Goal: Task Accomplishment & Management: Use online tool/utility

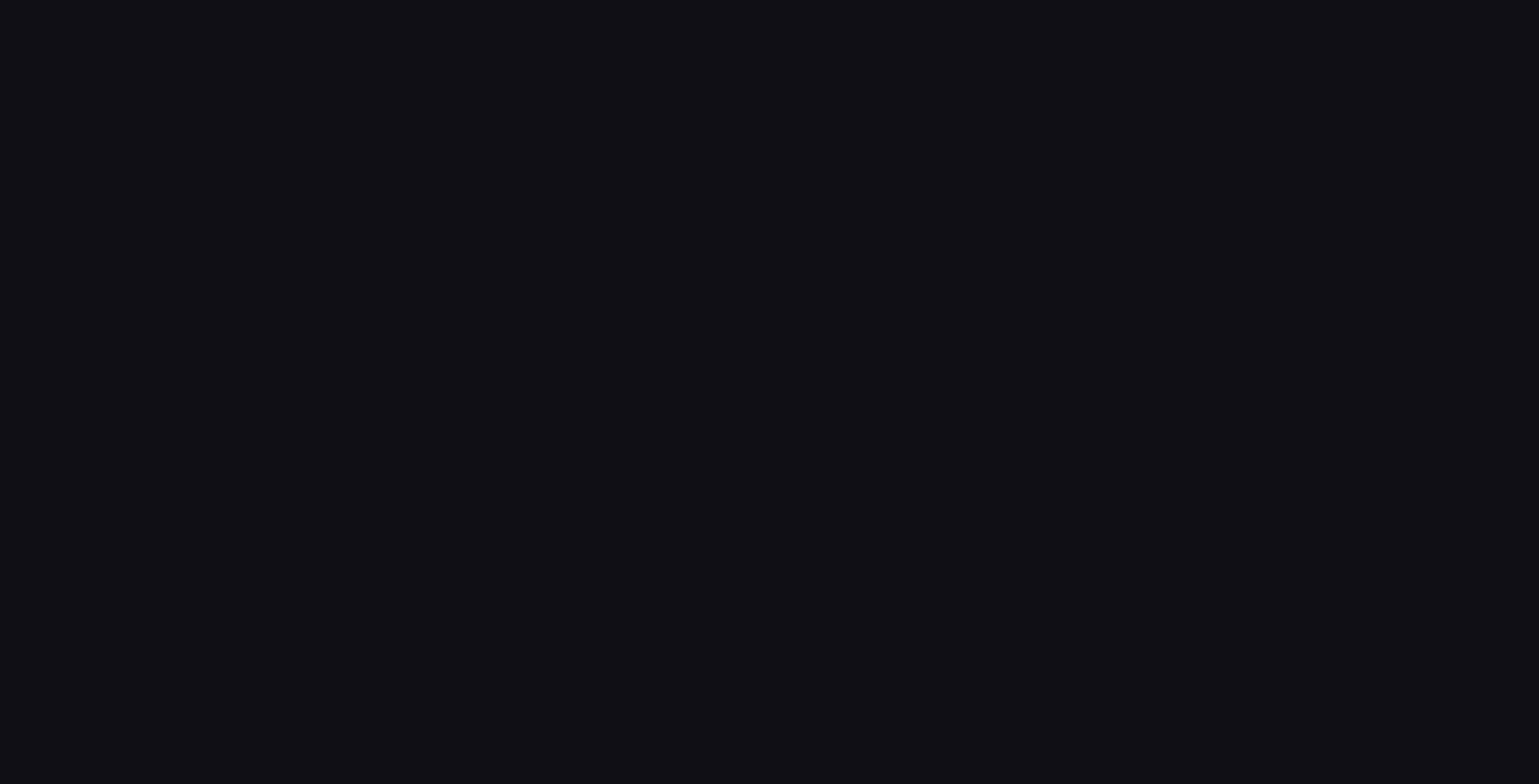
click at [735, 327] on div at bounding box center [769, 392] width 1539 height 784
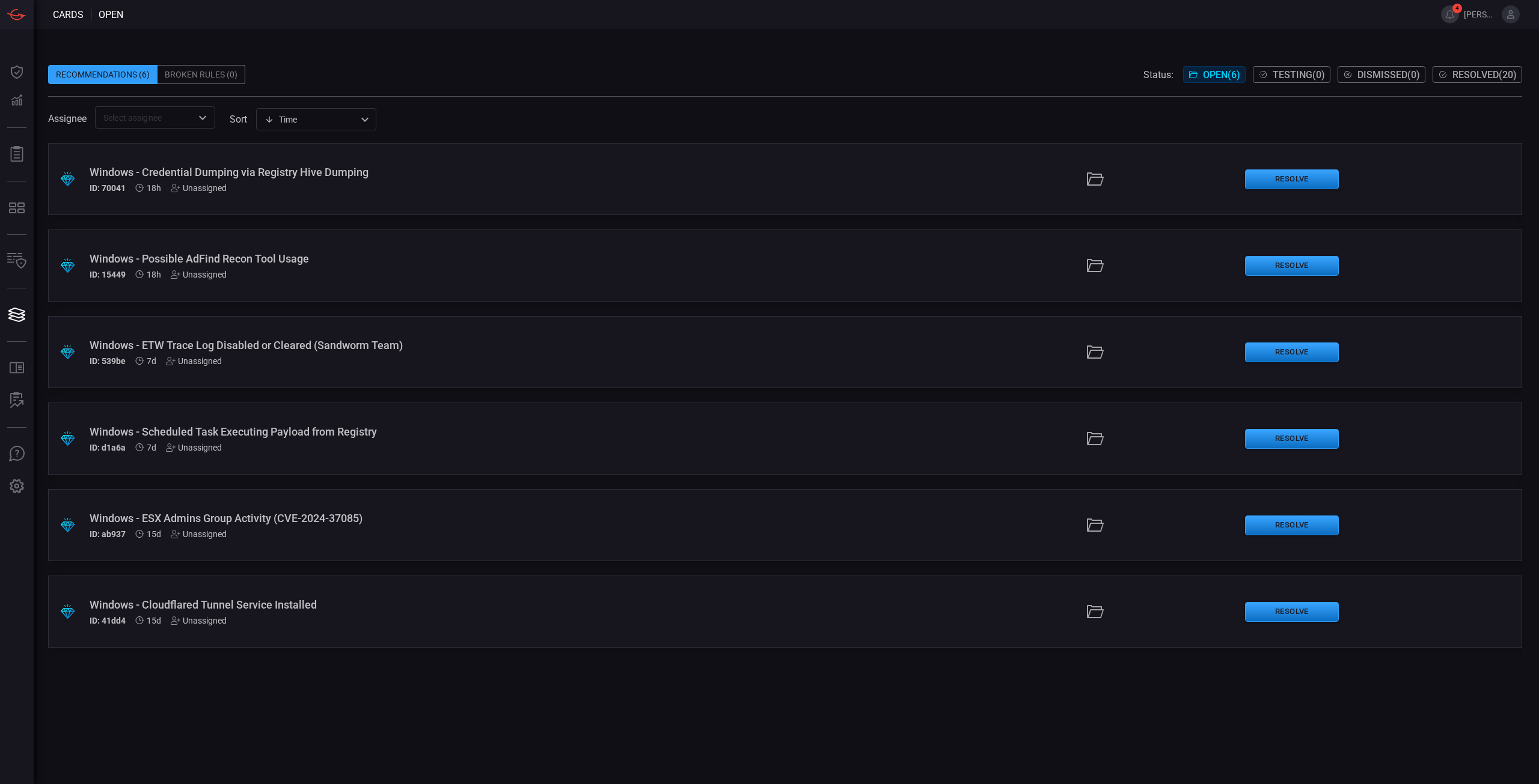
click at [308, 519] on div "Windows - ESX Admins Group Activity (CVE-2024-37085)" at bounding box center [376, 519] width 574 height 13
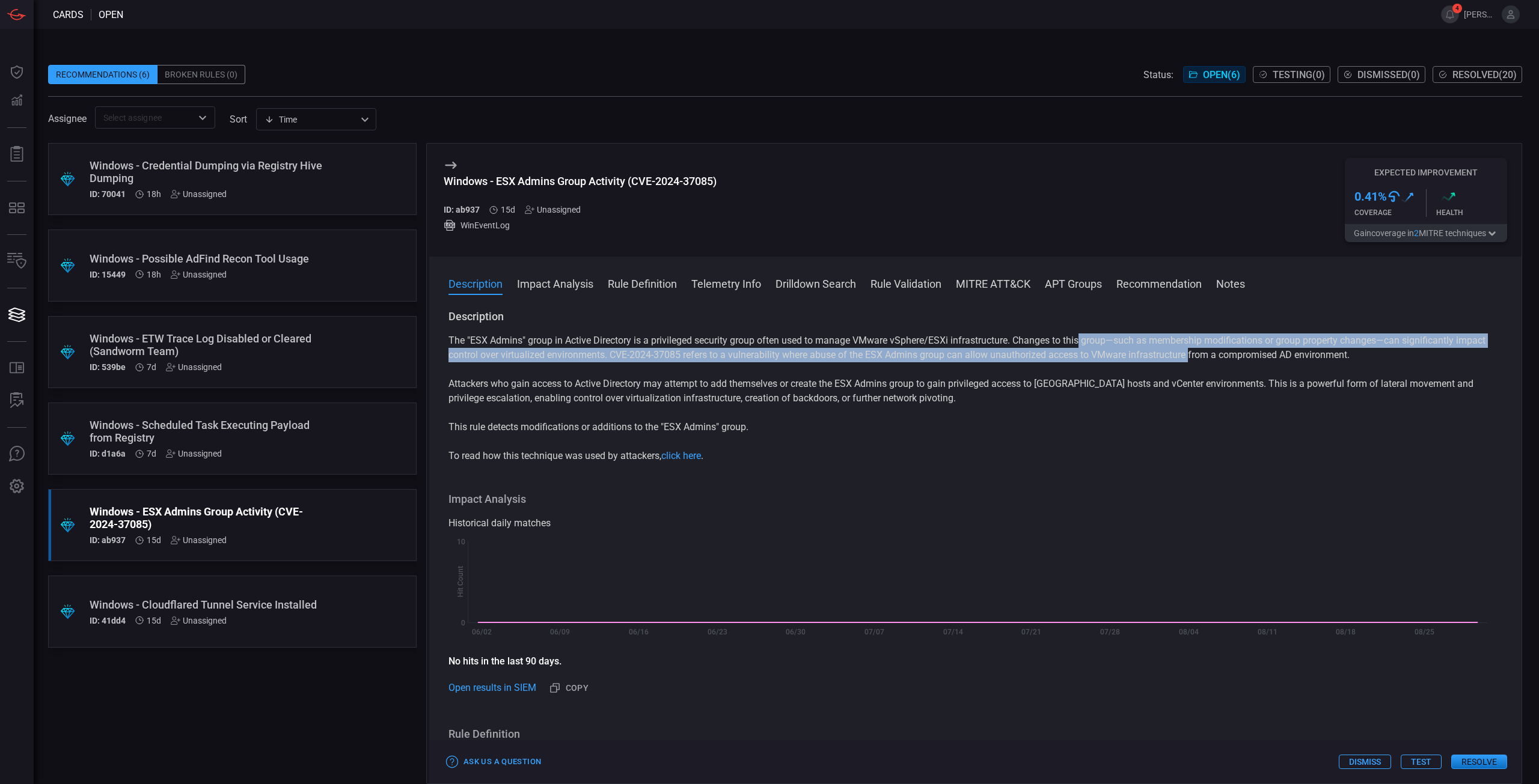
drag, startPoint x: 1095, startPoint y: 346, endPoint x: 1193, endPoint y: 357, distance: 98.6
click at [1193, 357] on p "The "ESX Admins" group in Active Directory is a privileged security group often…" at bounding box center [976, 348] width 1054 height 29
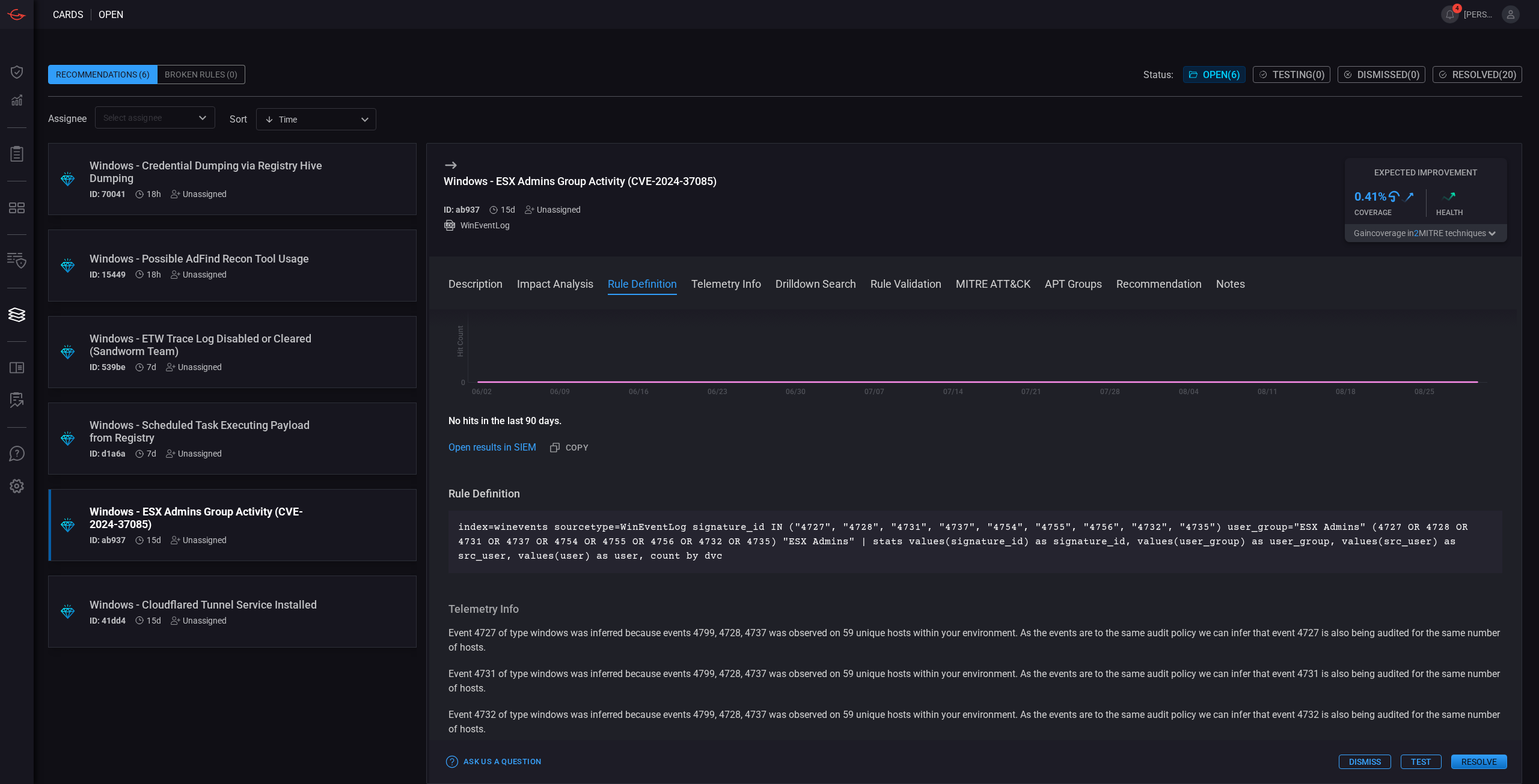
scroll to position [300, 0]
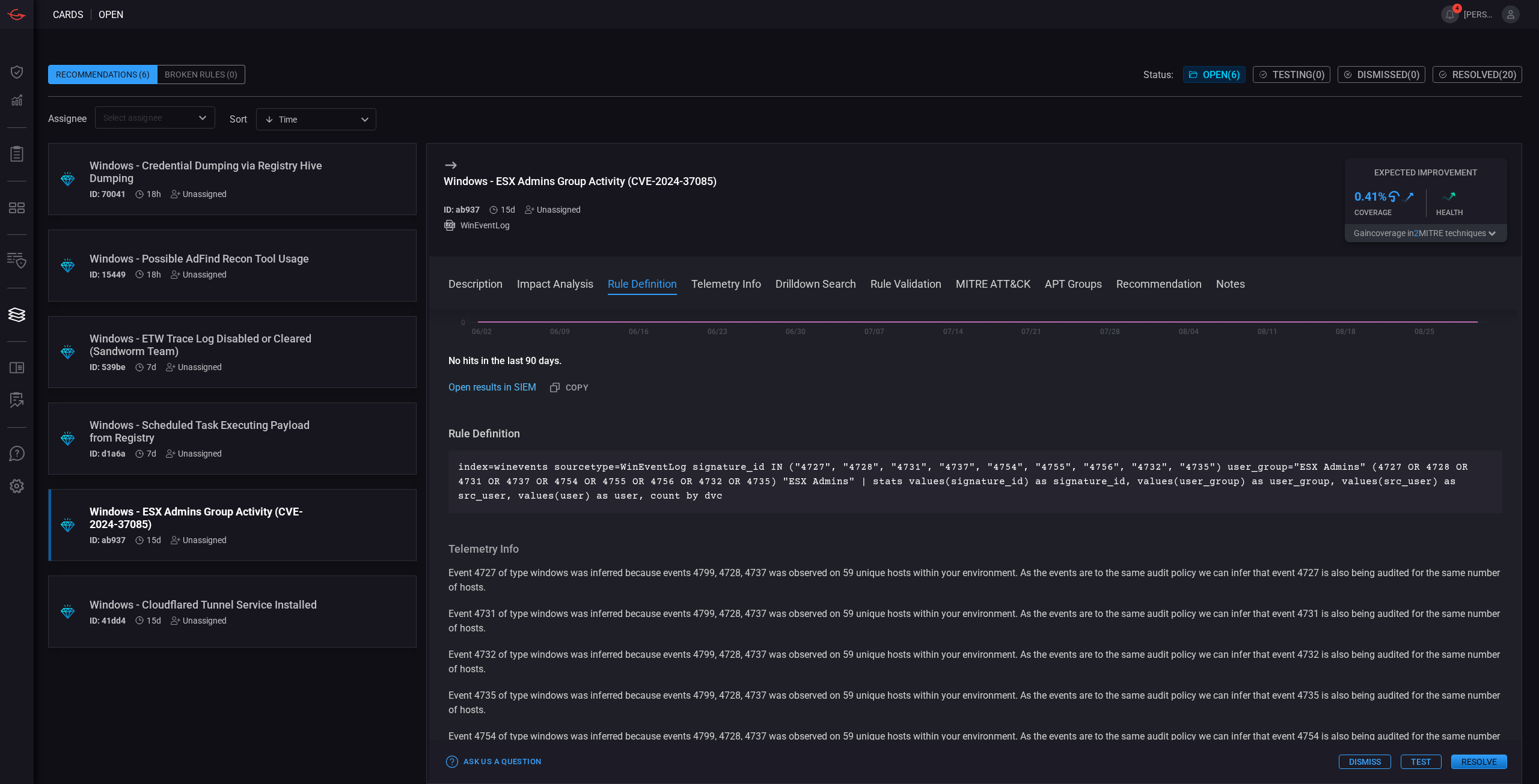
click at [497, 387] on link "Open results in SIEM" at bounding box center [492, 388] width 87 height 15
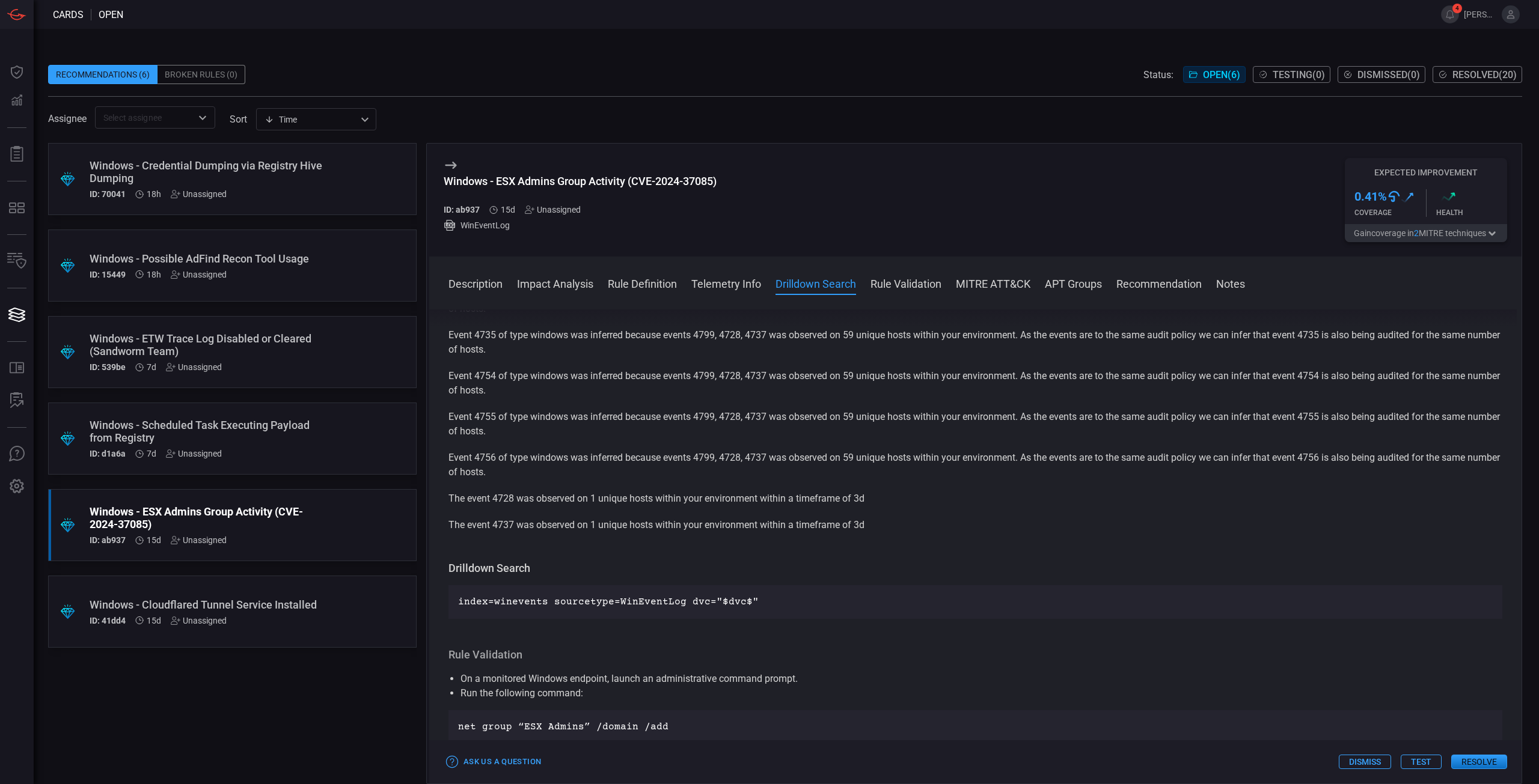
scroll to position [781, 0]
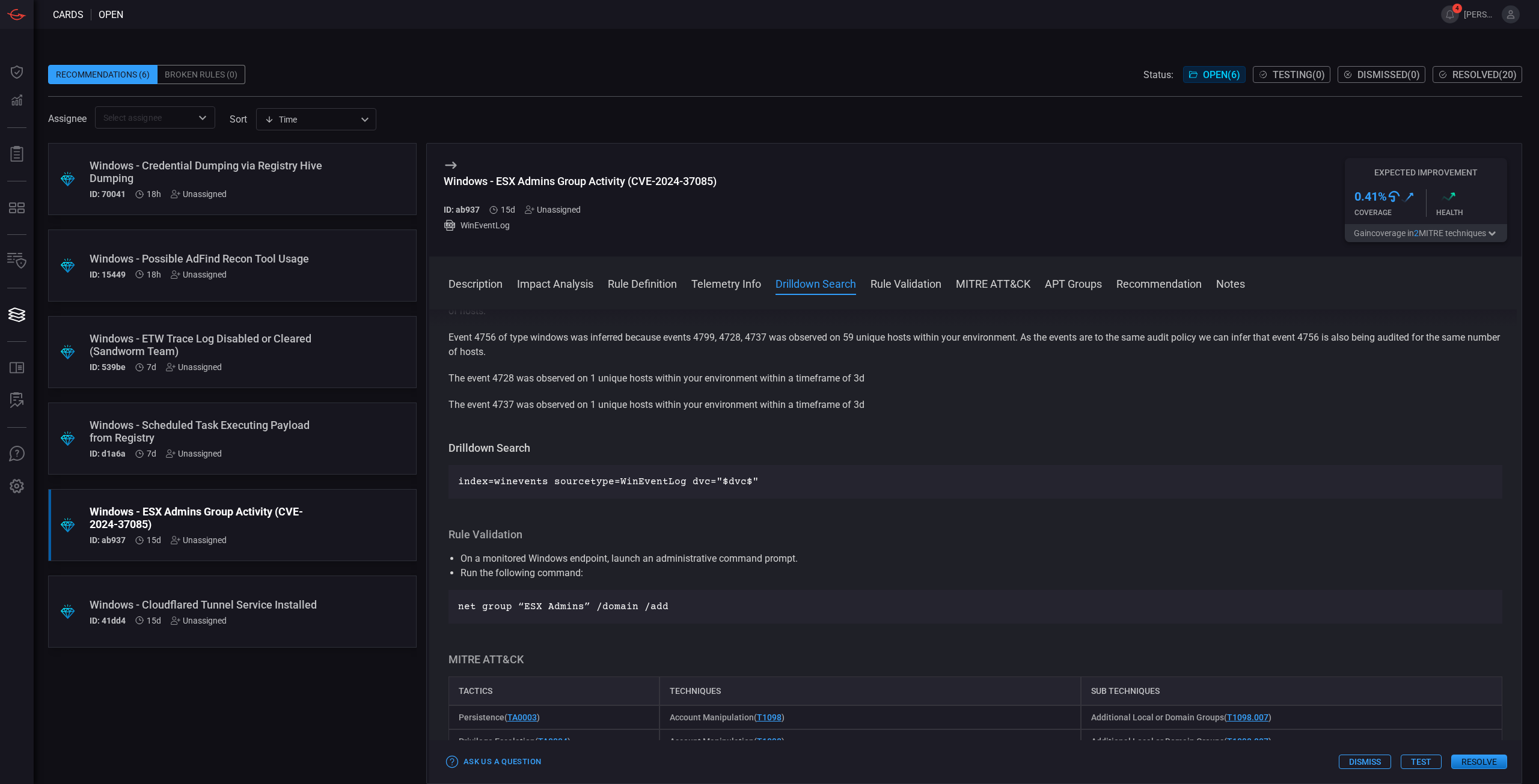
click at [626, 609] on p "net group “ESX Admins” /domain /add" at bounding box center [976, 607] width 1035 height 15
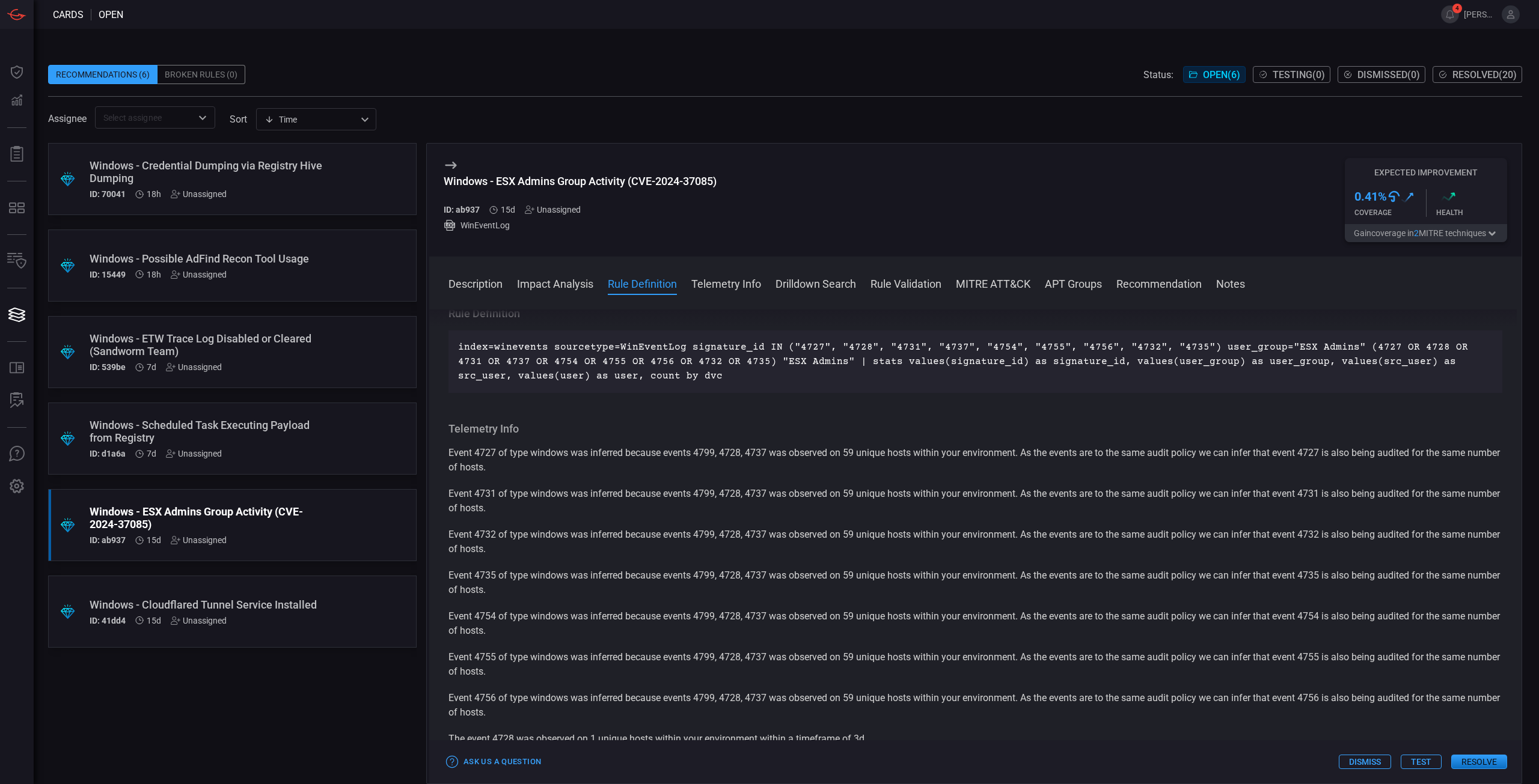
scroll to position [361, 0]
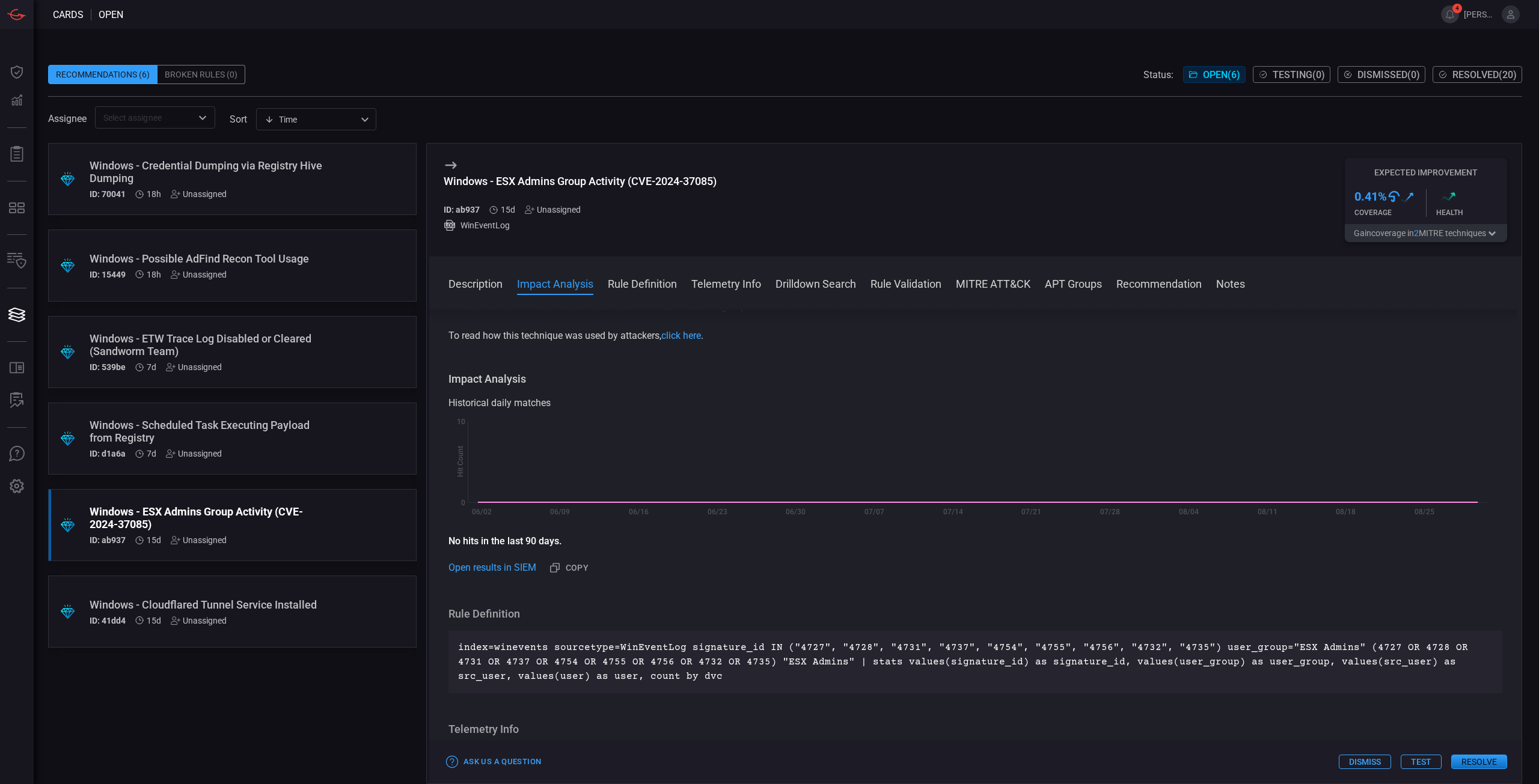
click at [716, 282] on button "Telemetry Info" at bounding box center [726, 283] width 70 height 15
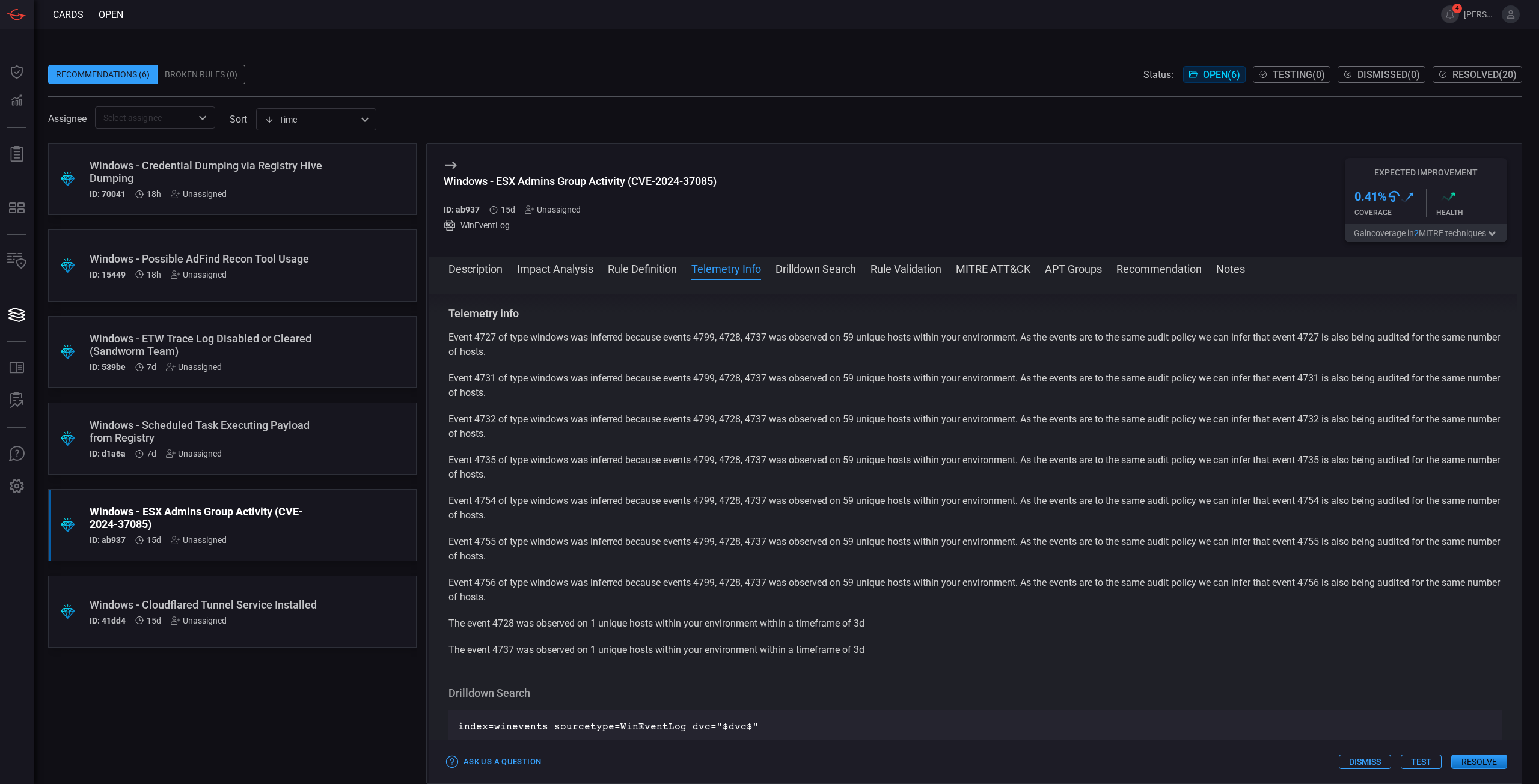
click at [793, 256] on div "Windows - ESX Admins Group Activity (CVE-2024-37085) ID: ab937 15d Unassigned W…" at bounding box center [975, 200] width 1092 height 113
click at [795, 269] on button "Drilldown Search" at bounding box center [816, 268] width 81 height 15
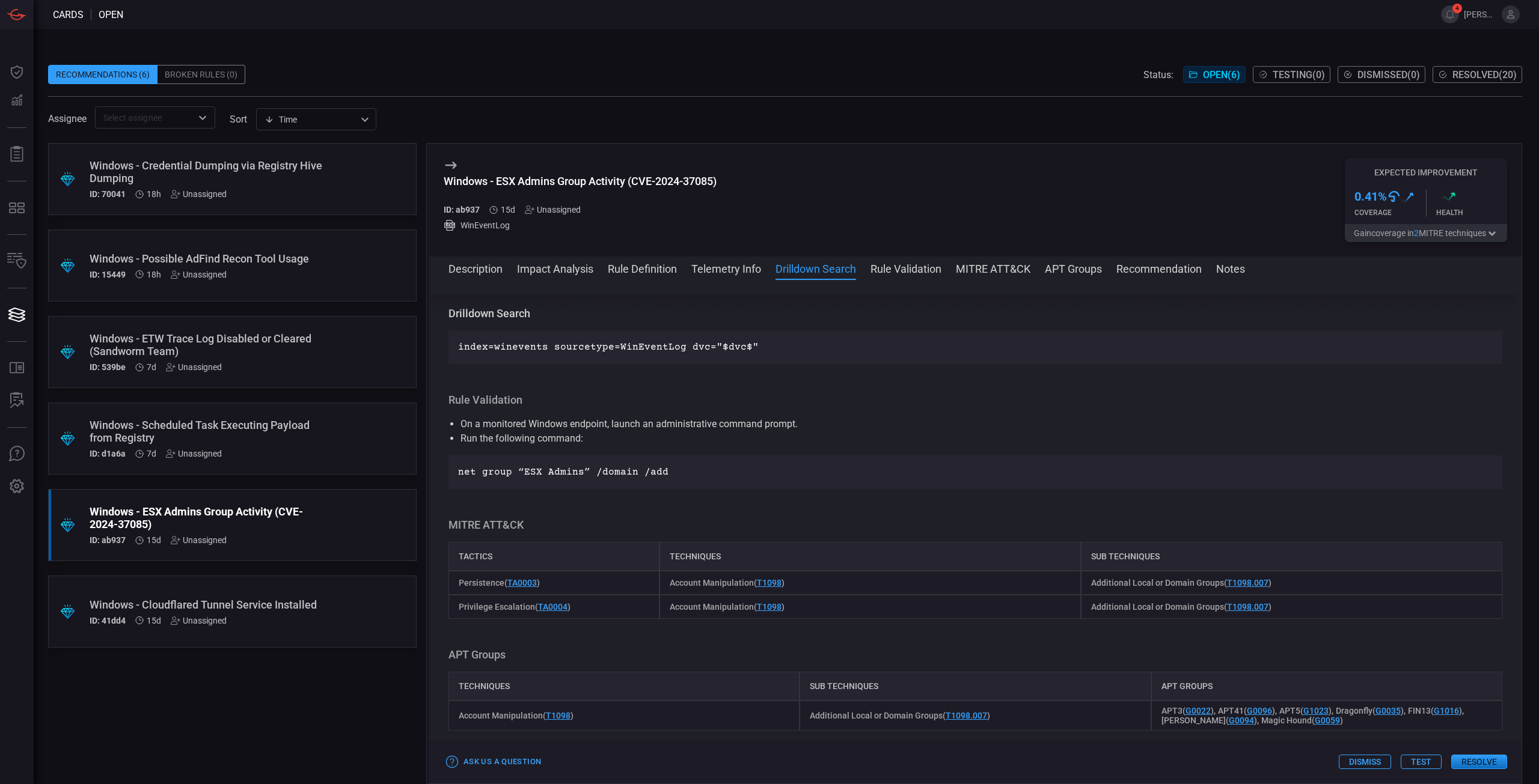
click at [916, 286] on span at bounding box center [975, 285] width 1092 height 19
click at [921, 281] on span at bounding box center [975, 285] width 1092 height 19
click at [977, 265] on button "MITRE ATT&CK" at bounding box center [993, 268] width 74 height 15
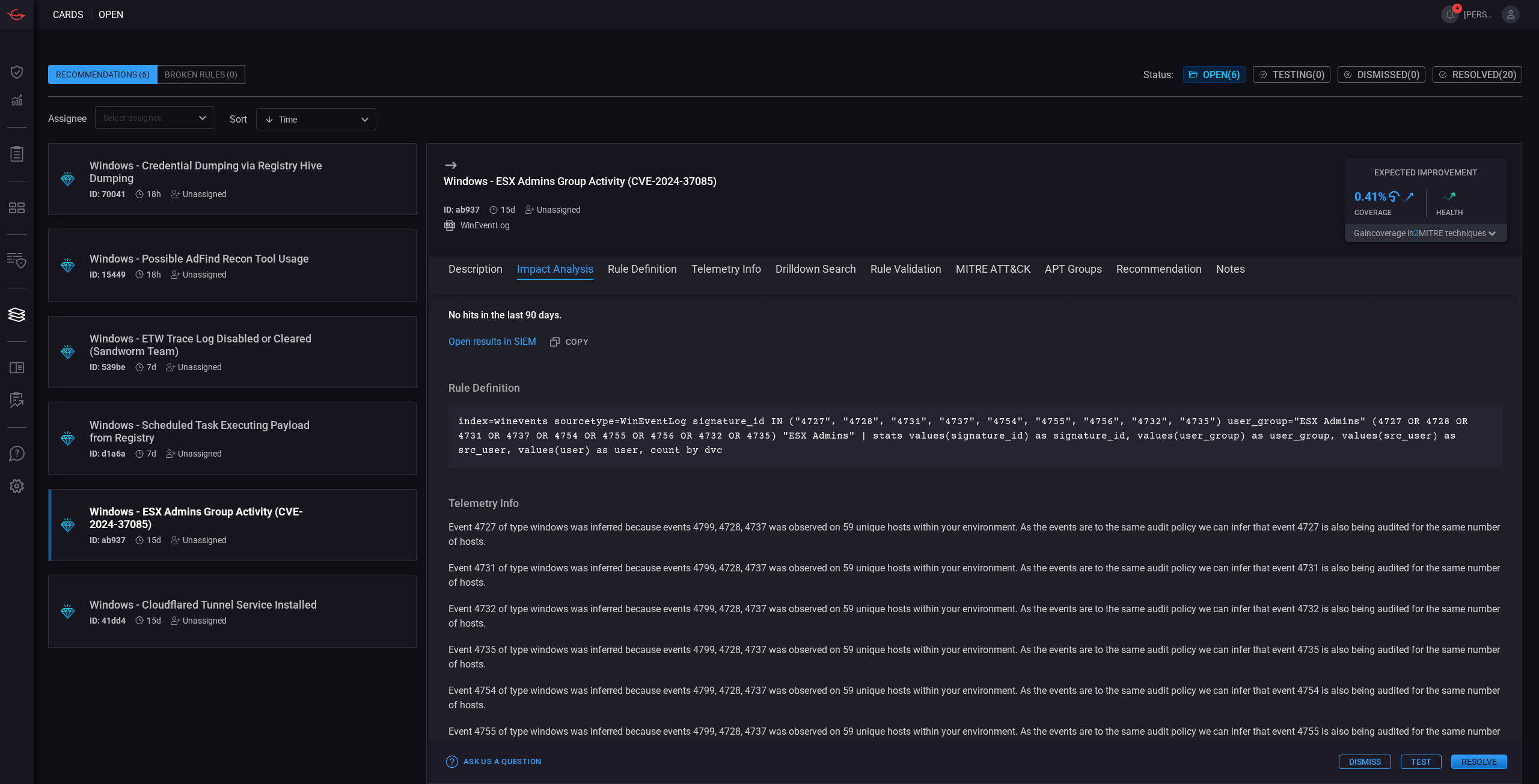
scroll to position [91, 0]
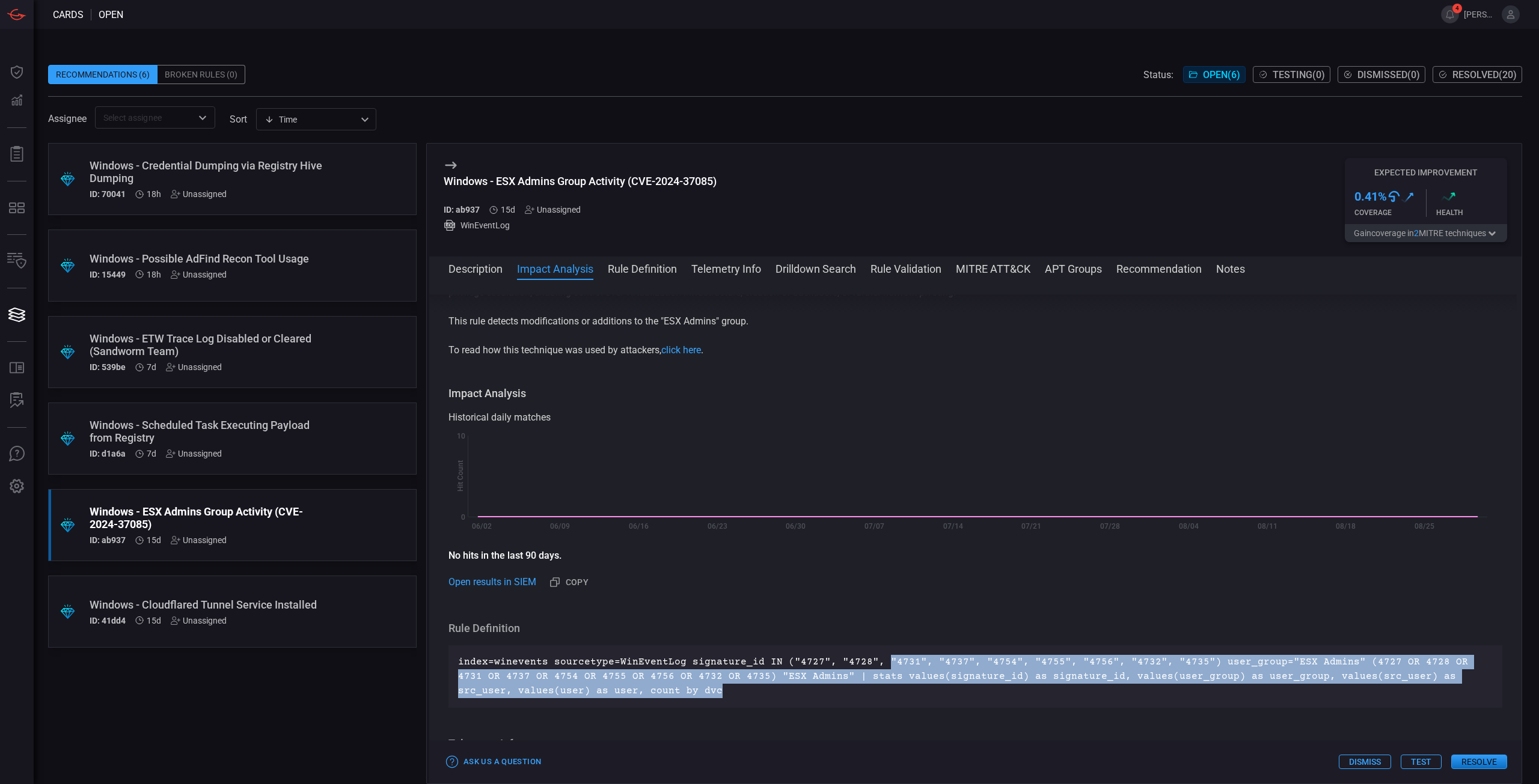
drag, startPoint x: 910, startPoint y: 652, endPoint x: 1349, endPoint y: 692, distance: 440.8
click at [1349, 692] on div "index=winevents sourcetype=WinEventLog signature_id IN ("4727", "4728", "4731",…" at bounding box center [976, 676] width 1054 height 62
click at [1349, 692] on p "index=winevents sourcetype=WinEventLog signature_id IN ("4727", "4728", "4731",…" at bounding box center [976, 676] width 1035 height 43
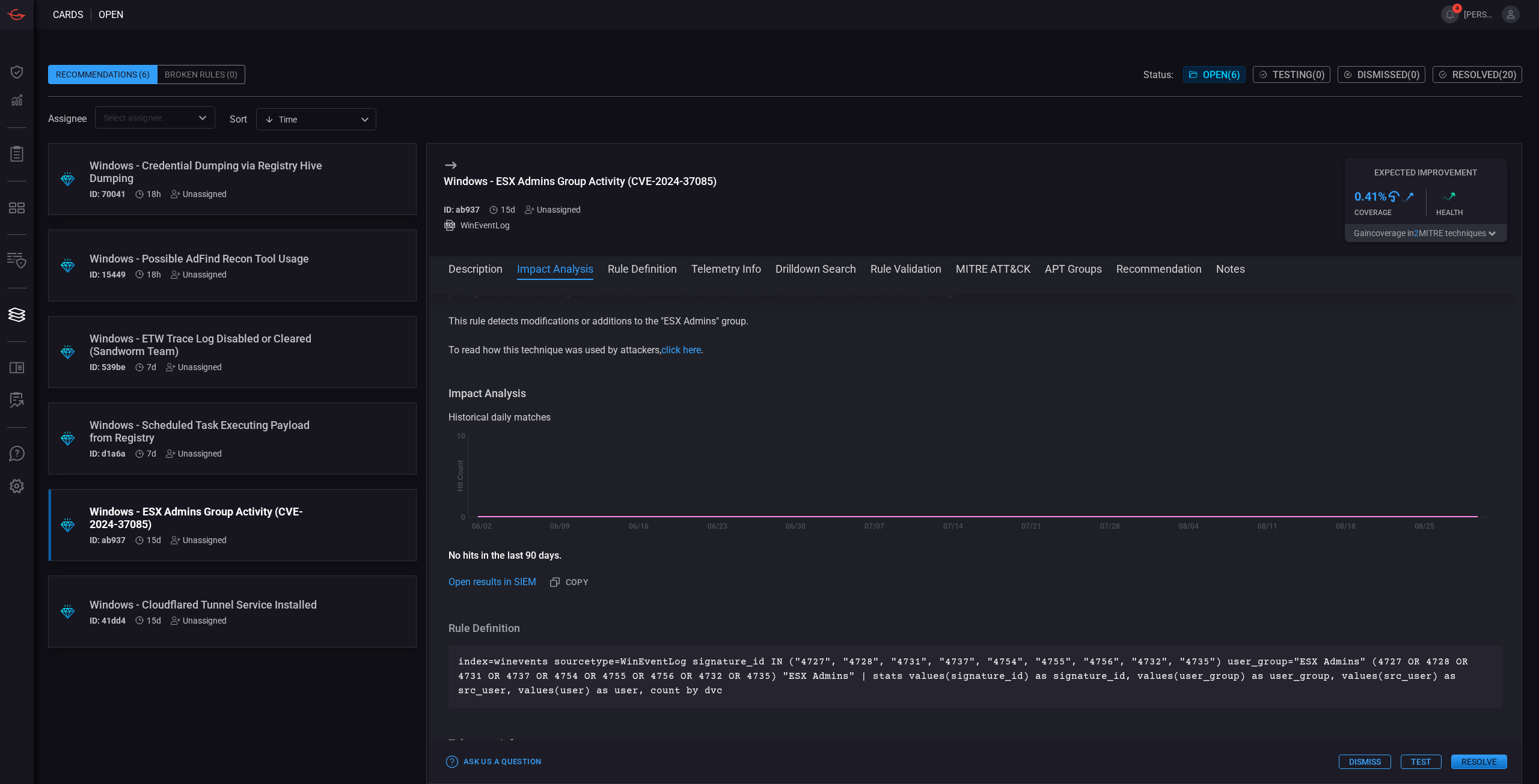
click at [1470, 765] on button "Resolve" at bounding box center [1479, 762] width 56 height 15
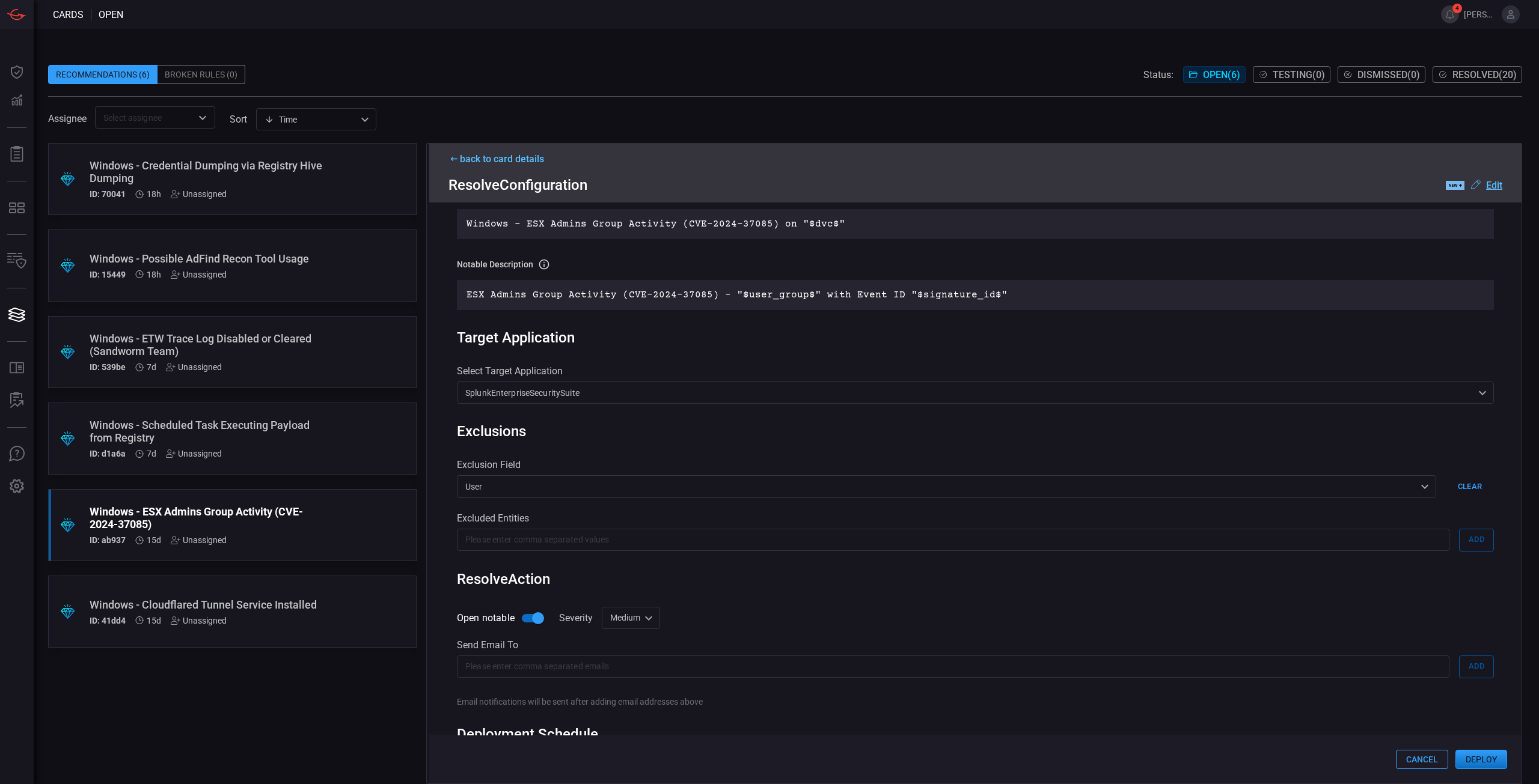
scroll to position [367, 0]
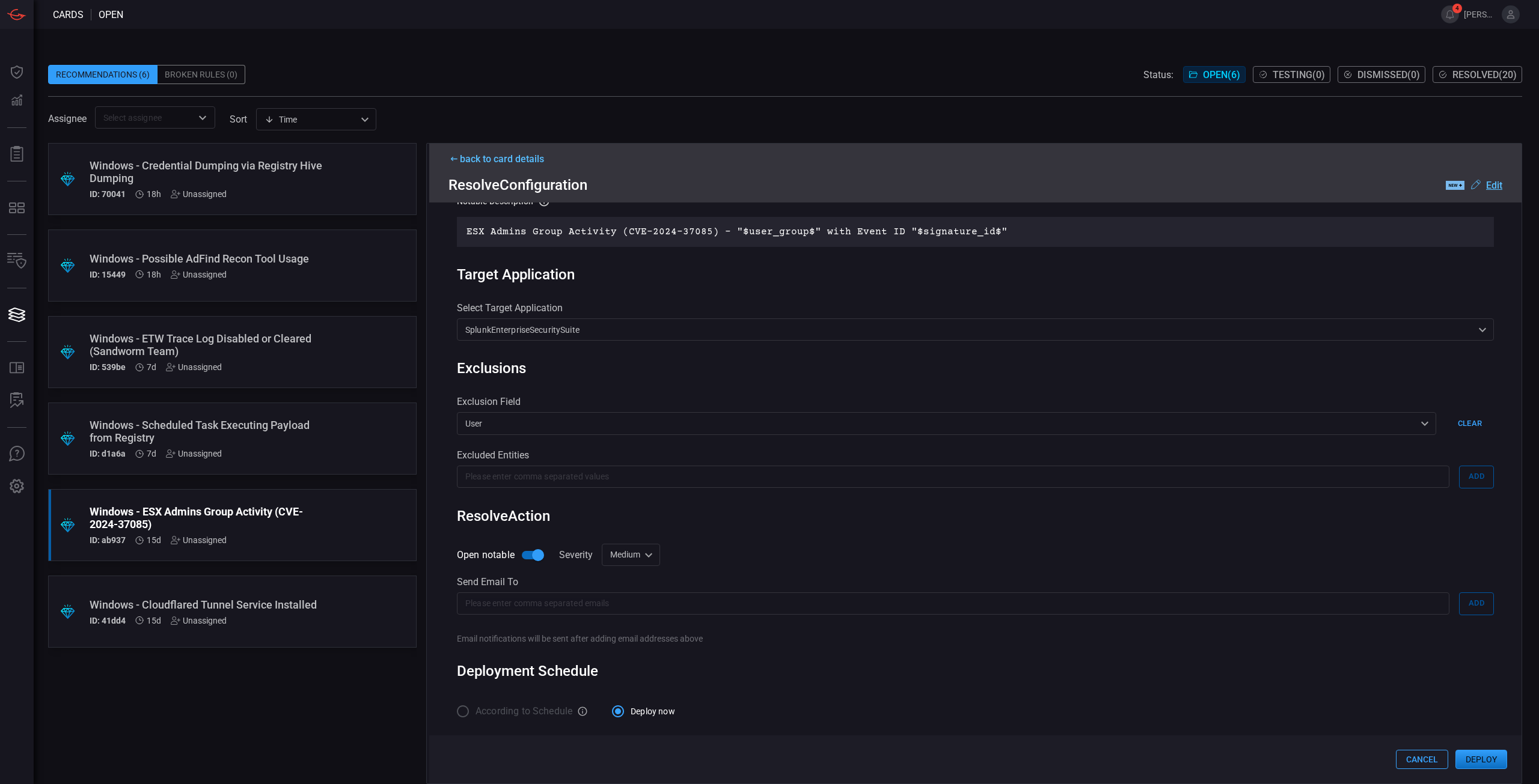
click at [1470, 761] on button "Deploy" at bounding box center [1482, 760] width 52 height 19
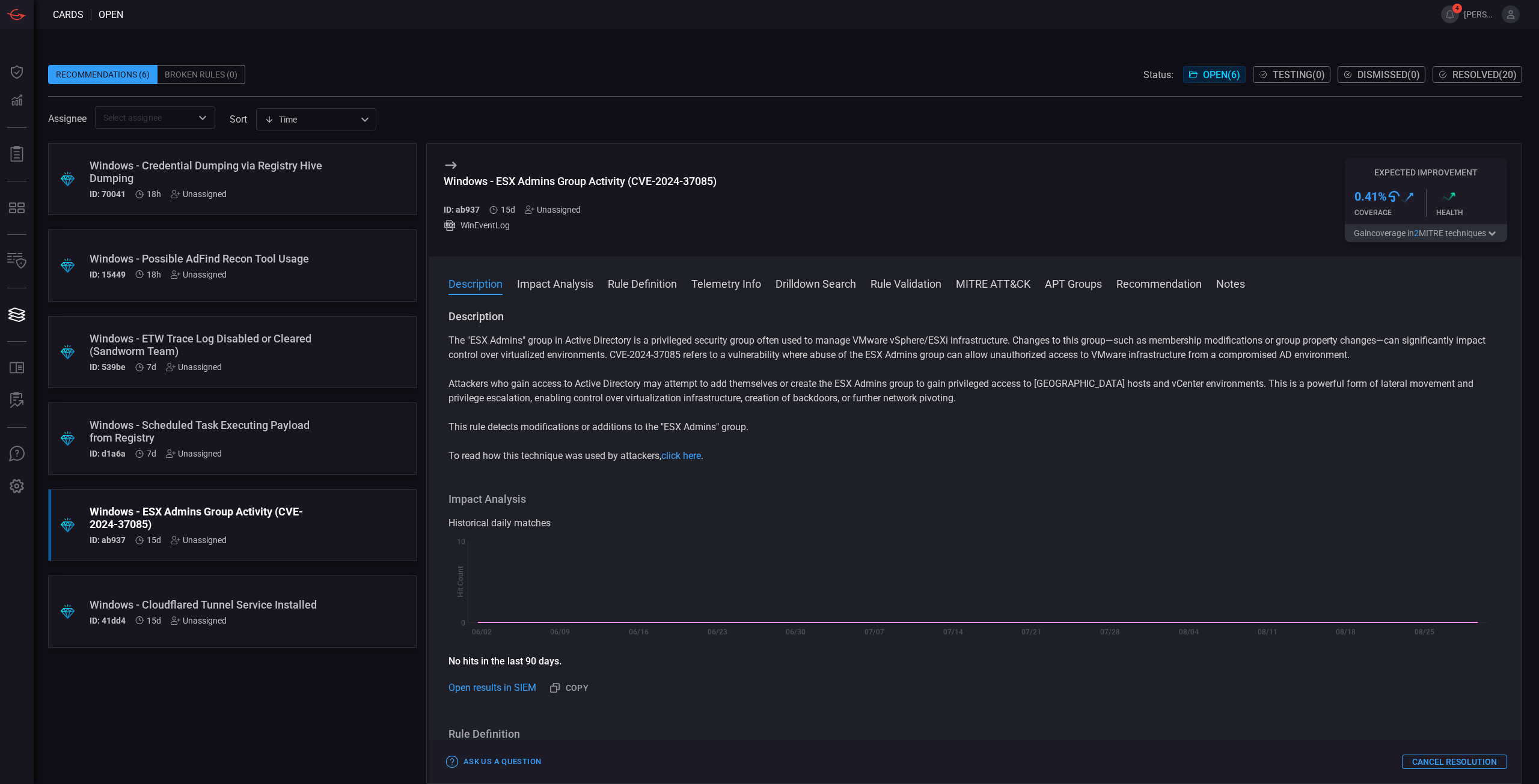
click at [240, 431] on div "Windows - Scheduled Task Executing Payload from Registry" at bounding box center [210, 431] width 240 height 25
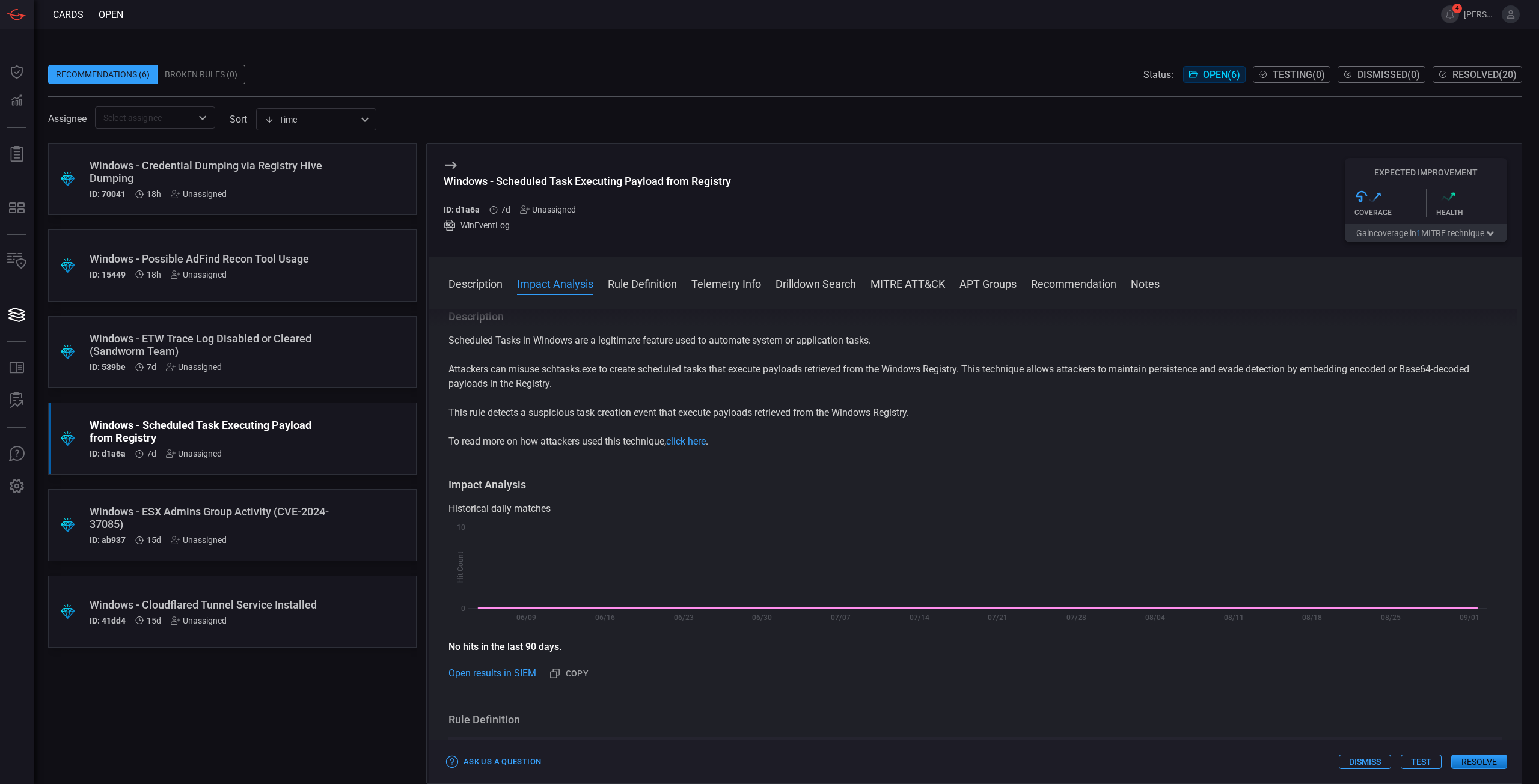
scroll to position [60, 0]
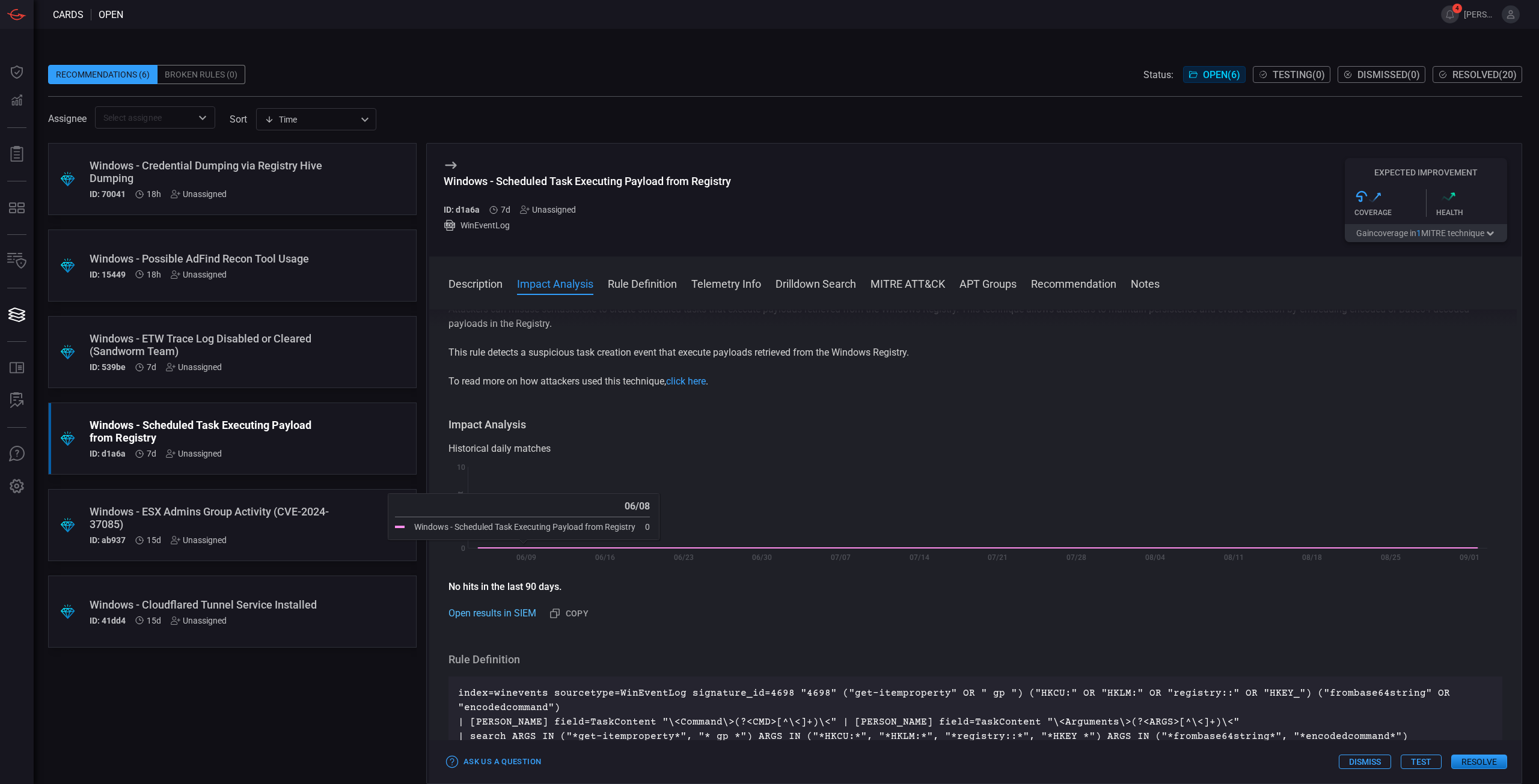
click at [512, 615] on link "Open results in SIEM" at bounding box center [492, 613] width 87 height 15
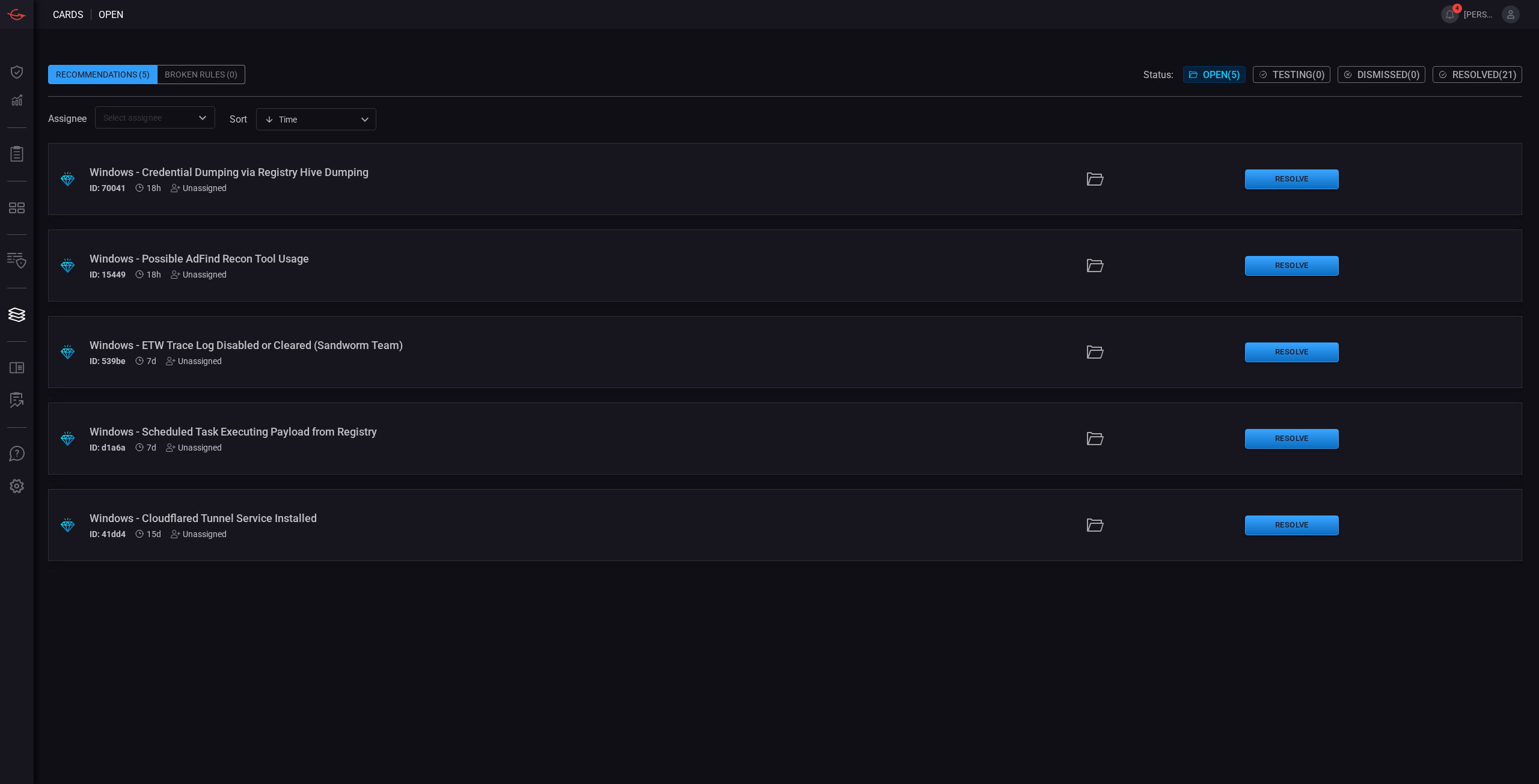
click at [312, 174] on div "Windows - Credential Dumping via Registry Hive Dumping" at bounding box center [376, 172] width 574 height 13
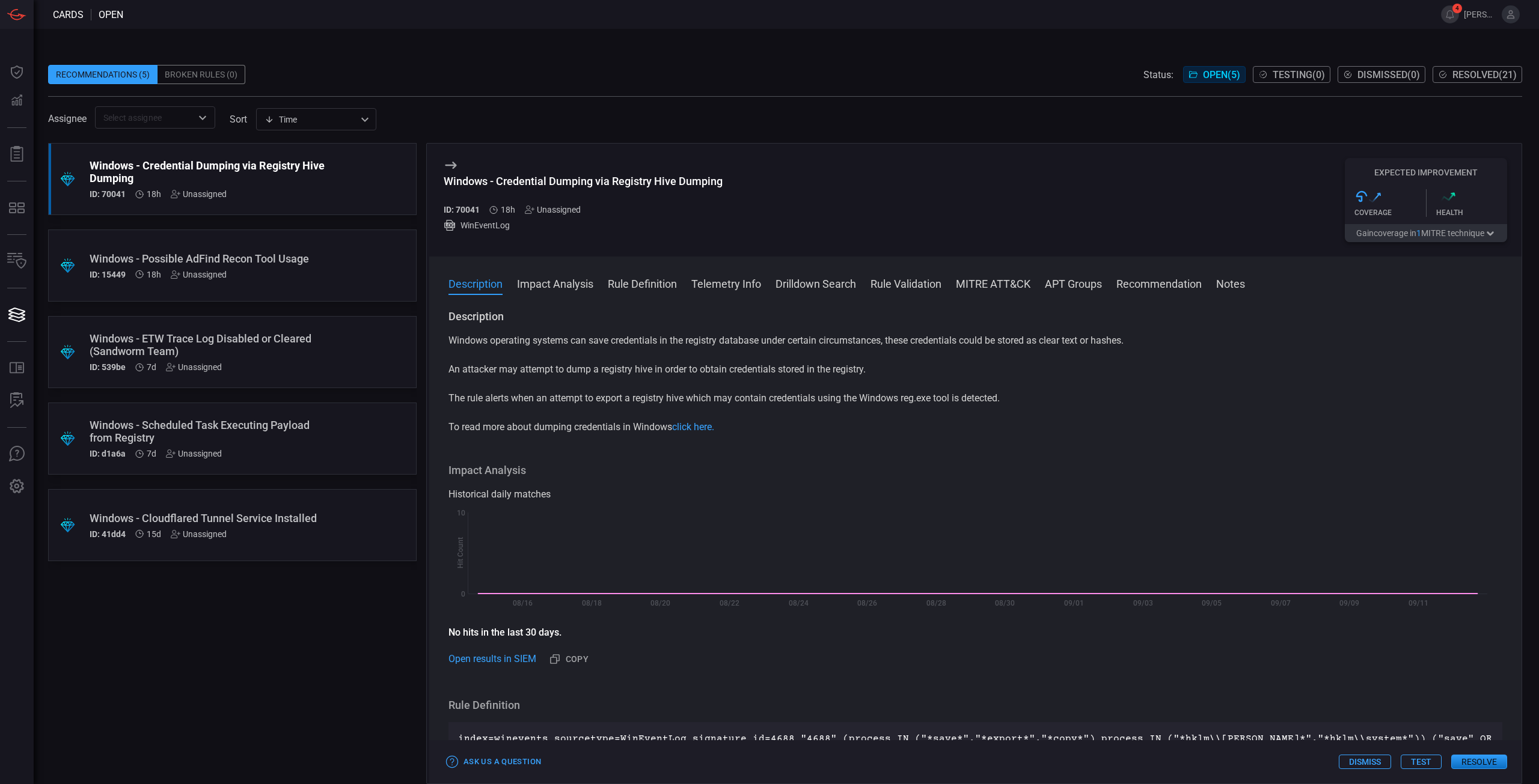
scroll to position [180, 0]
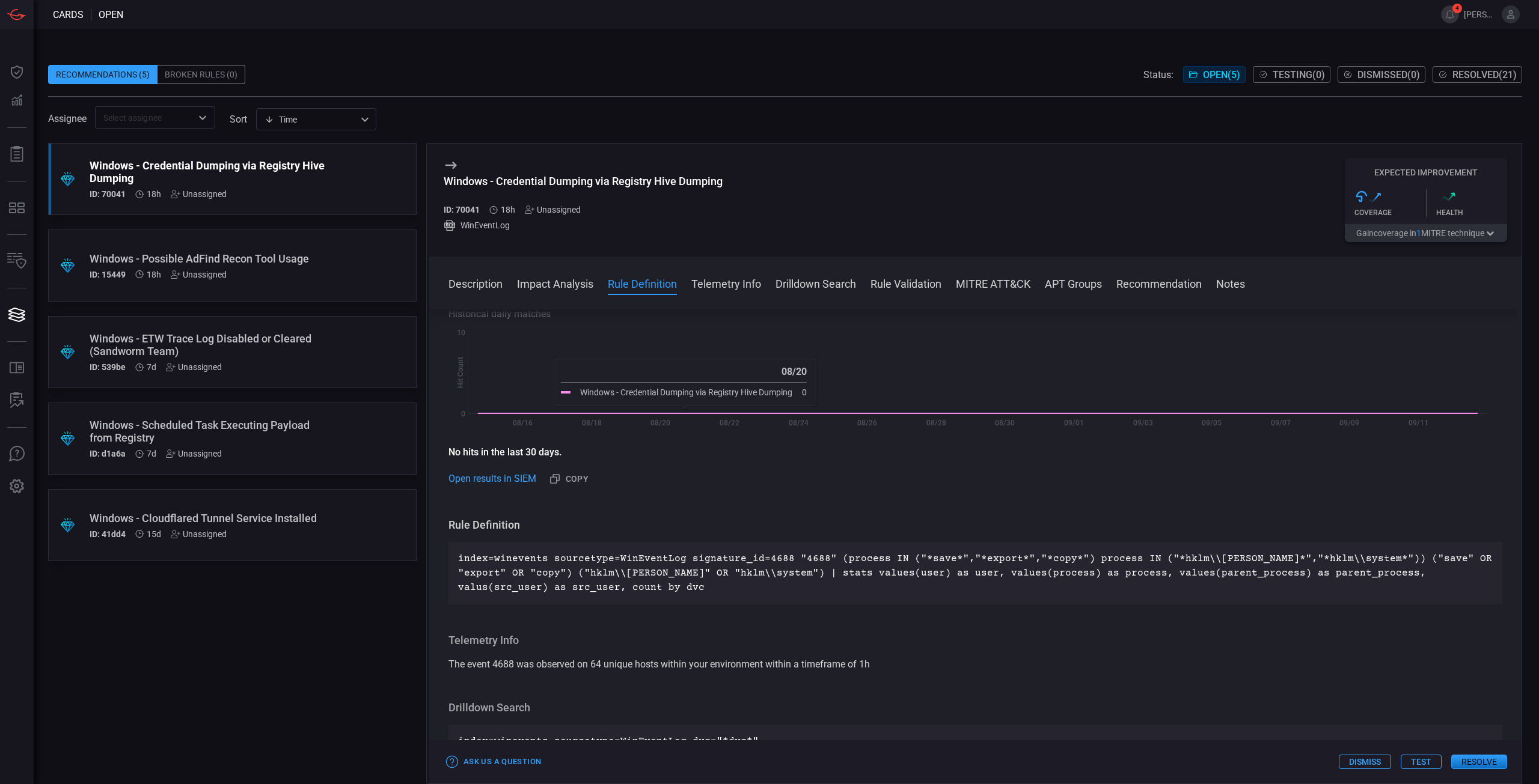
click at [545, 570] on p "index=winevents sourcetype=WinEventLog signature_id=4688 "4688" (process IN ("*…" at bounding box center [976, 573] width 1035 height 43
click at [519, 477] on link "Open results in SIEM" at bounding box center [492, 479] width 87 height 15
click at [625, 579] on p "index=winevents sourcetype=WinEventLog signature_id=4688 "4688" (process IN ("*…" at bounding box center [976, 573] width 1035 height 43
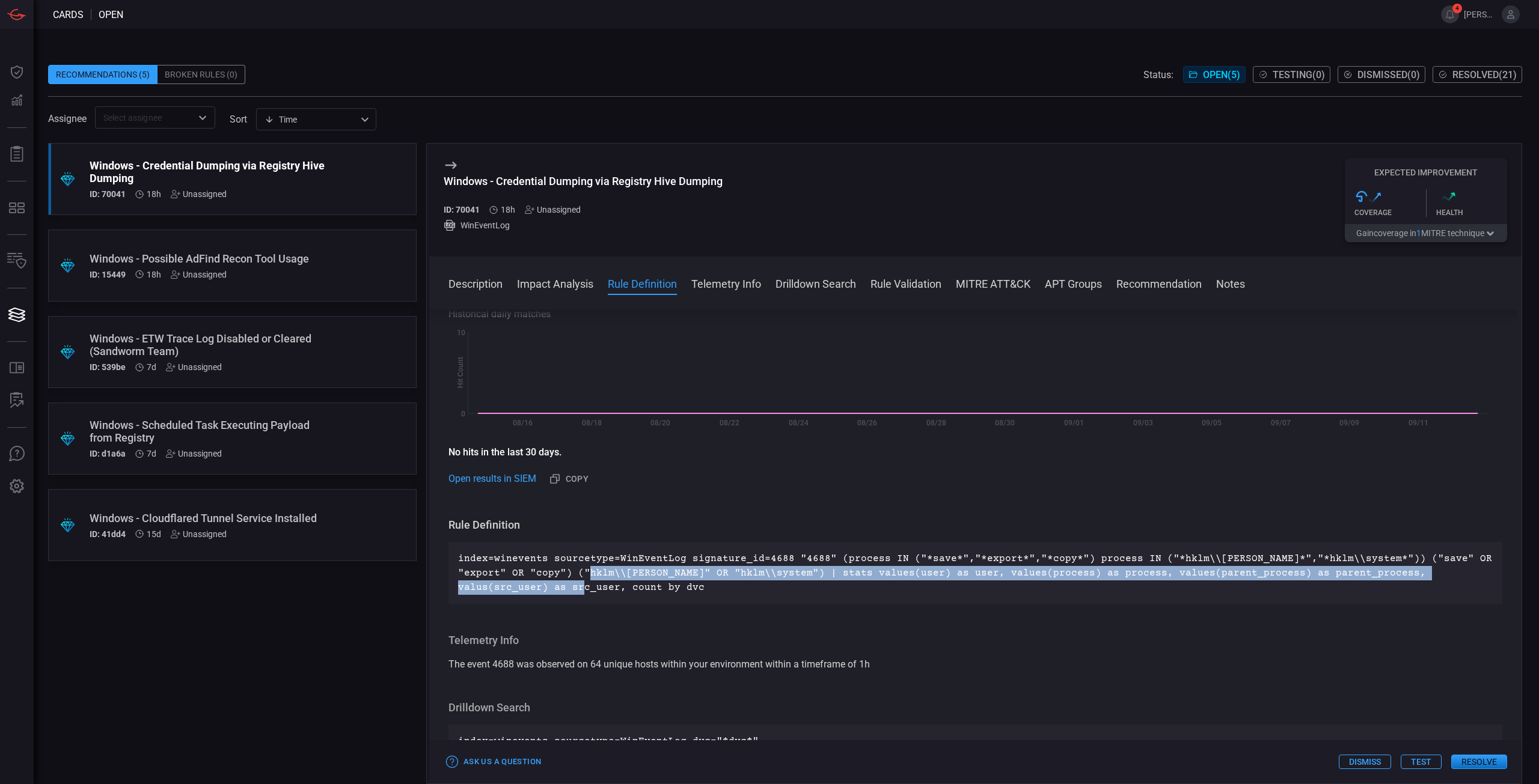
drag, startPoint x: 572, startPoint y: 581, endPoint x: 644, endPoint y: 586, distance: 72.2
click at [644, 586] on p "index=winevents sourcetype=WinEventLog signature_id=4688 "4688" (process IN ("*…" at bounding box center [976, 573] width 1035 height 43
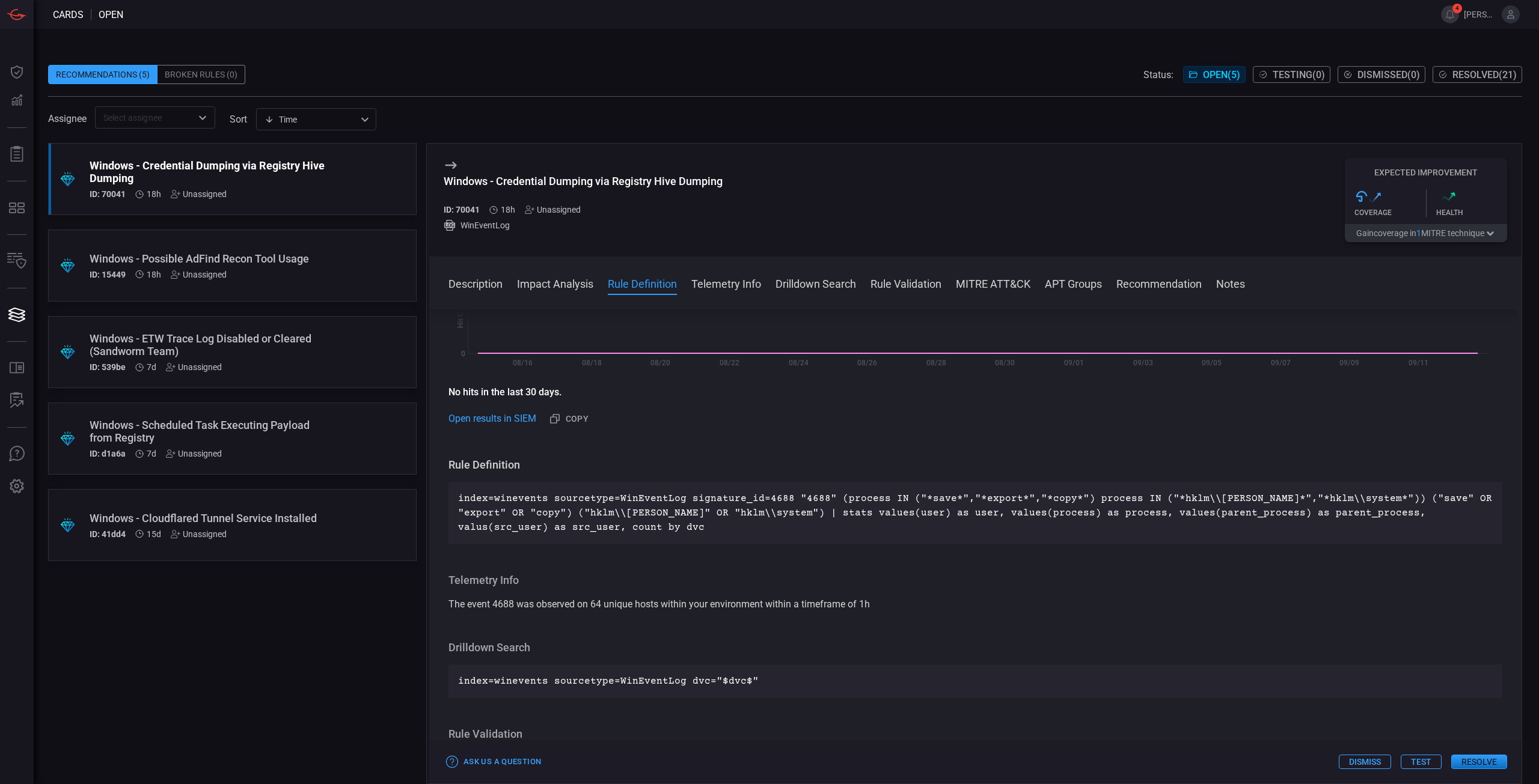
scroll to position [300, 0]
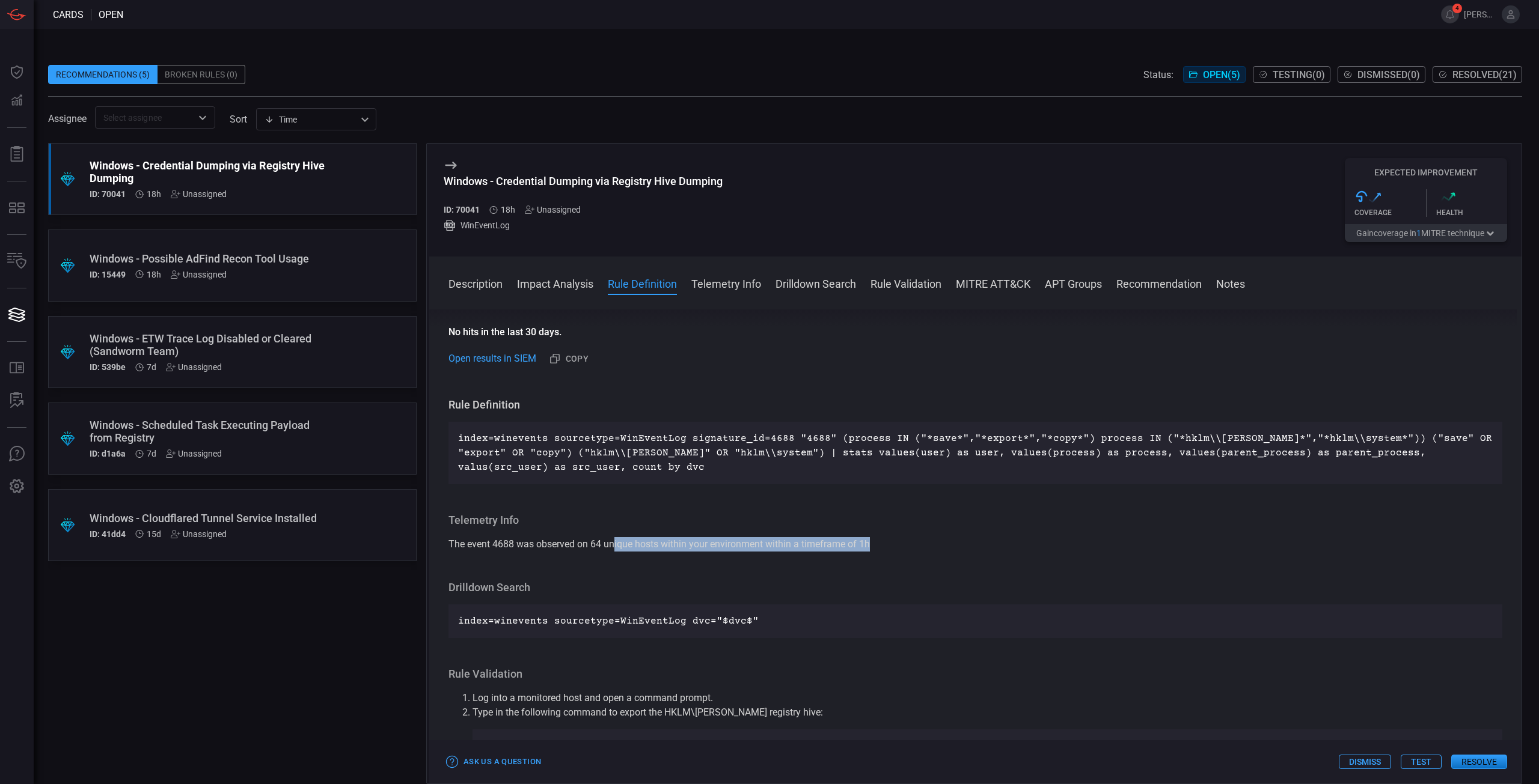
drag, startPoint x: 616, startPoint y: 529, endPoint x: 928, endPoint y: 540, distance: 312.2
click at [928, 540] on div "Telemetry Info The event 4688 was observed on 64 unique hosts within your envir…" at bounding box center [976, 532] width 1054 height 39
click at [924, 539] on div "The event 4688 was observed on 64 unique hosts within your environment within a…" at bounding box center [976, 545] width 1054 height 15
drag, startPoint x: 1279, startPoint y: 455, endPoint x: 1295, endPoint y: 455, distance: 16.0
click at [1295, 455] on p "index=winevents sourcetype=WinEventLog signature_id=4688 "4688" (process IN ("*…" at bounding box center [976, 452] width 1035 height 43
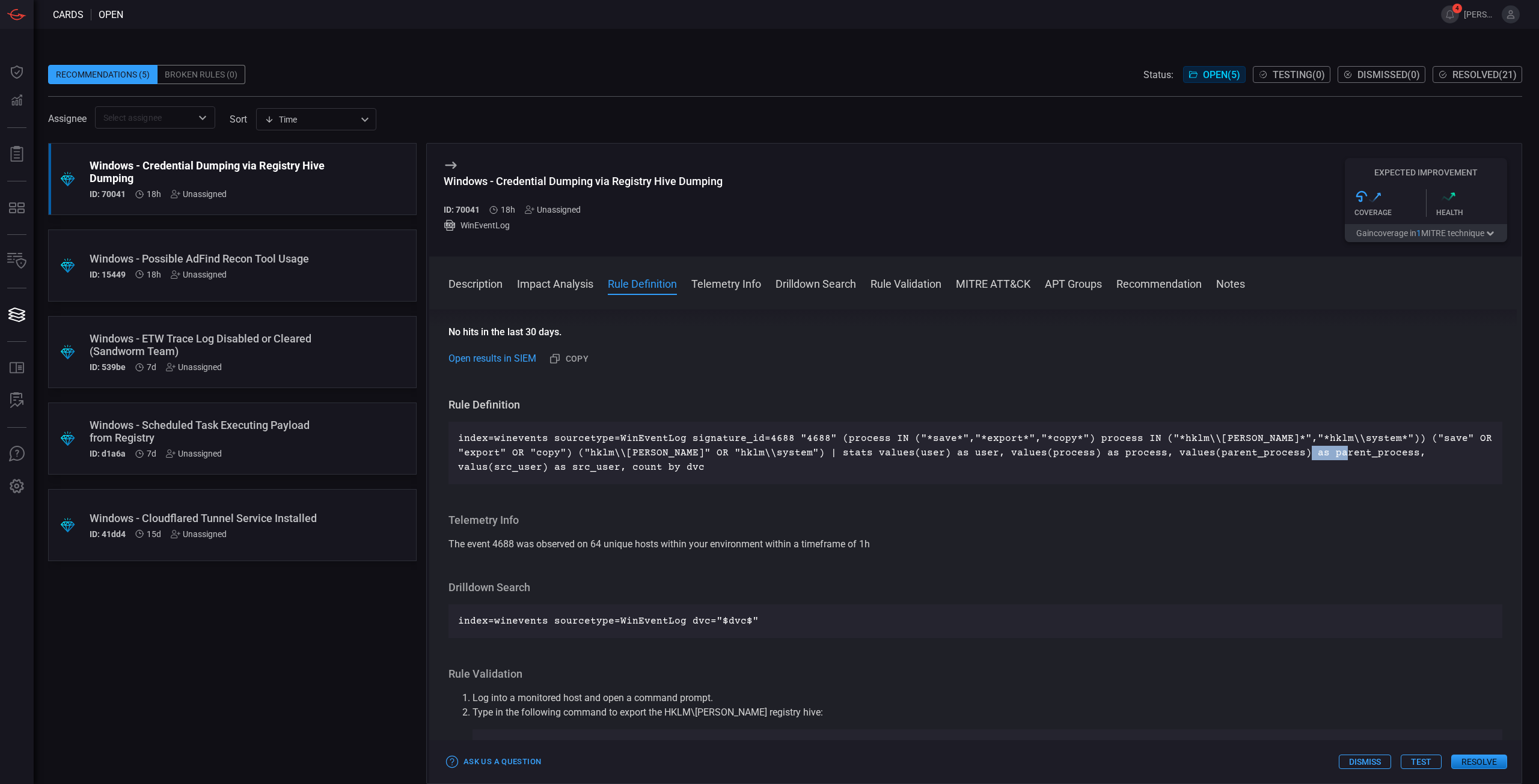
drag, startPoint x: 1265, startPoint y: 450, endPoint x: 1299, endPoint y: 454, distance: 34.2
click at [1299, 454] on p "index=winevents sourcetype=WinEventLog signature_id=4688 "4688" (process IN ("*…" at bounding box center [976, 452] width 1035 height 43
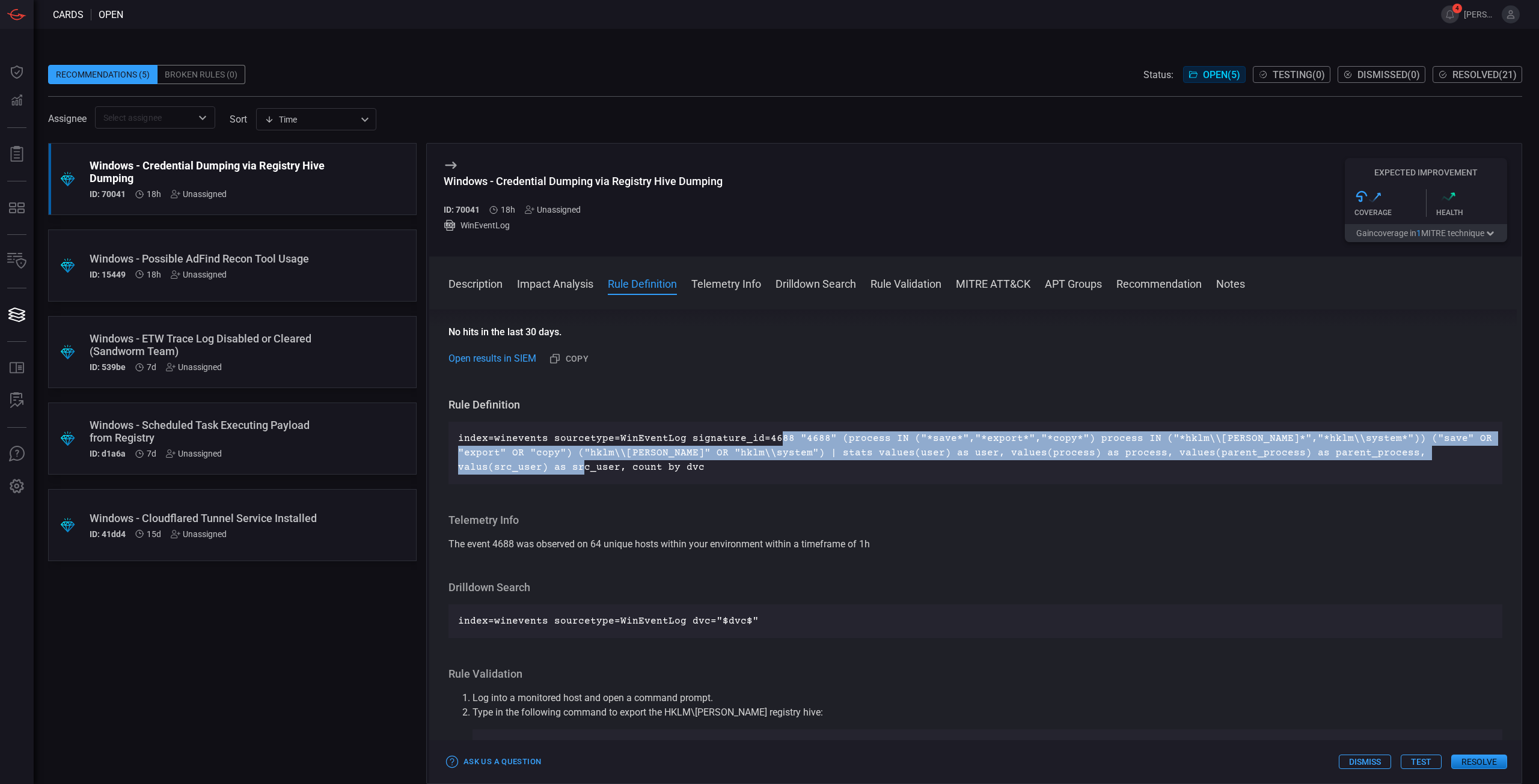
drag, startPoint x: 772, startPoint y: 438, endPoint x: 1115, endPoint y: 465, distance: 344.1
click at [1115, 465] on p "index=winevents sourcetype=WinEventLog signature_id=4688 "4688" (process IN ("*…" at bounding box center [976, 452] width 1035 height 43
click at [1115, 466] on p "index=winevents sourcetype=WinEventLog signature_id=4688 "4688" (process IN ("*…" at bounding box center [976, 452] width 1035 height 43
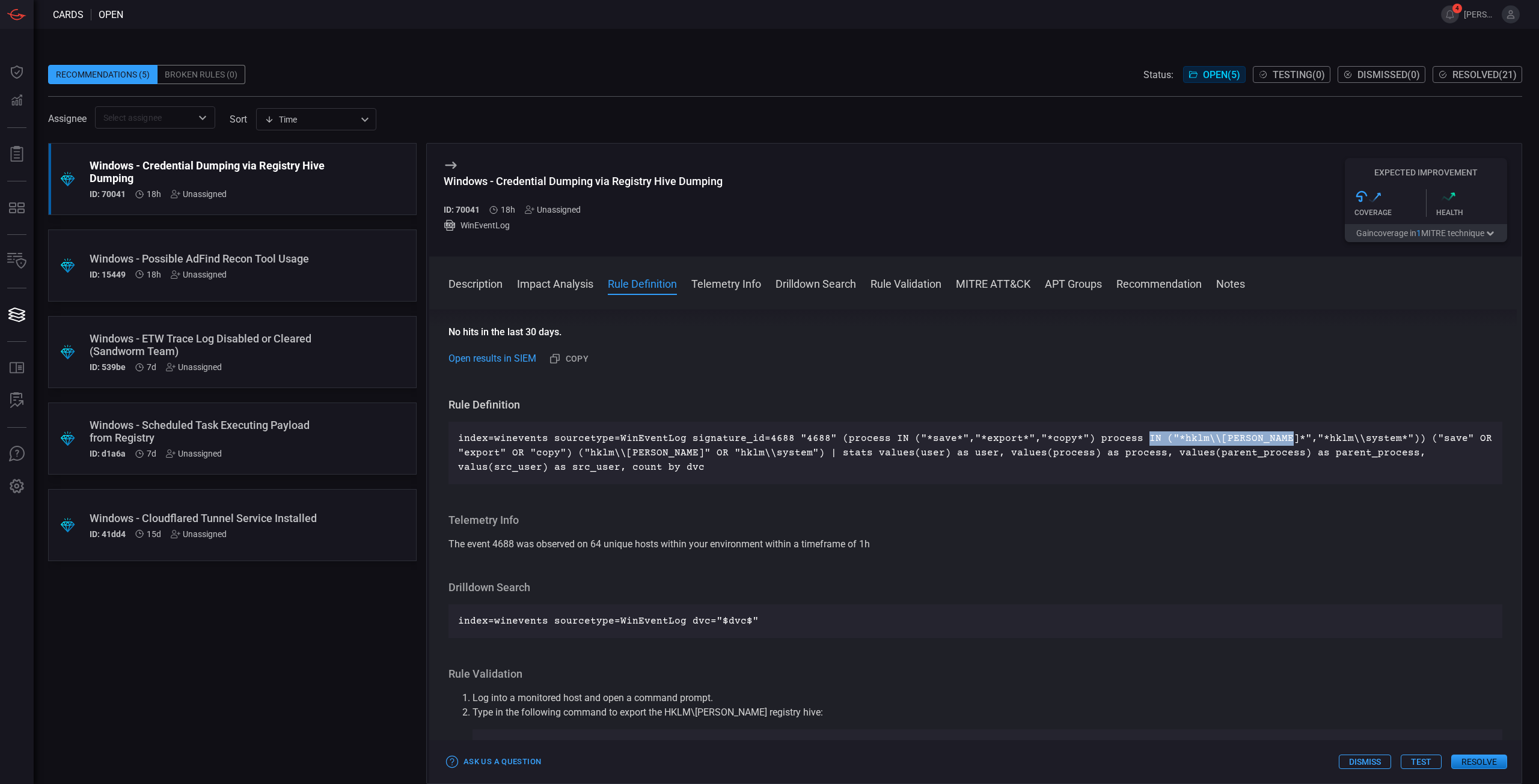
drag, startPoint x: 1119, startPoint y: 439, endPoint x: 1257, endPoint y: 436, distance: 138.0
click at [1257, 436] on p "index=winevents sourcetype=WinEventLog signature_id=4688 "4688" (process IN ("*…" at bounding box center [976, 452] width 1035 height 43
click at [805, 440] on p "index=winevents sourcetype=WinEventLog signature_id=4688 "4688" (process IN ("*…" at bounding box center [976, 452] width 1035 height 43
drag, startPoint x: 1154, startPoint y: 438, endPoint x: 1292, endPoint y: 445, distance: 138.2
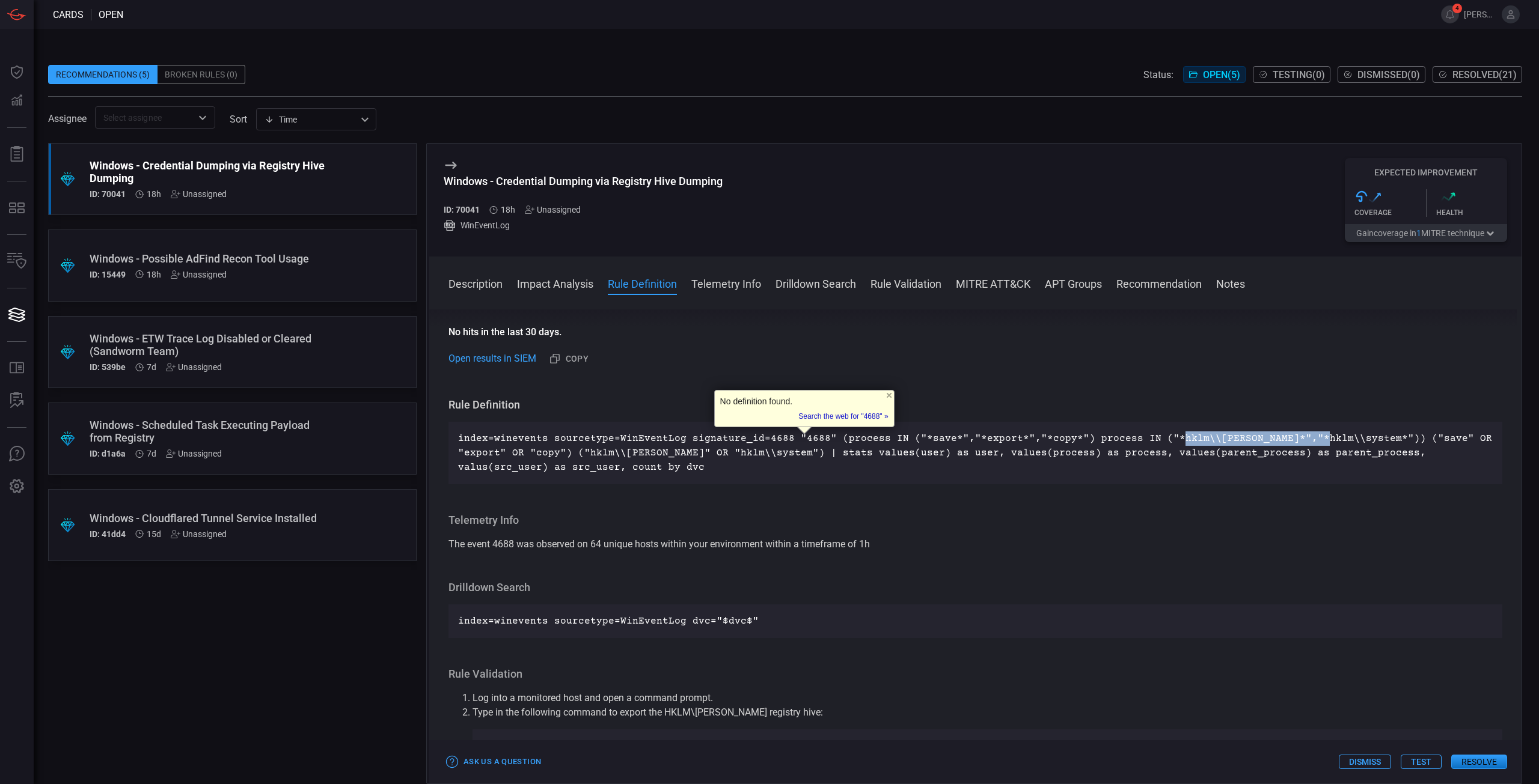
click at [1292, 445] on p "index=winevents sourcetype=WinEventLog signature_id=4688 "4688" (process IN ("*…" at bounding box center [976, 452] width 1035 height 43
click at [1195, 439] on p "index=winevents sourcetype=WinEventLog signature_id=4688 "4688" (process IN ("*…" at bounding box center [976, 452] width 1035 height 43
click at [1201, 440] on p "index=winevents sourcetype=WinEventLog signature_id=4688 "4688" (process IN ("*…" at bounding box center [976, 452] width 1035 height 43
drag, startPoint x: 1208, startPoint y: 441, endPoint x: 1155, endPoint y: 436, distance: 53.2
click at [1155, 436] on p "index=winevents sourcetype=WinEventLog signature_id=4688 "4688" (process IN ("*…" at bounding box center [976, 452] width 1035 height 43
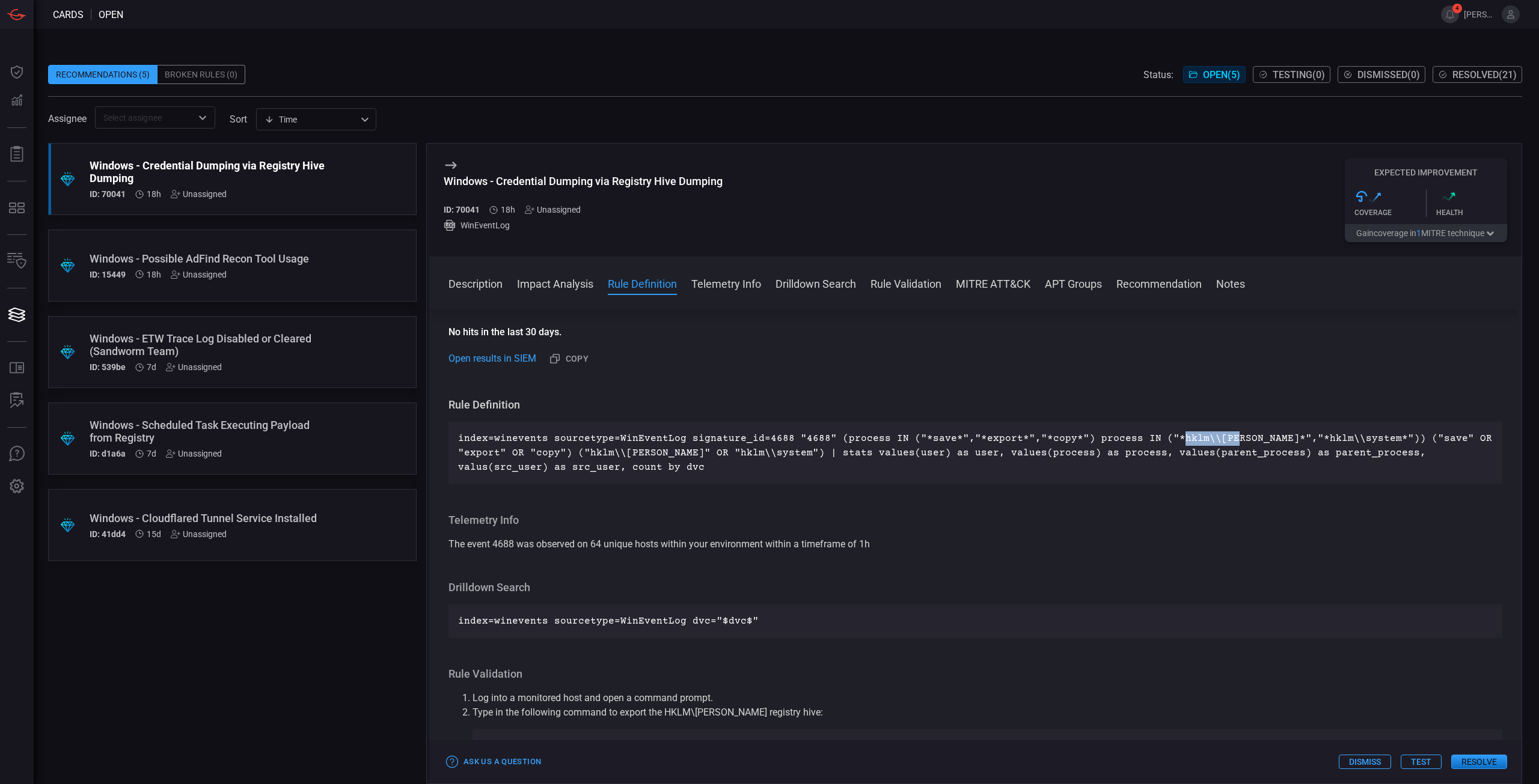
copy p "hklm\\[PERSON_NAME]"
drag, startPoint x: 641, startPoint y: 451, endPoint x: 610, endPoint y: 449, distance: 31.1
click at [641, 451] on p "index=winevents sourcetype=WinEventLog signature_id=4688 "4688" (process IN ("*…" at bounding box center [976, 452] width 1035 height 43
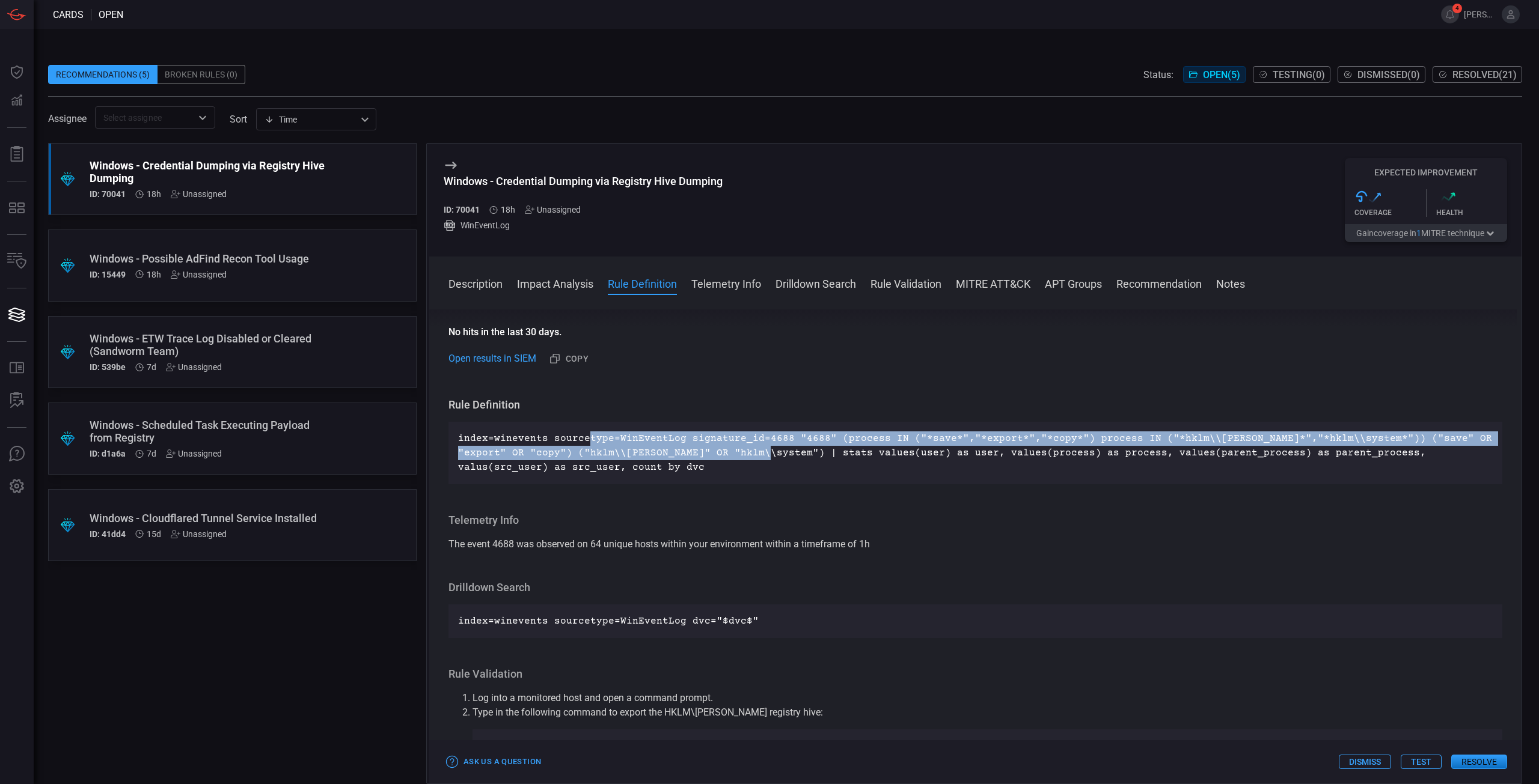
drag, startPoint x: 585, startPoint y: 447, endPoint x: 748, endPoint y: 457, distance: 163.3
click at [748, 457] on p "index=winevents sourcetype=WinEventLog signature_id=4688 "4688" (process IN ("*…" at bounding box center [976, 452] width 1035 height 43
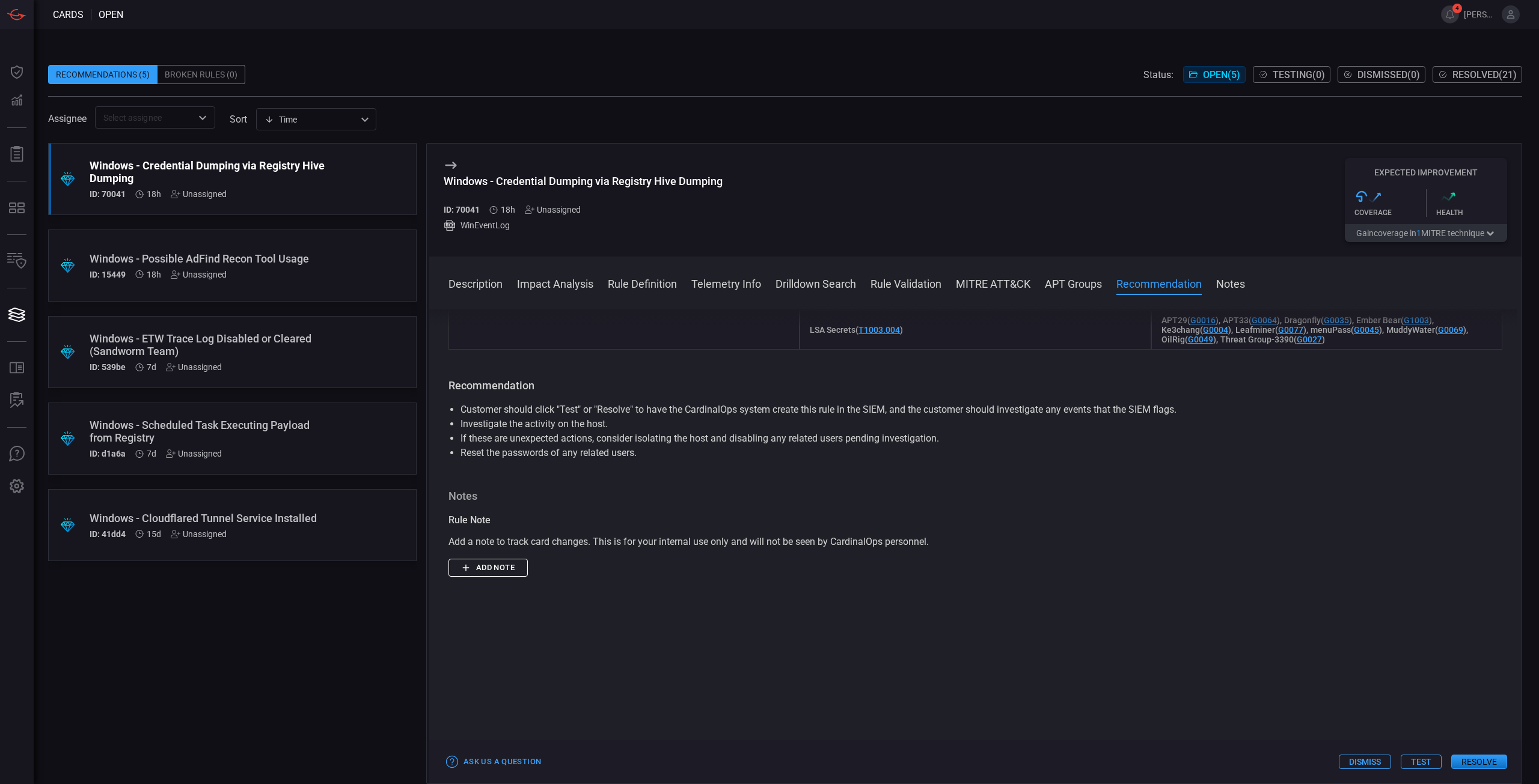
scroll to position [1142, 0]
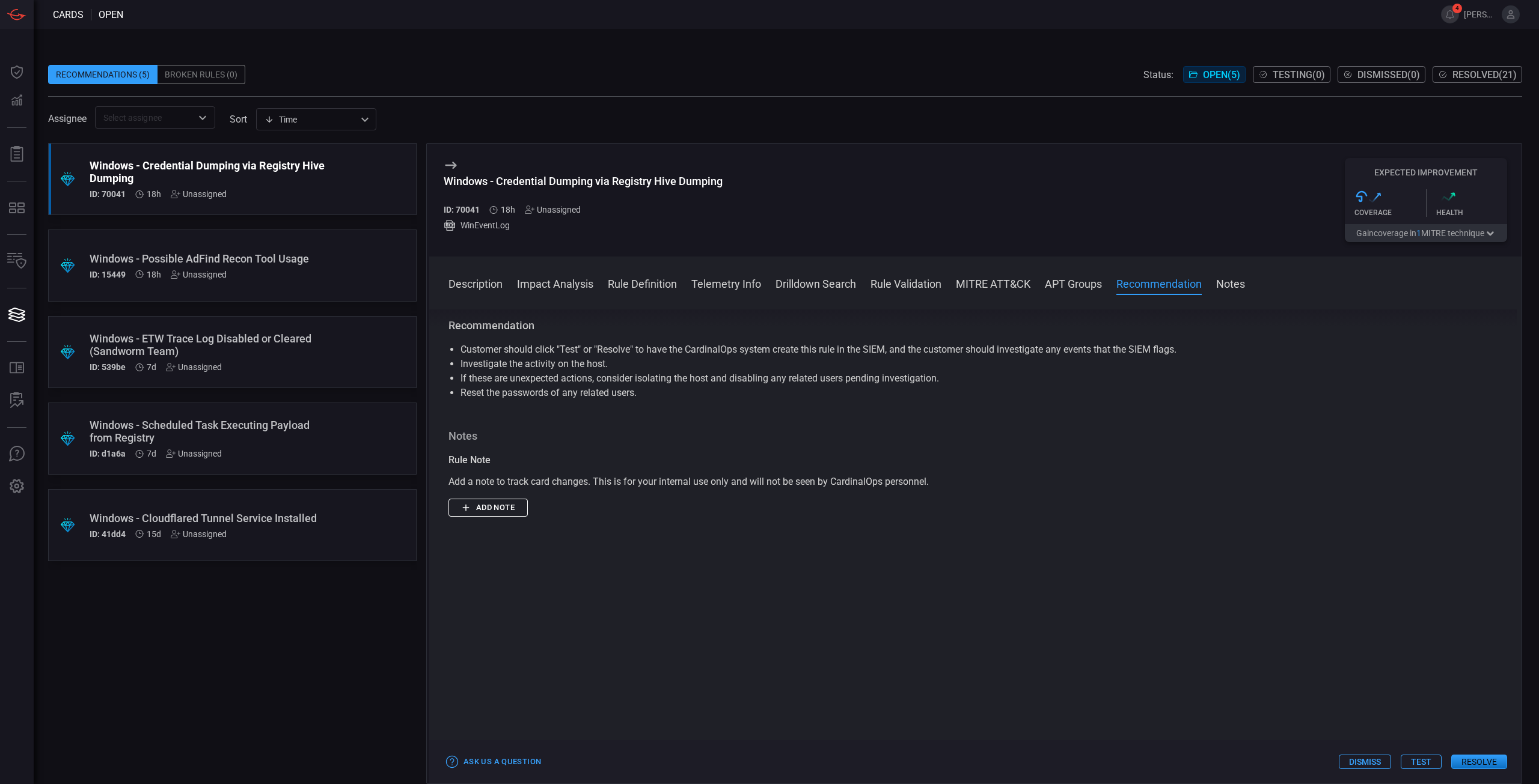
click at [1422, 751] on div "Ask Us a Question Dismiss Test Resolve" at bounding box center [975, 761] width 1092 height 43
click at [1421, 758] on button "Test" at bounding box center [1421, 762] width 40 height 15
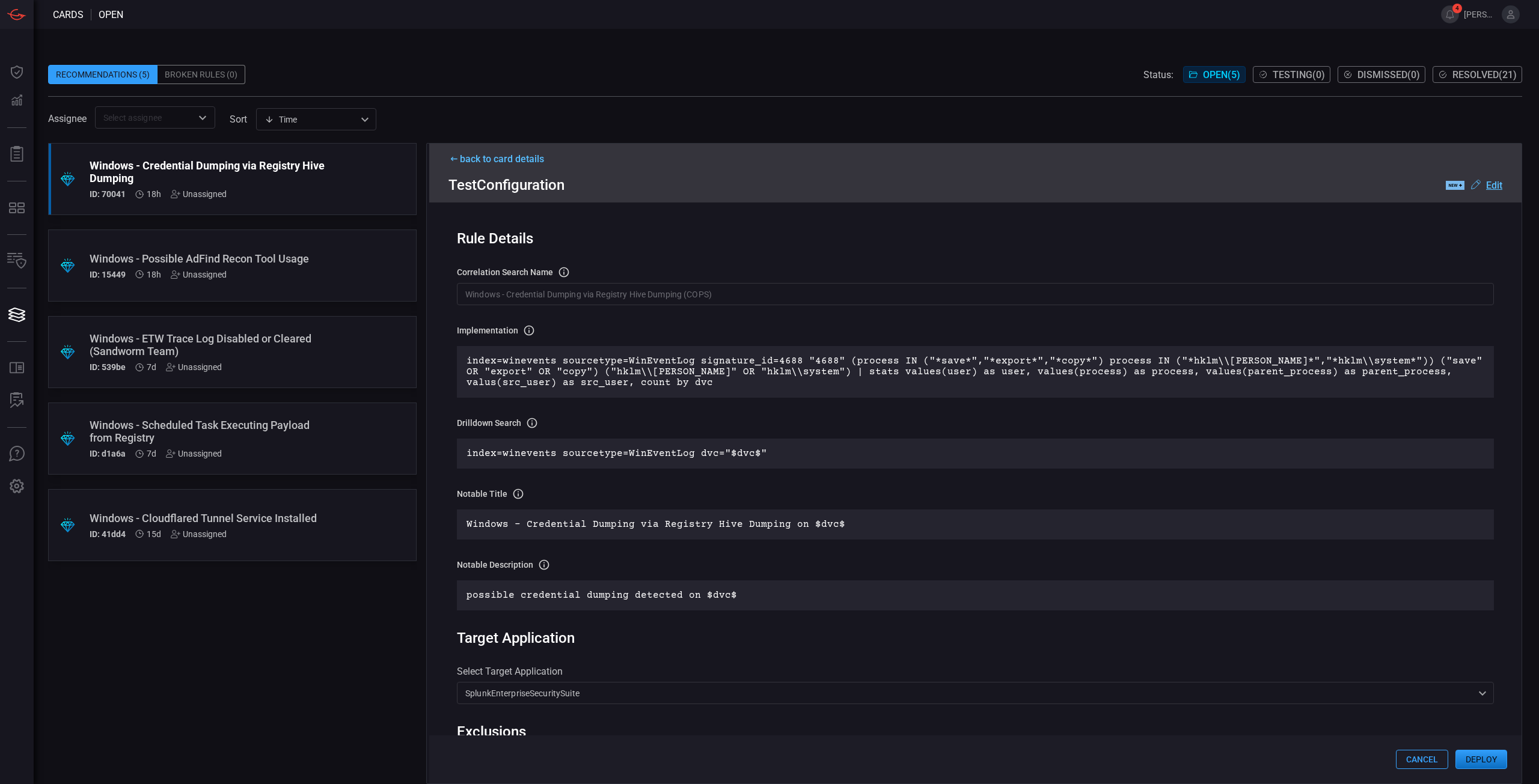
click at [610, 371] on p "index=winevents sourcetype=WinEventLog signature_id=4688 "4688" (process IN ("*…" at bounding box center [975, 372] width 1018 height 32
drag, startPoint x: 1290, startPoint y: 375, endPoint x: 1304, endPoint y: 376, distance: 14.0
click at [1291, 375] on p "index=winevents sourcetype=WinEventLog signature_id=4688 "4688" (process IN ("*…" at bounding box center [975, 372] width 1018 height 32
click at [1283, 373] on p "index=winevents sourcetype=WinEventLog signature_id=4688 "4688" (process IN ("*…" at bounding box center [975, 372] width 1018 height 32
click at [1499, 188] on u "Edit" at bounding box center [1494, 185] width 16 height 11
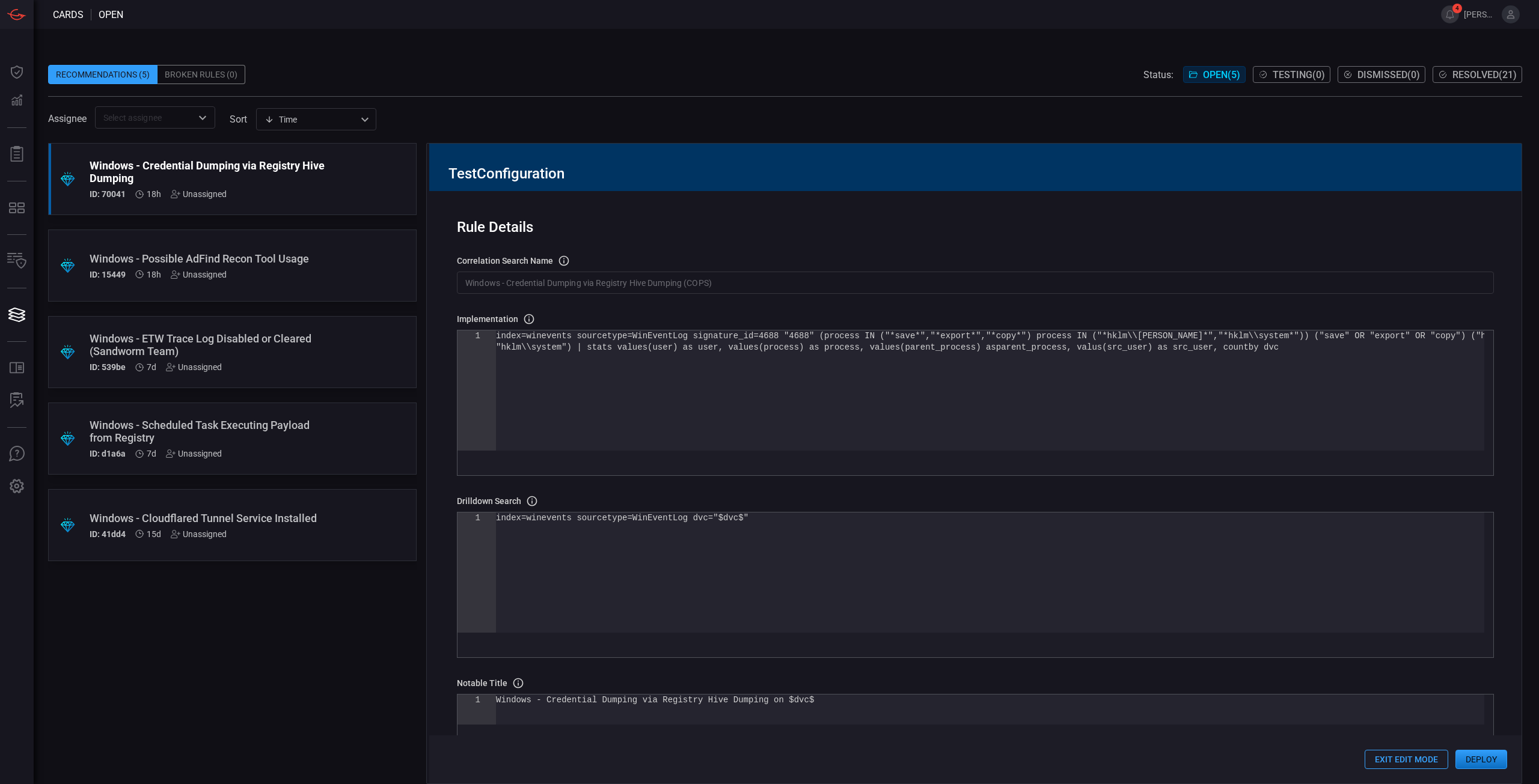
scroll to position [0, 0]
click at [1050, 349] on div "index=winevents sourcetype=WinEventLog signature_i d=4688 "4688" (process IN ("…" at bounding box center [990, 396] width 988 height 132
type textarea "index=winevents sourcetype=WinEventLog signature_id=4688 "4688" (process IN ("*…"
click at [1419, 761] on button "Exit Edit Mode" at bounding box center [1406, 760] width 83 height 19
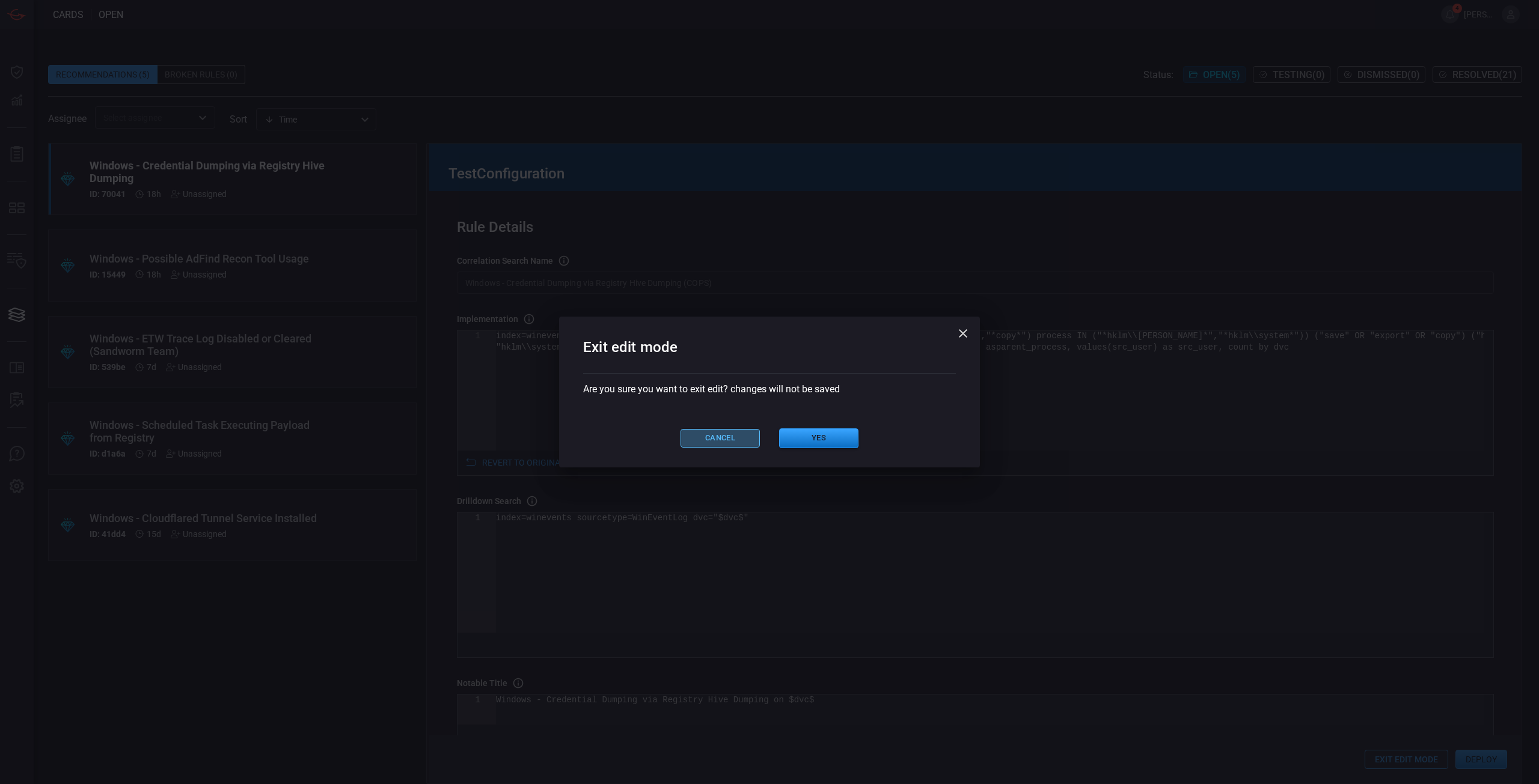
click at [731, 442] on button "Cancel" at bounding box center [721, 438] width 79 height 19
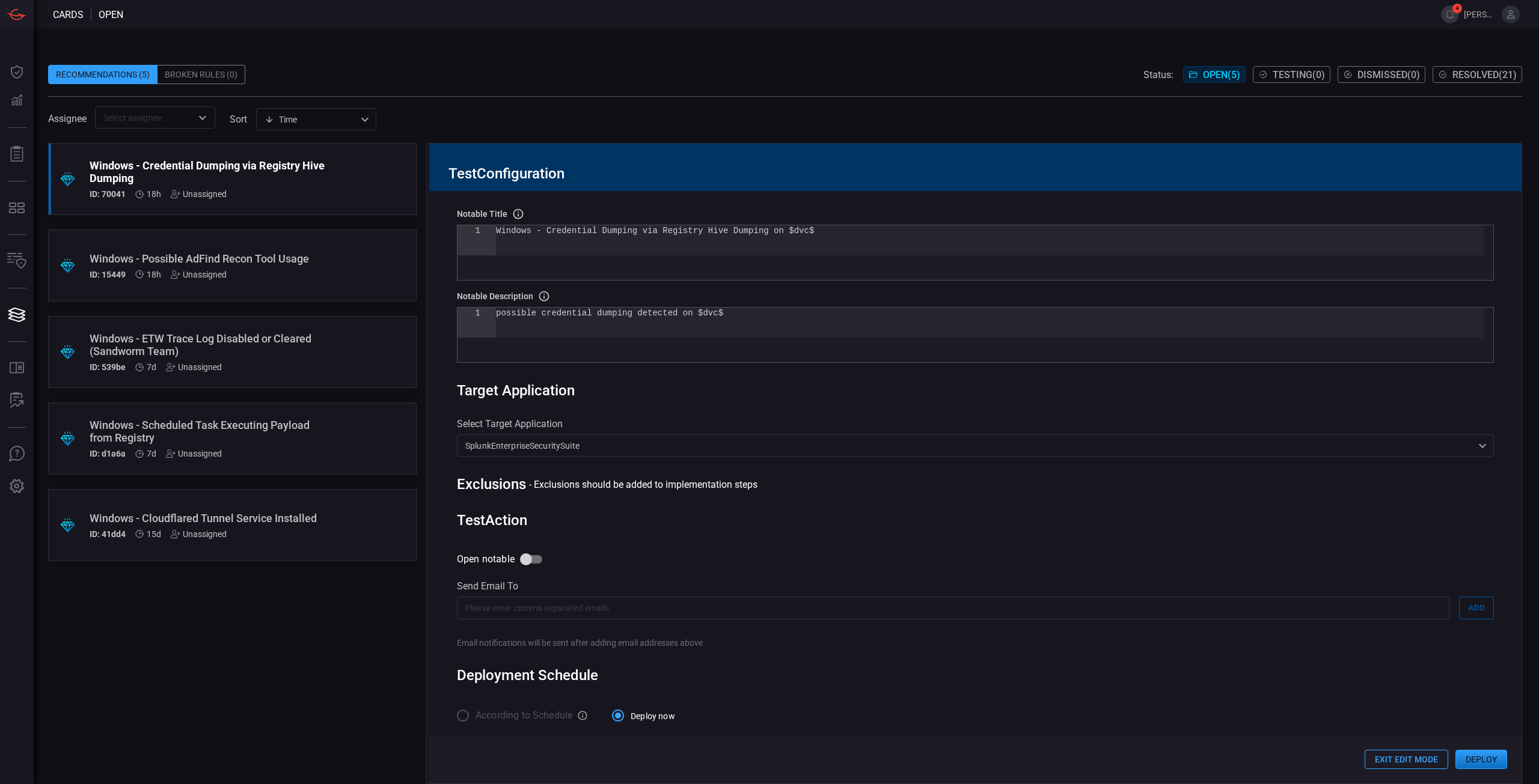
scroll to position [478, 0]
click at [1488, 758] on button "Deploy" at bounding box center [1482, 760] width 52 height 19
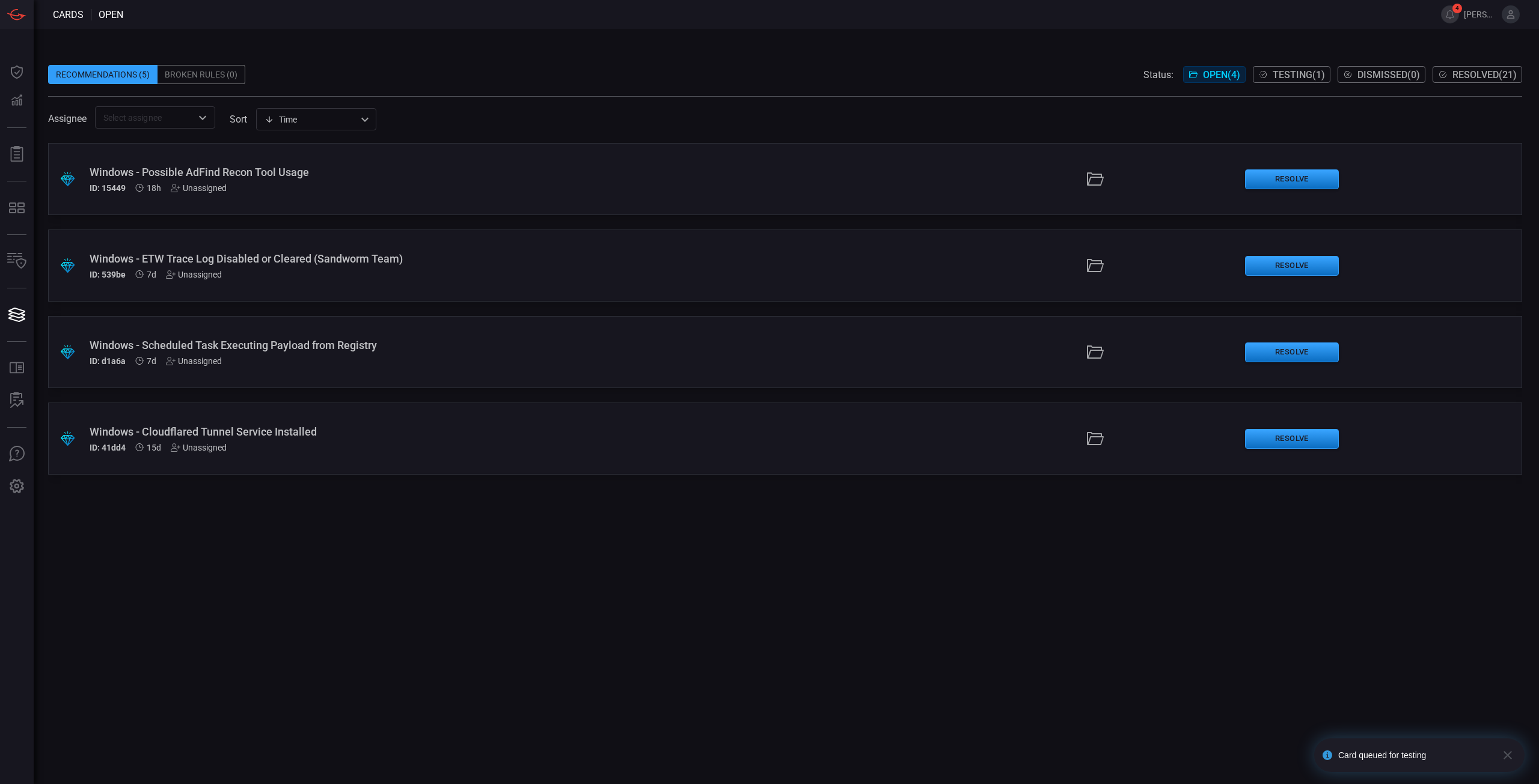
click at [1286, 81] on button "Testing ( 1 )" at bounding box center [1292, 74] width 78 height 17
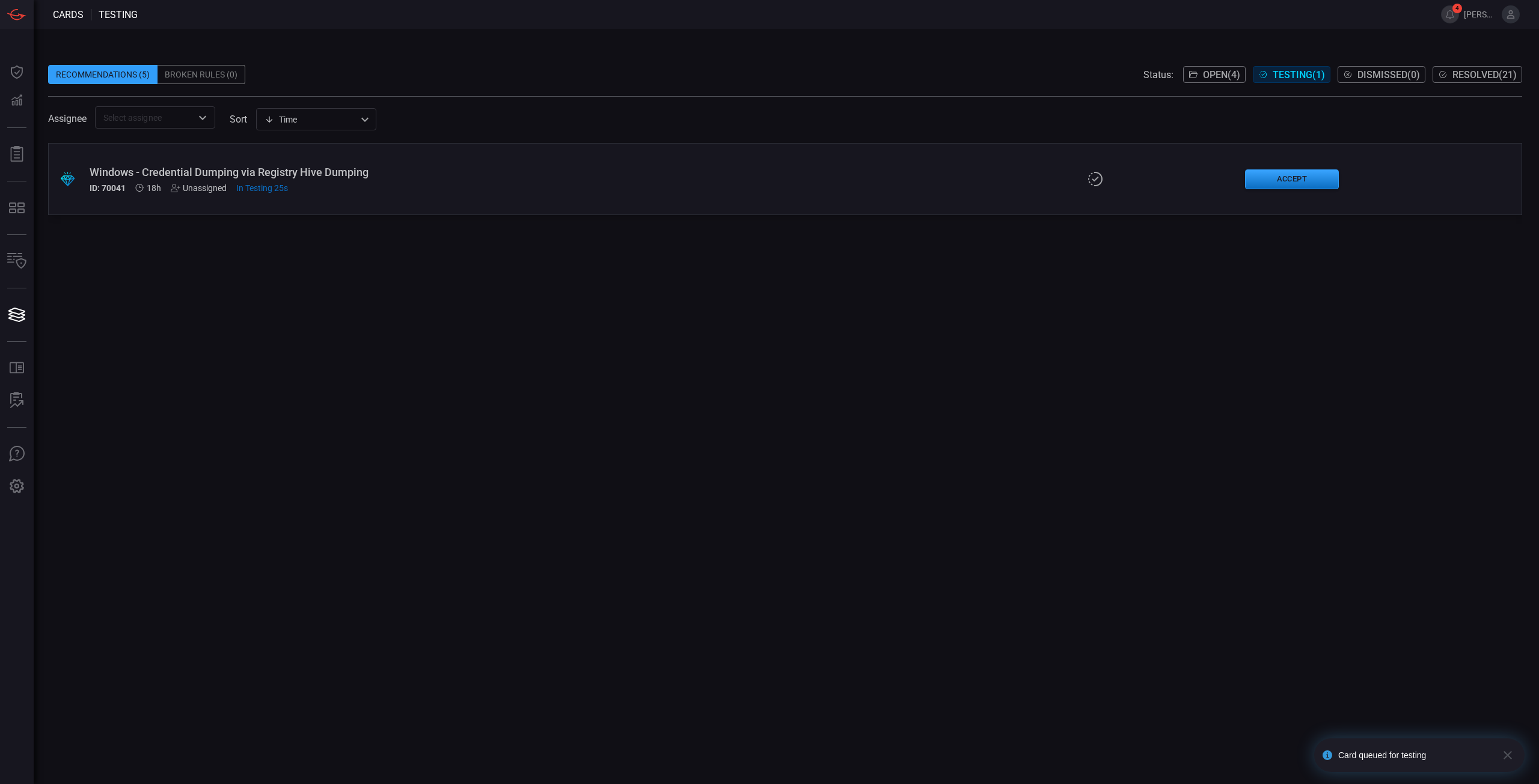
click at [342, 184] on div "ID: 70041 18h Unassigned In Testing 25s" at bounding box center [376, 188] width 574 height 10
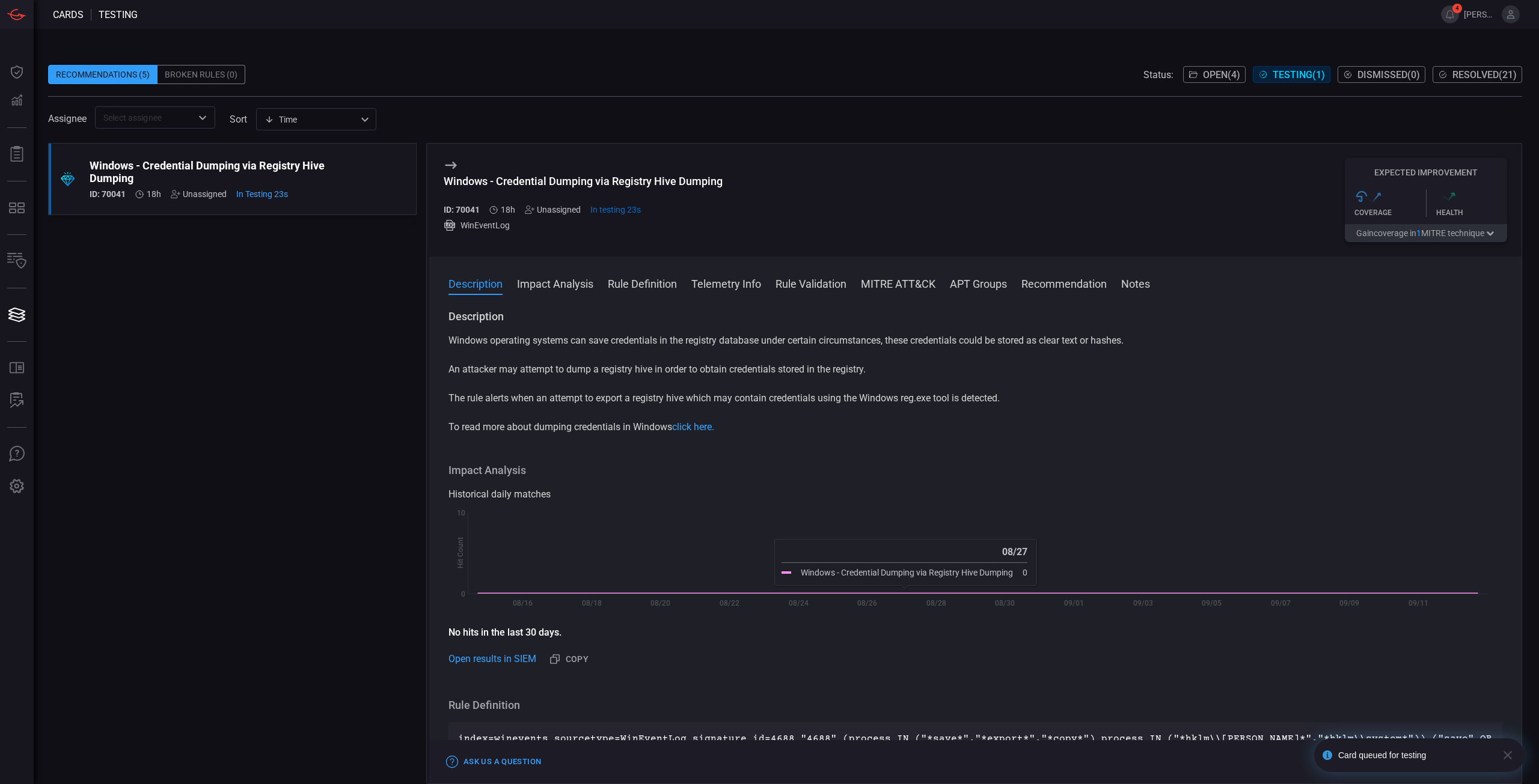
scroll to position [180, 0]
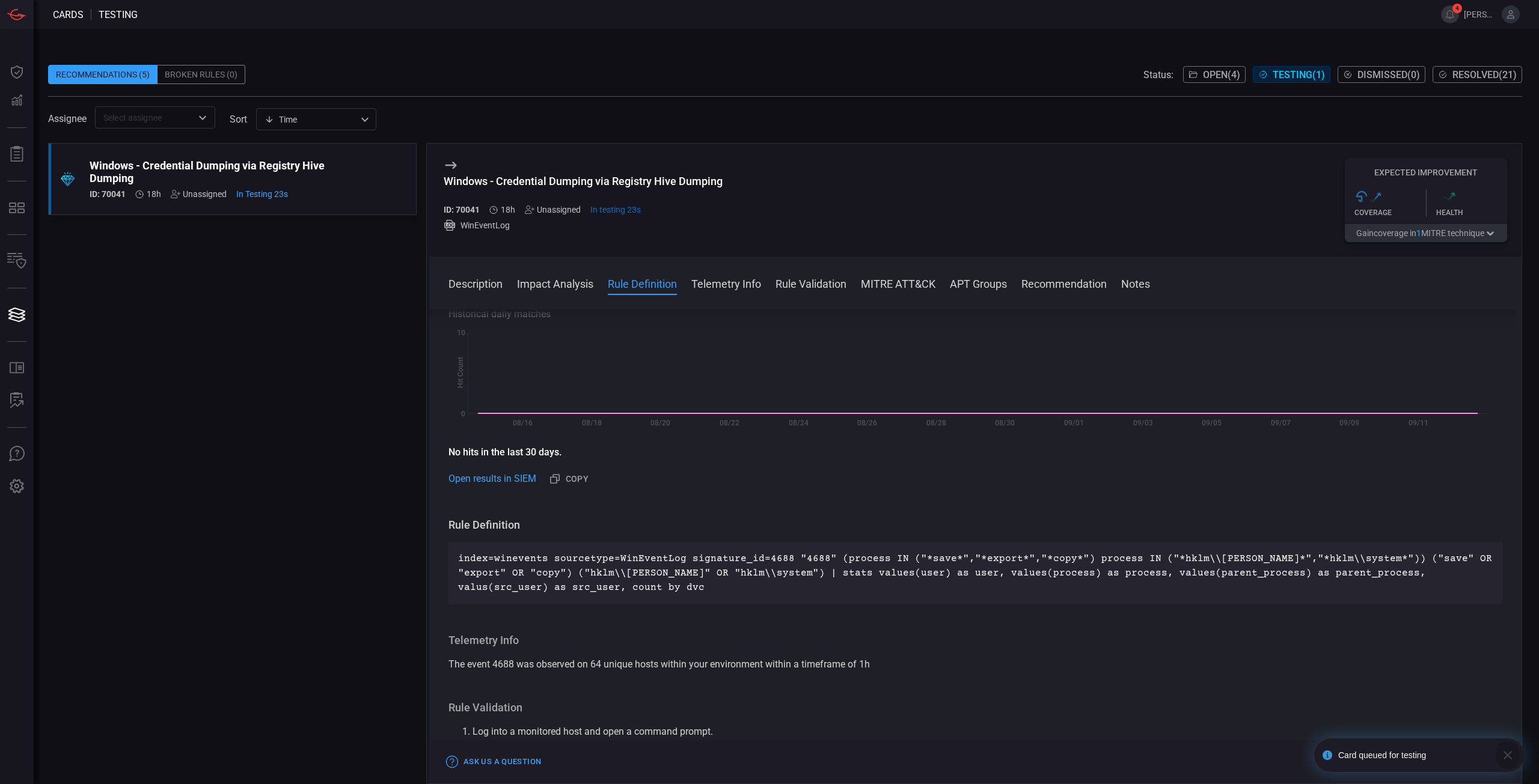
click at [1509, 755] on icon "button" at bounding box center [1507, 756] width 15 height 15
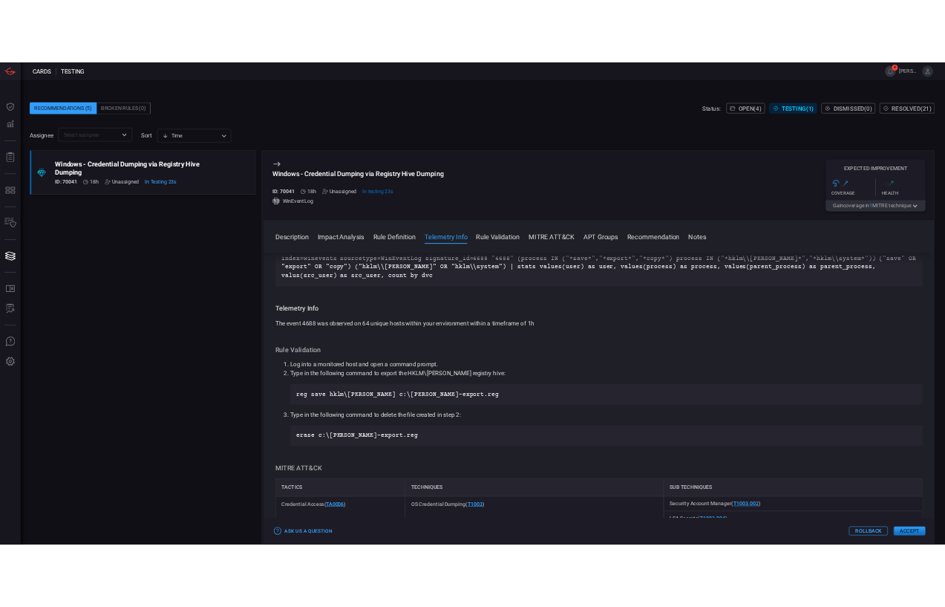
scroll to position [594, 0]
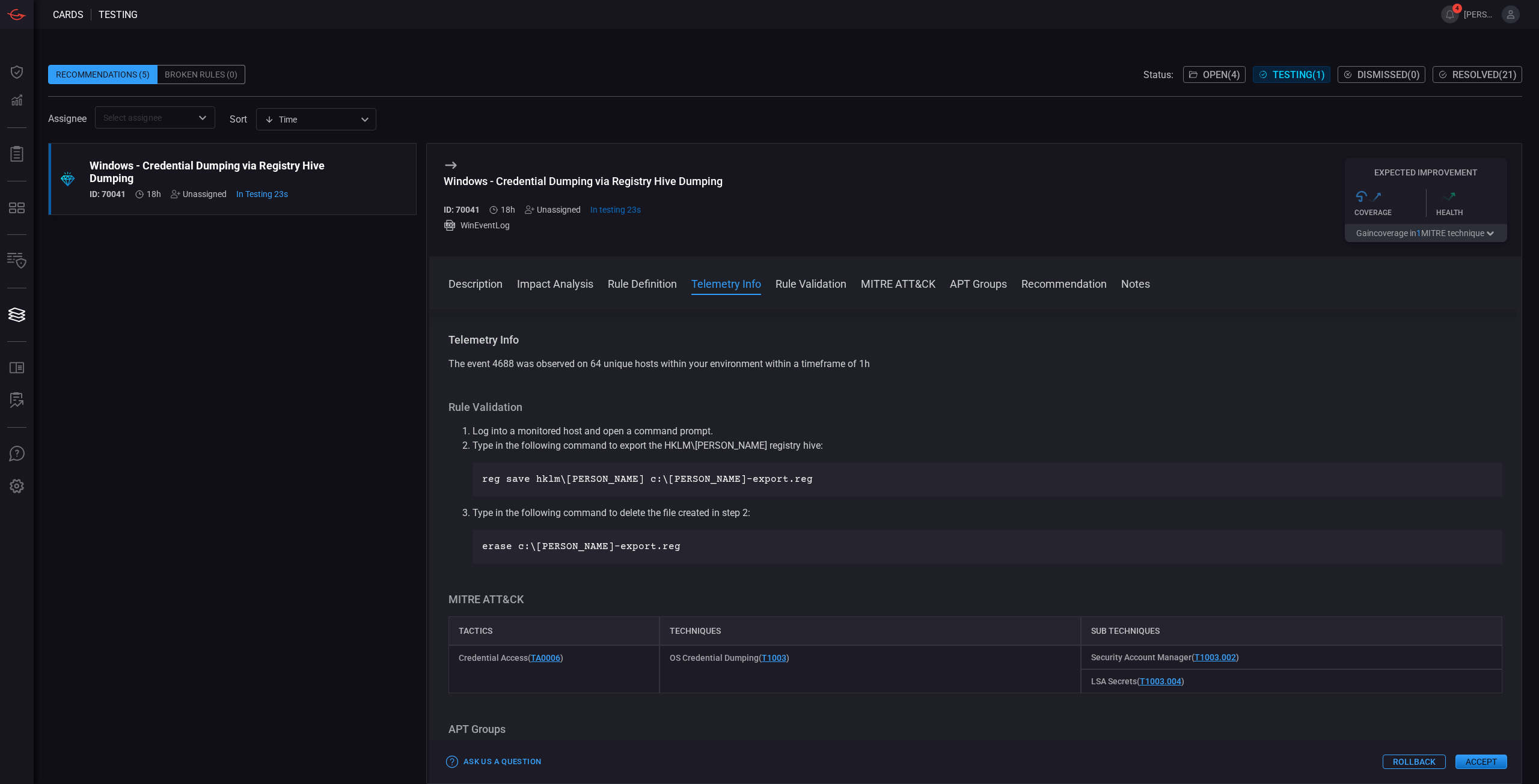
click at [620, 478] on p "reg save hklm\[PERSON_NAME] c:\[PERSON_NAME]-export.reg" at bounding box center [988, 480] width 1010 height 15
copy li "reg save hklm\[PERSON_NAME] c:\[PERSON_NAME]-export.reg"
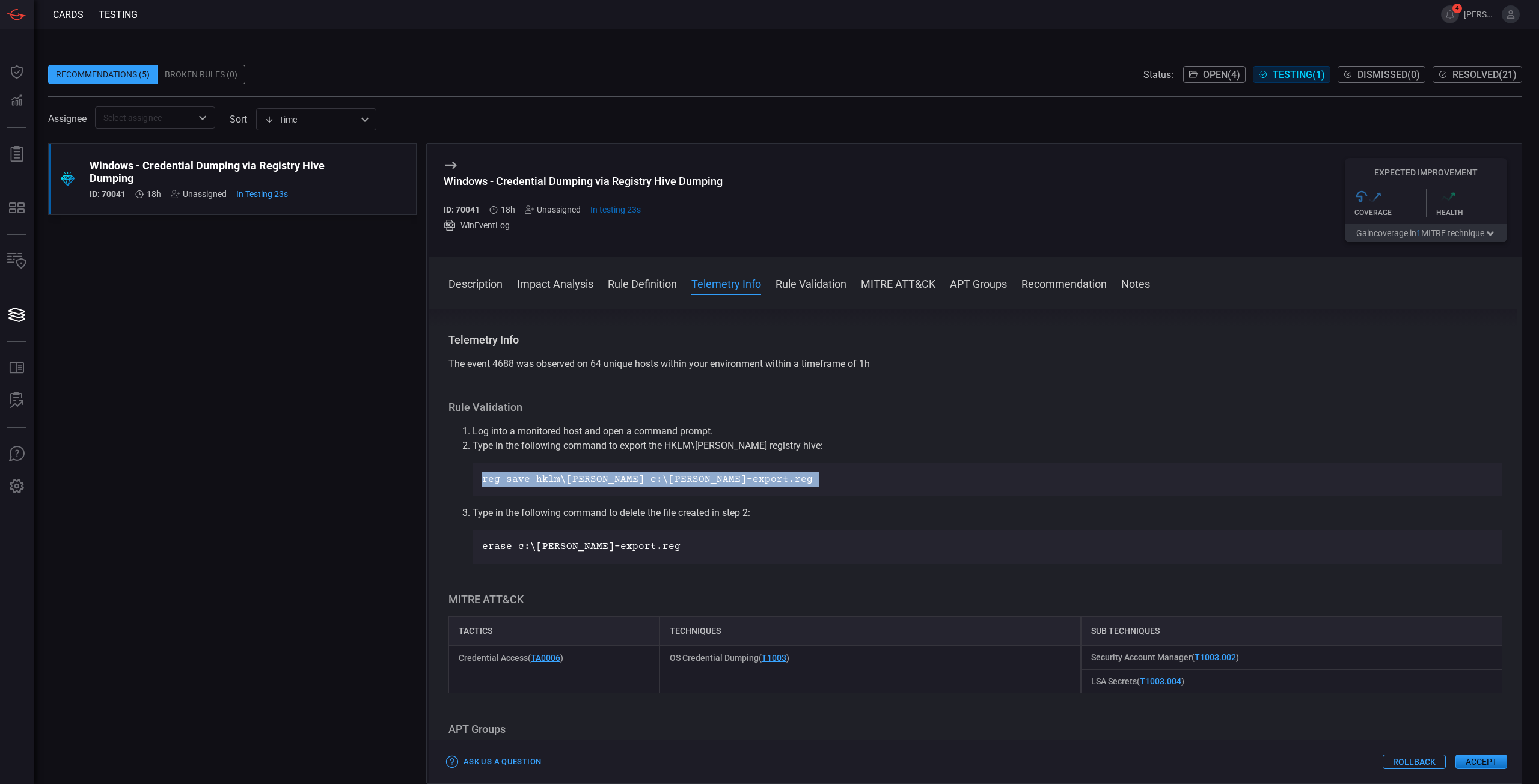
click at [618, 482] on p "reg save hklm\[PERSON_NAME] c:\[PERSON_NAME]-export.reg" at bounding box center [988, 480] width 1010 height 15
click at [699, 477] on p "reg save hklm\[PERSON_NAME] c:\[PERSON_NAME]-export.reg" at bounding box center [988, 480] width 1010 height 15
click at [671, 485] on p "reg save hklm\[PERSON_NAME] c:\[PERSON_NAME]-export.reg" at bounding box center [988, 480] width 1010 height 15
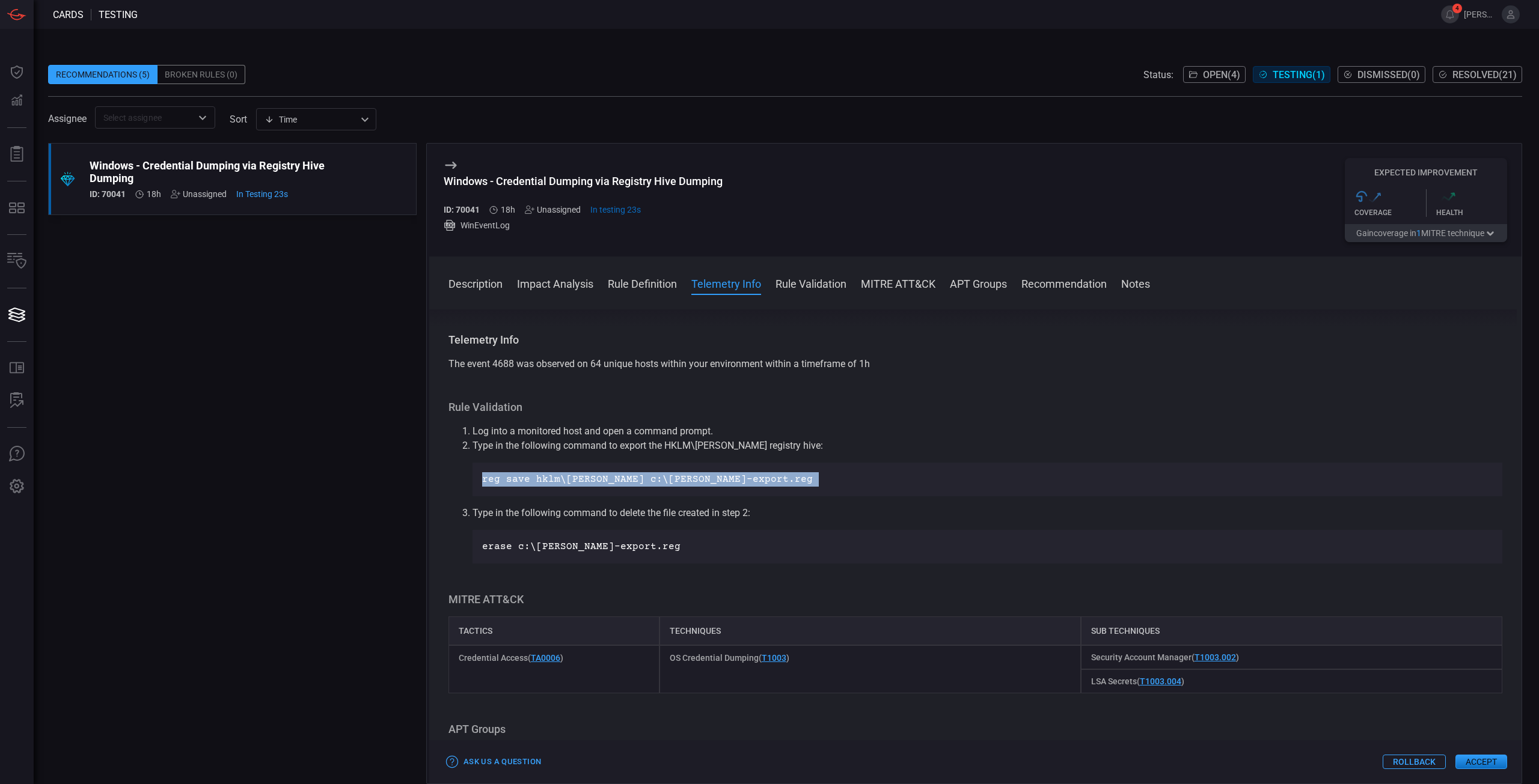
copy li "reg save hklm\[PERSON_NAME] c:\[PERSON_NAME]-export.reg"
click at [914, 517] on p "Type in the following command to delete the file created in step 2:" at bounding box center [988, 513] width 1030 height 15
click at [711, 366] on span "The event 4688 was observed on 64 unique hosts within your environment within a…" at bounding box center [659, 364] width 422 height 11
click at [1482, 762] on button "Accept" at bounding box center [1482, 762] width 52 height 15
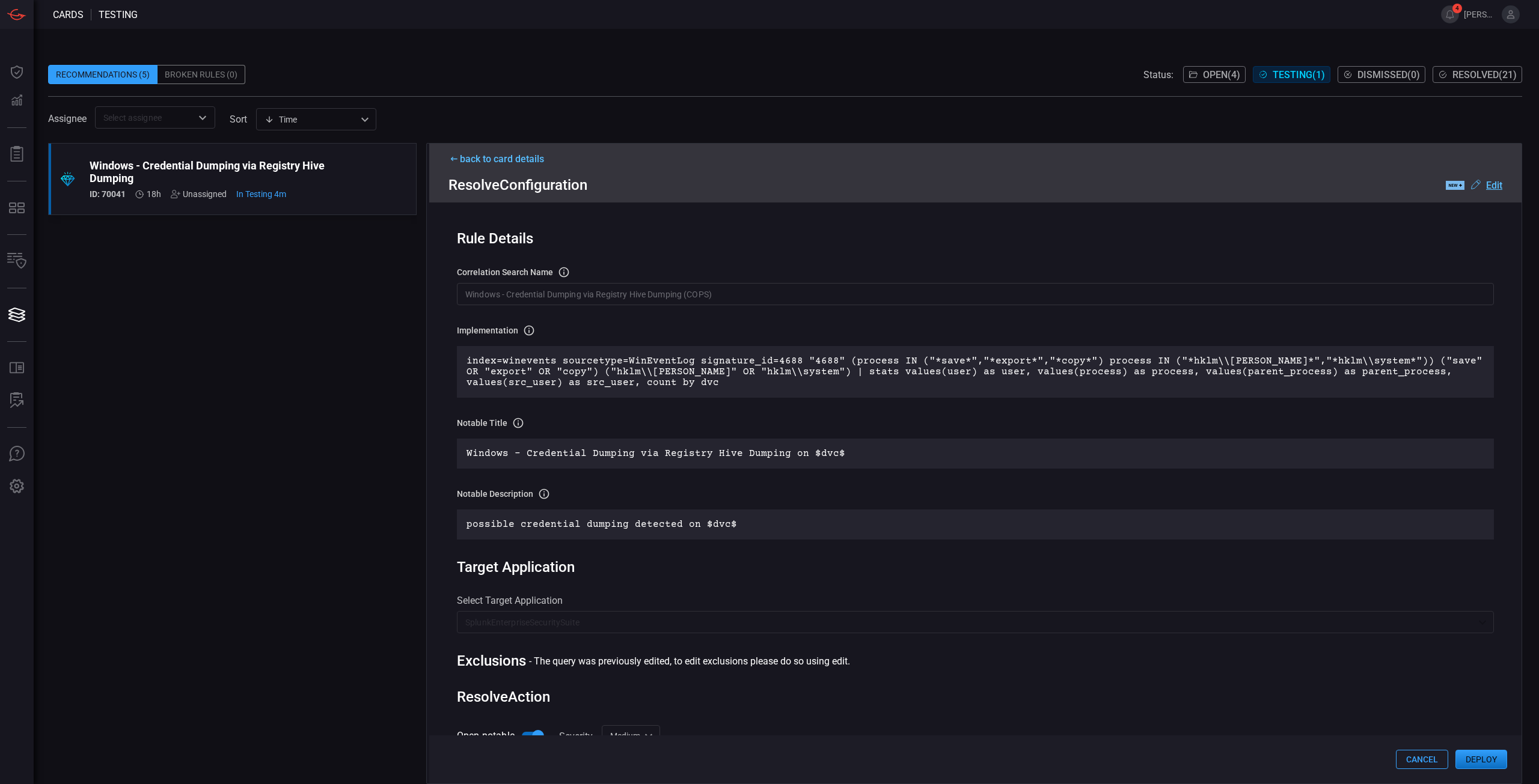
click at [1490, 756] on button "Deploy" at bounding box center [1482, 760] width 52 height 19
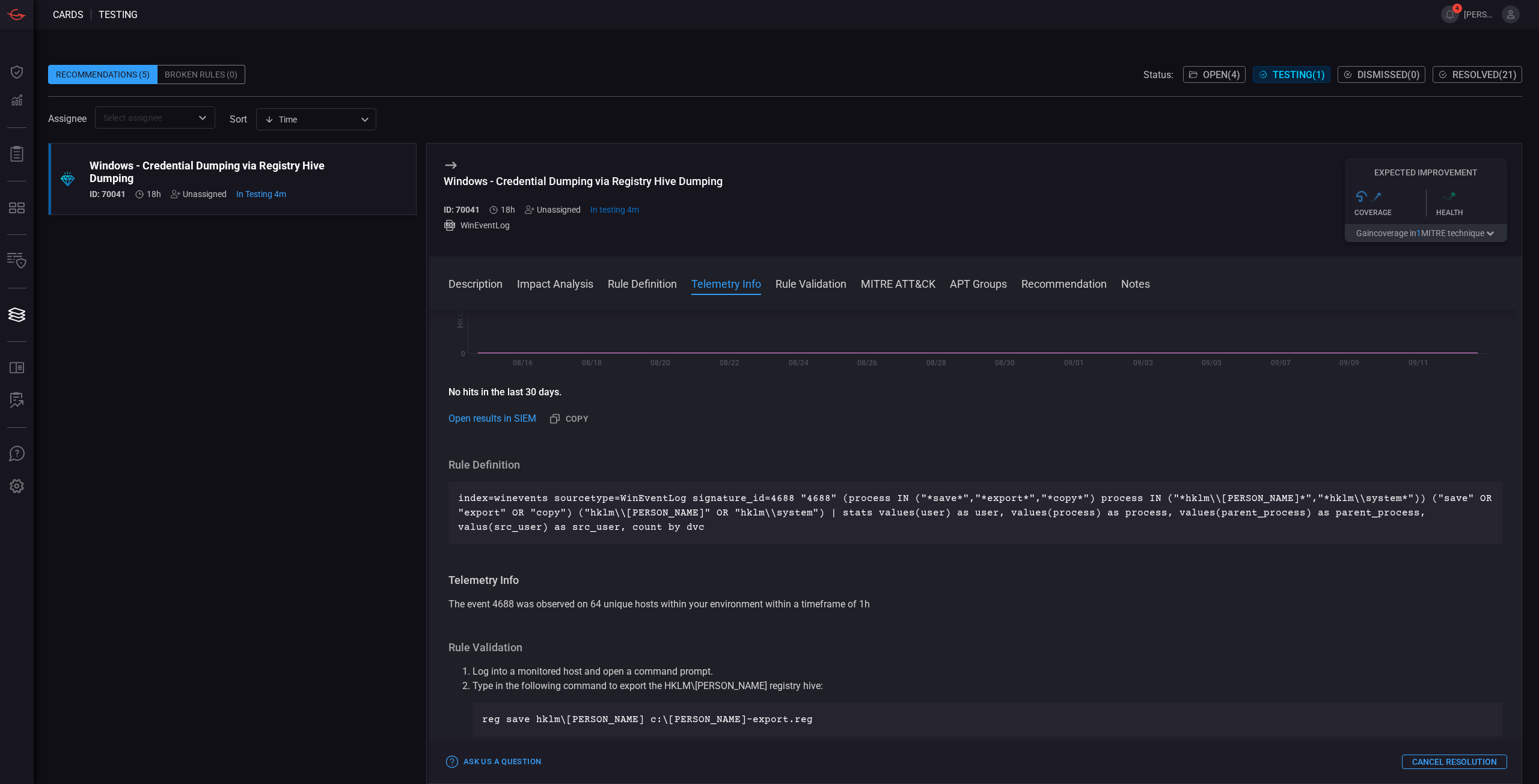
scroll to position [540, 0]
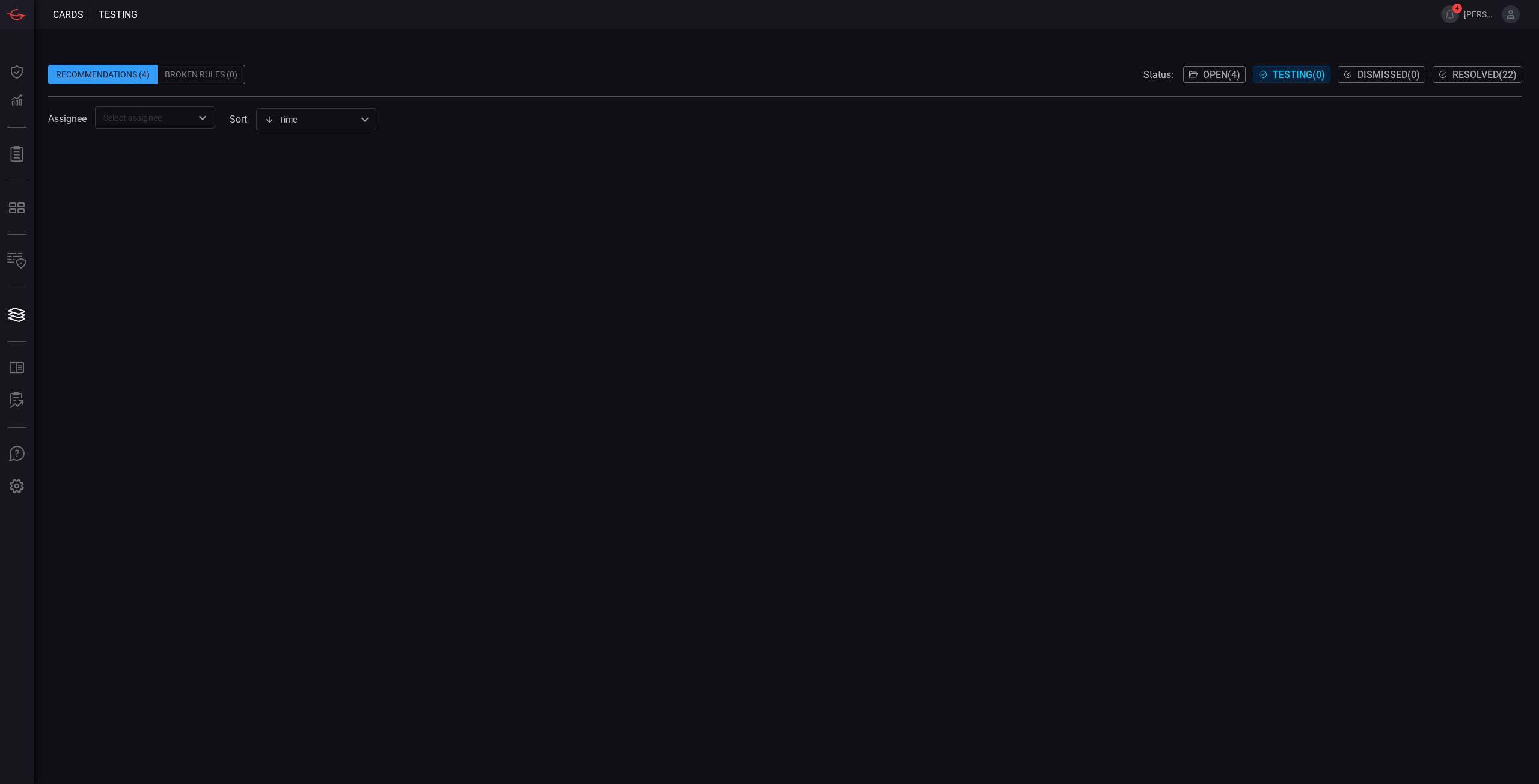
click at [1210, 74] on span "Open ( 4 )" at bounding box center [1222, 74] width 37 height 11
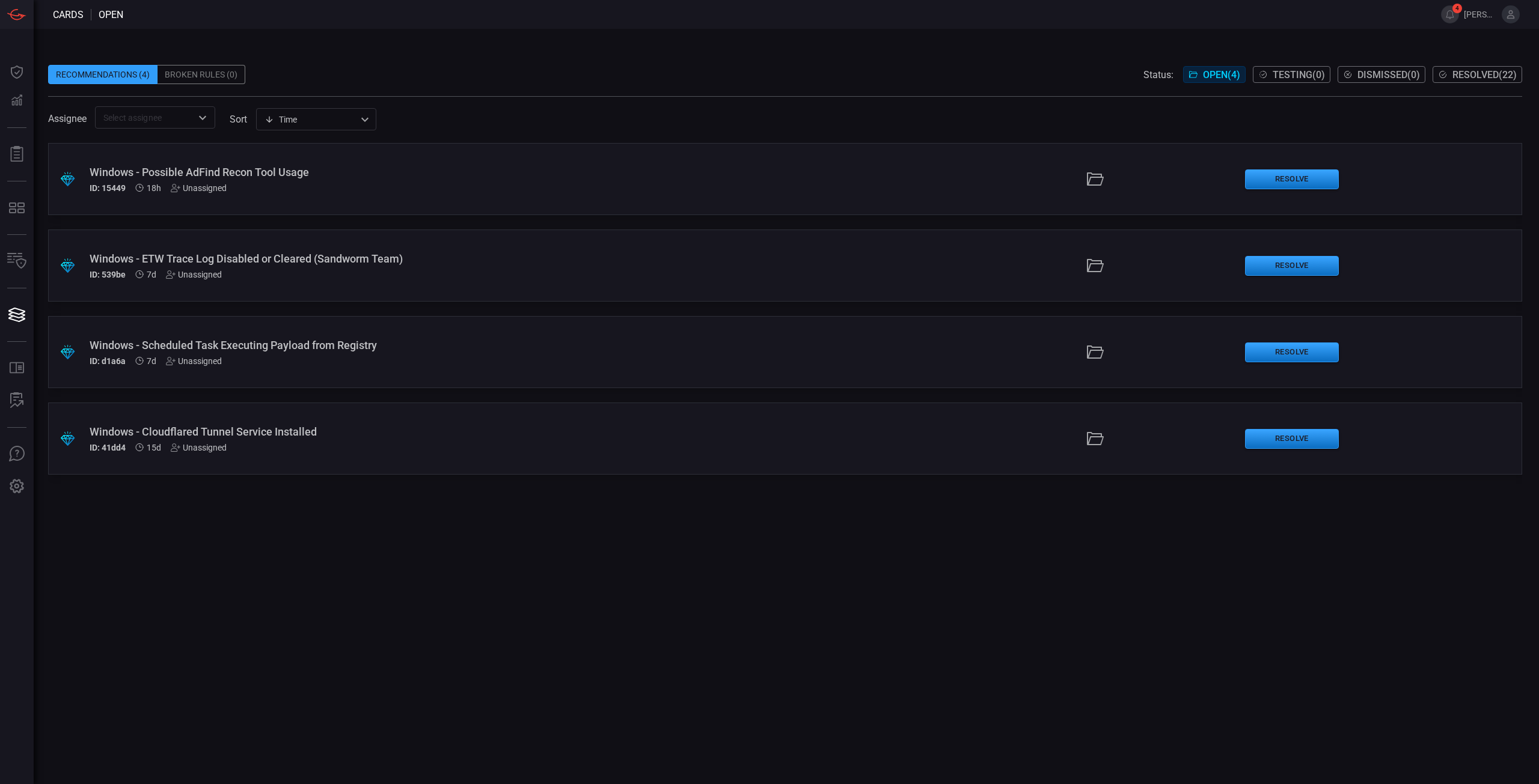
click at [295, 182] on div "Windows - Possible AdFind Recon Tool Usage ID: 15449 18h Unassigned" at bounding box center [376, 179] width 574 height 27
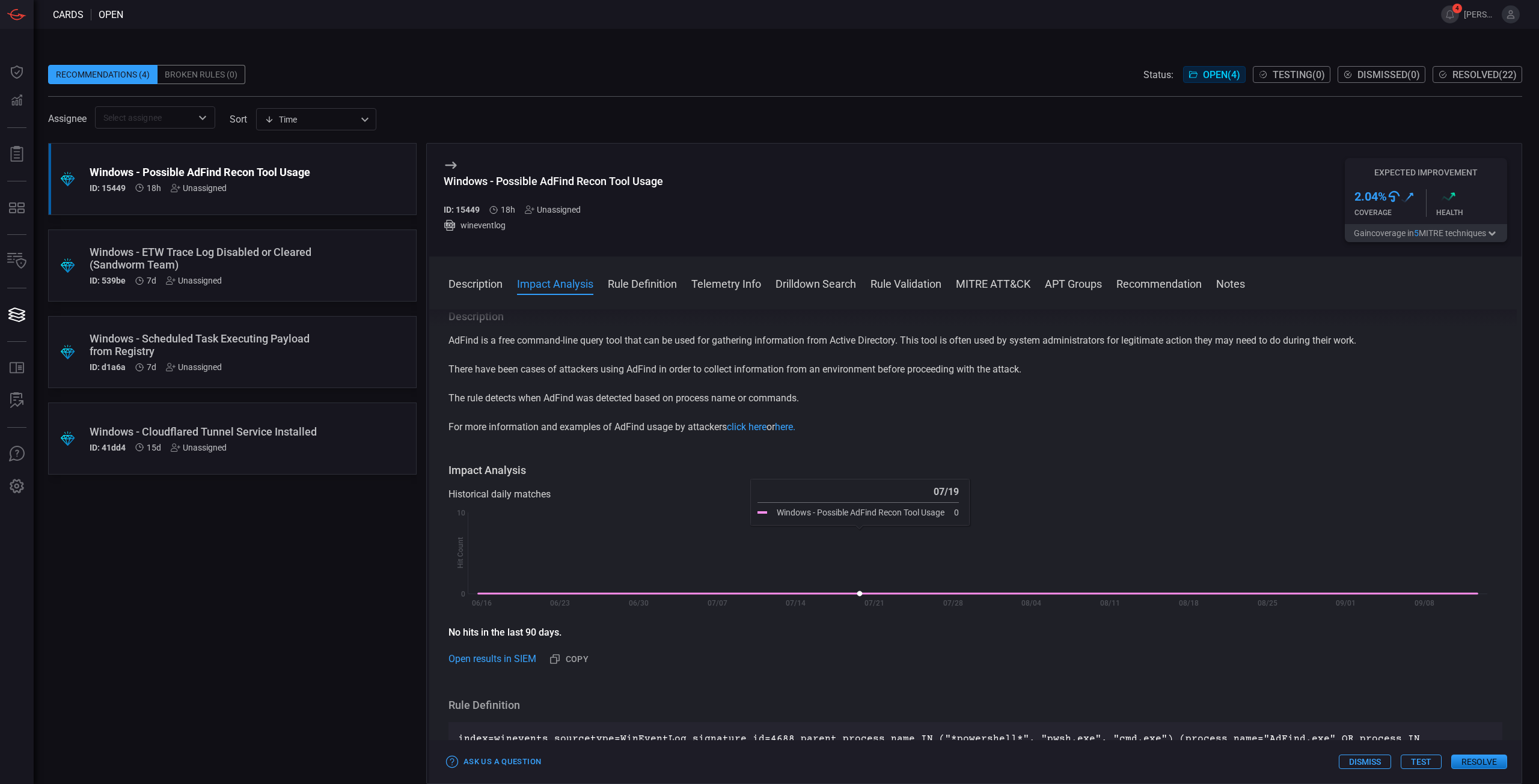
scroll to position [240, 0]
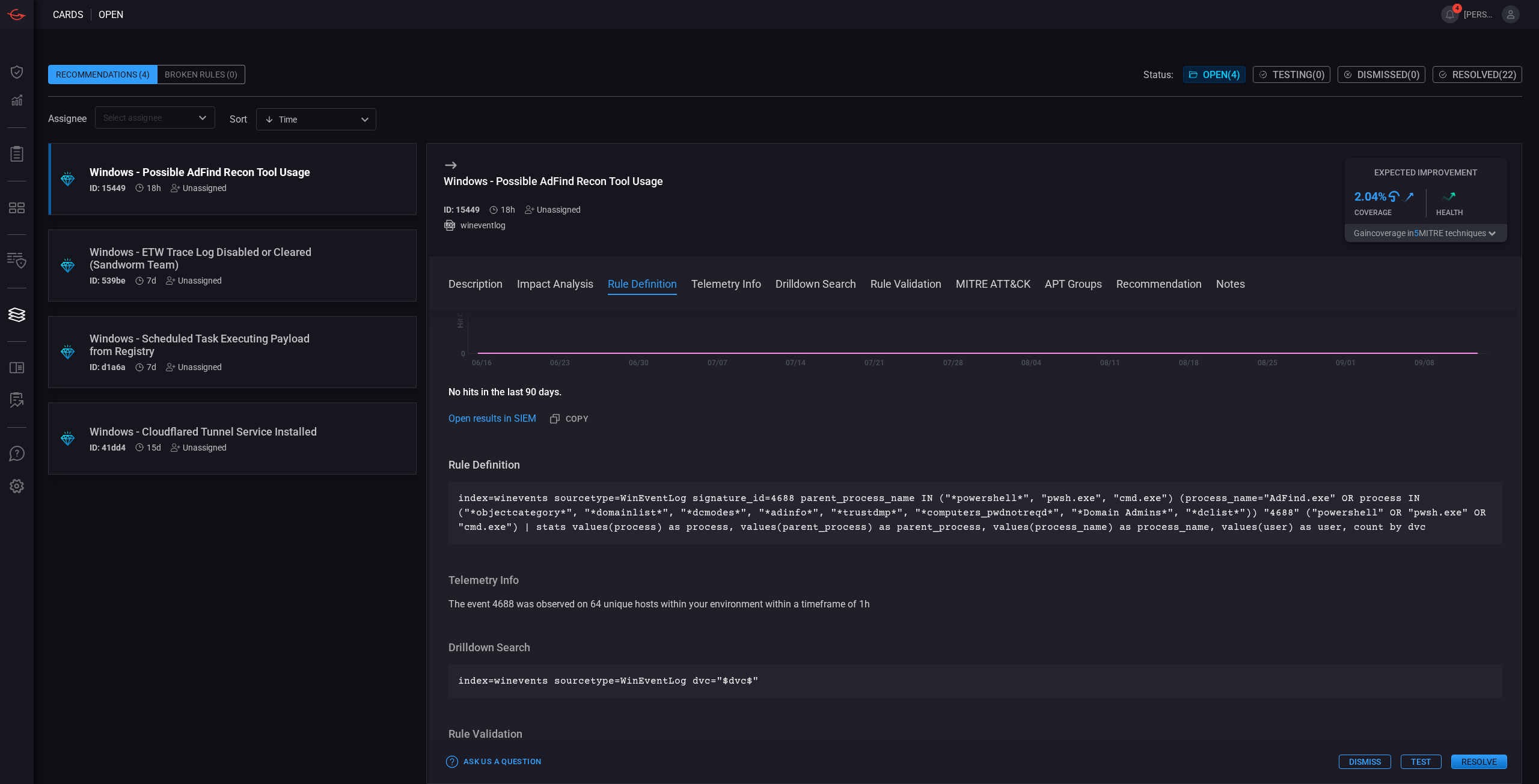
click at [863, 524] on p "index=winevents sourcetype=WinEventLog signature_id=4688 parent_process_name IN…" at bounding box center [976, 512] width 1035 height 43
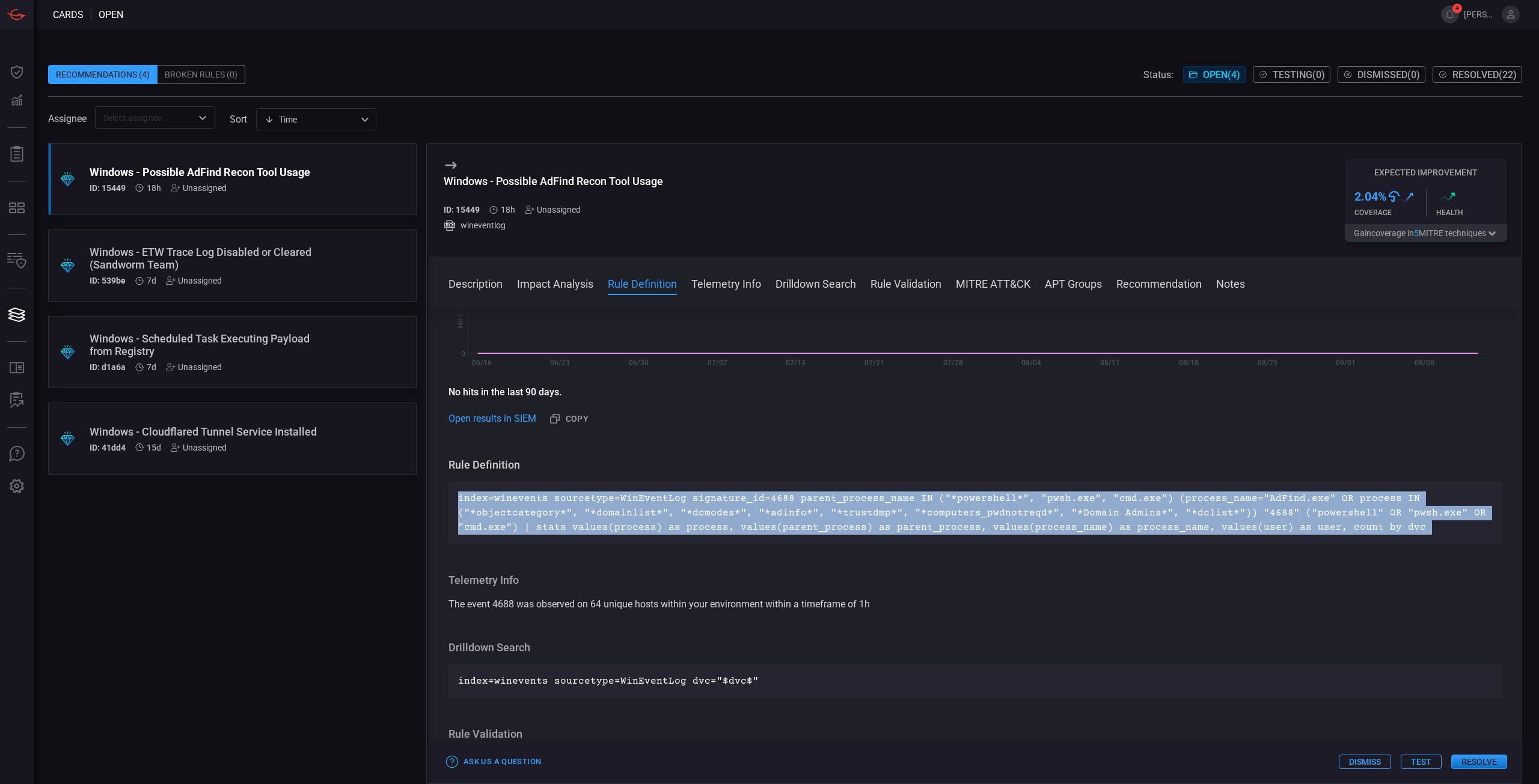
click at [863, 524] on p "index=winevents sourcetype=WinEventLog signature_id=4688 parent_process_name IN…" at bounding box center [976, 512] width 1035 height 43
copy p "index=winevents sourcetype=WinEventLog signature_id=4688 parent_process_name IN…"
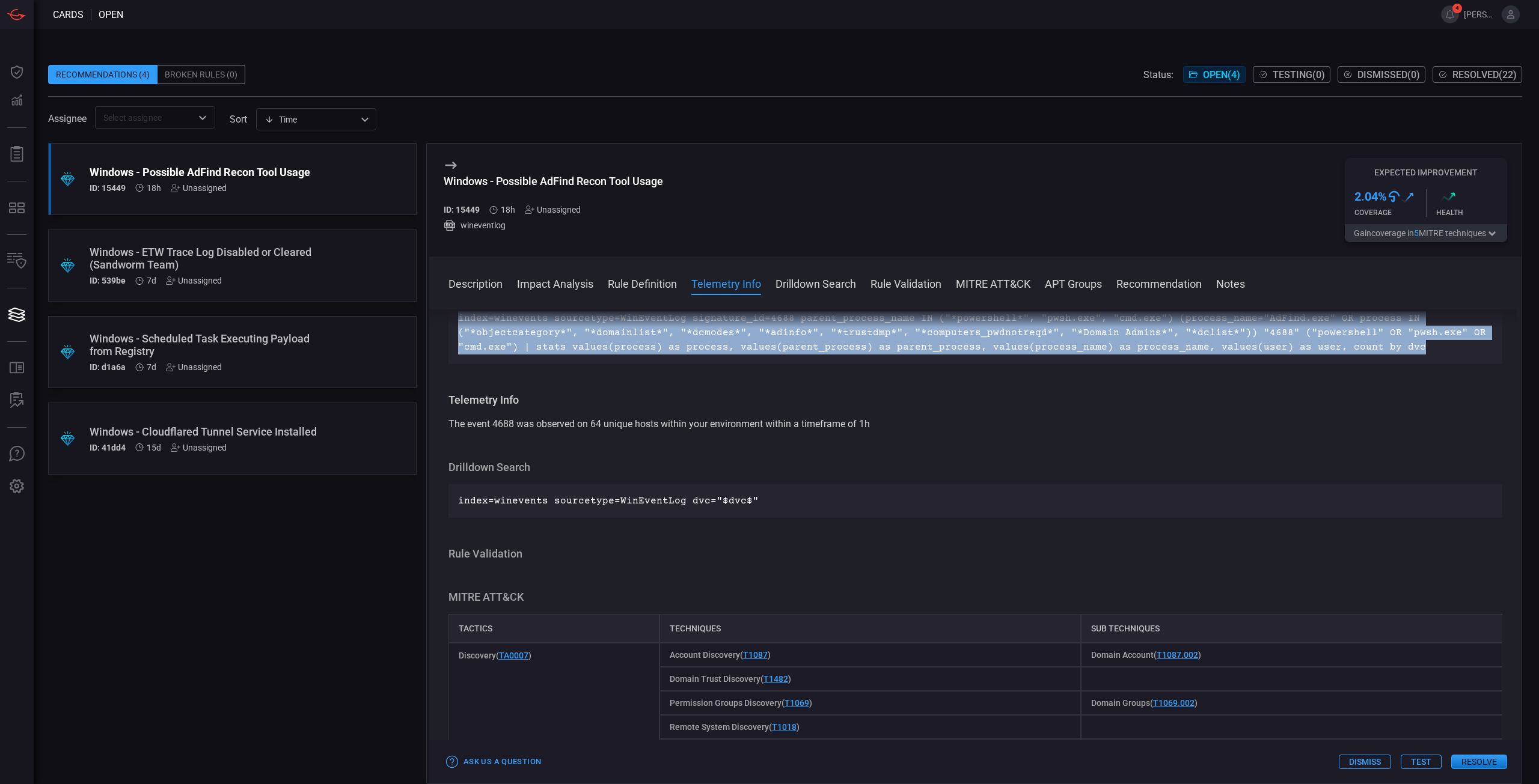
scroll to position [300, 0]
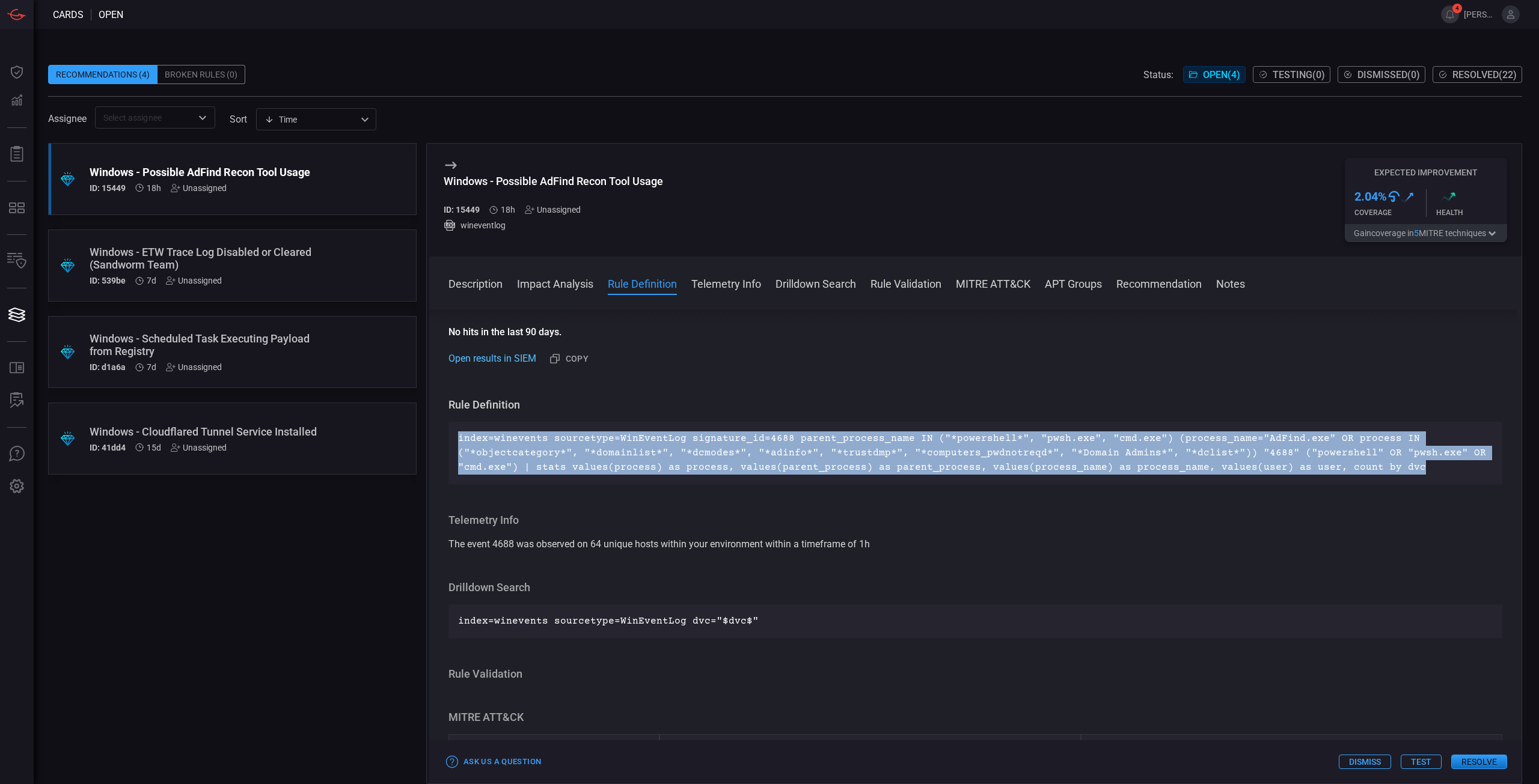
click at [487, 359] on link "Open results in SIEM" at bounding box center [492, 358] width 87 height 15
click at [755, 458] on p "index=winevents sourcetype=WinEventLog signature_id=4688 parent_process_name IN…" at bounding box center [976, 452] width 1035 height 43
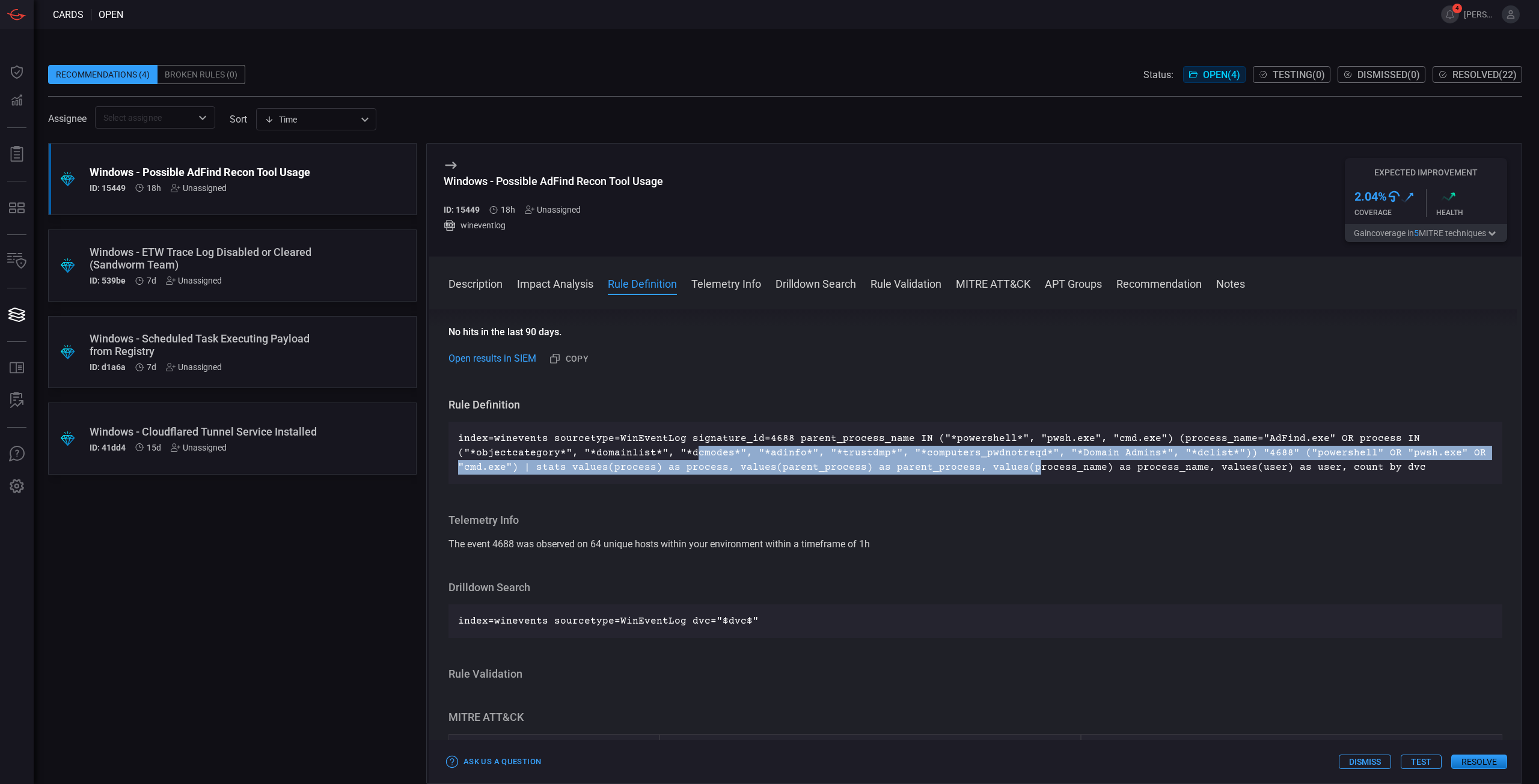
drag, startPoint x: 694, startPoint y: 455, endPoint x: 1028, endPoint y: 471, distance: 334.4
click at [1028, 471] on p "index=winevents sourcetype=WinEventLog signature_id=4688 parent_process_name IN…" at bounding box center [976, 452] width 1035 height 43
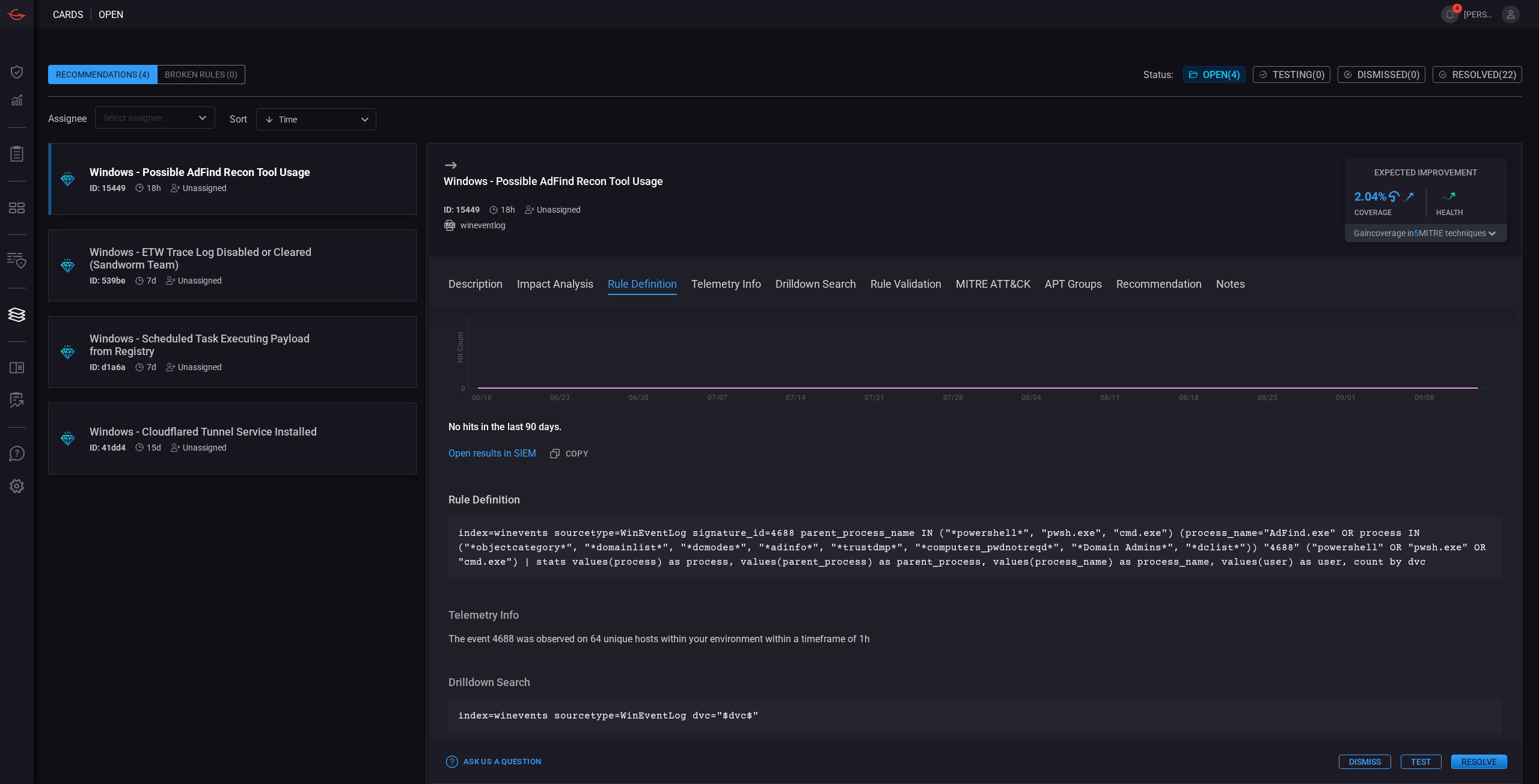
scroll to position [0, 0]
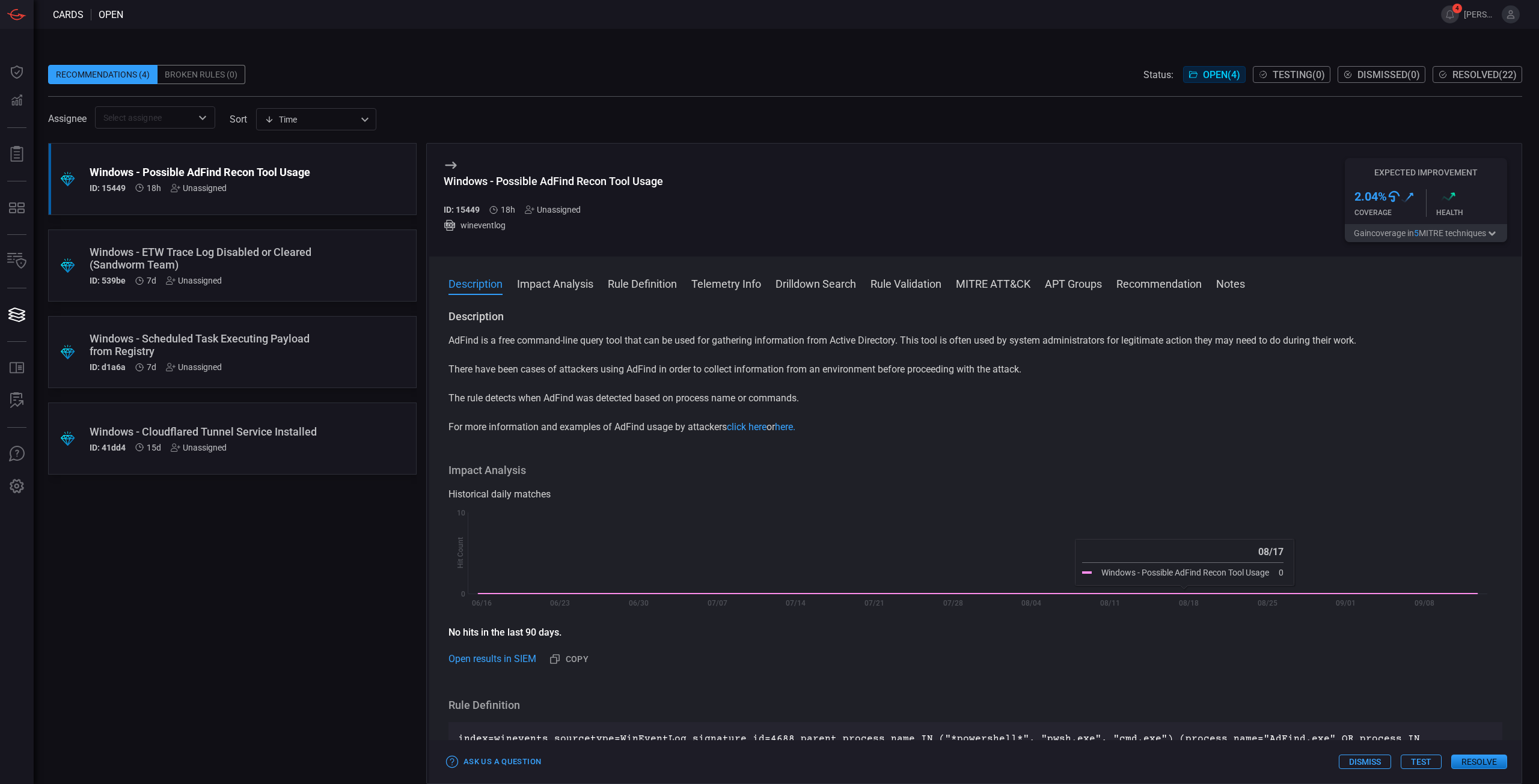
click at [1433, 762] on button "Test" at bounding box center [1421, 762] width 40 height 15
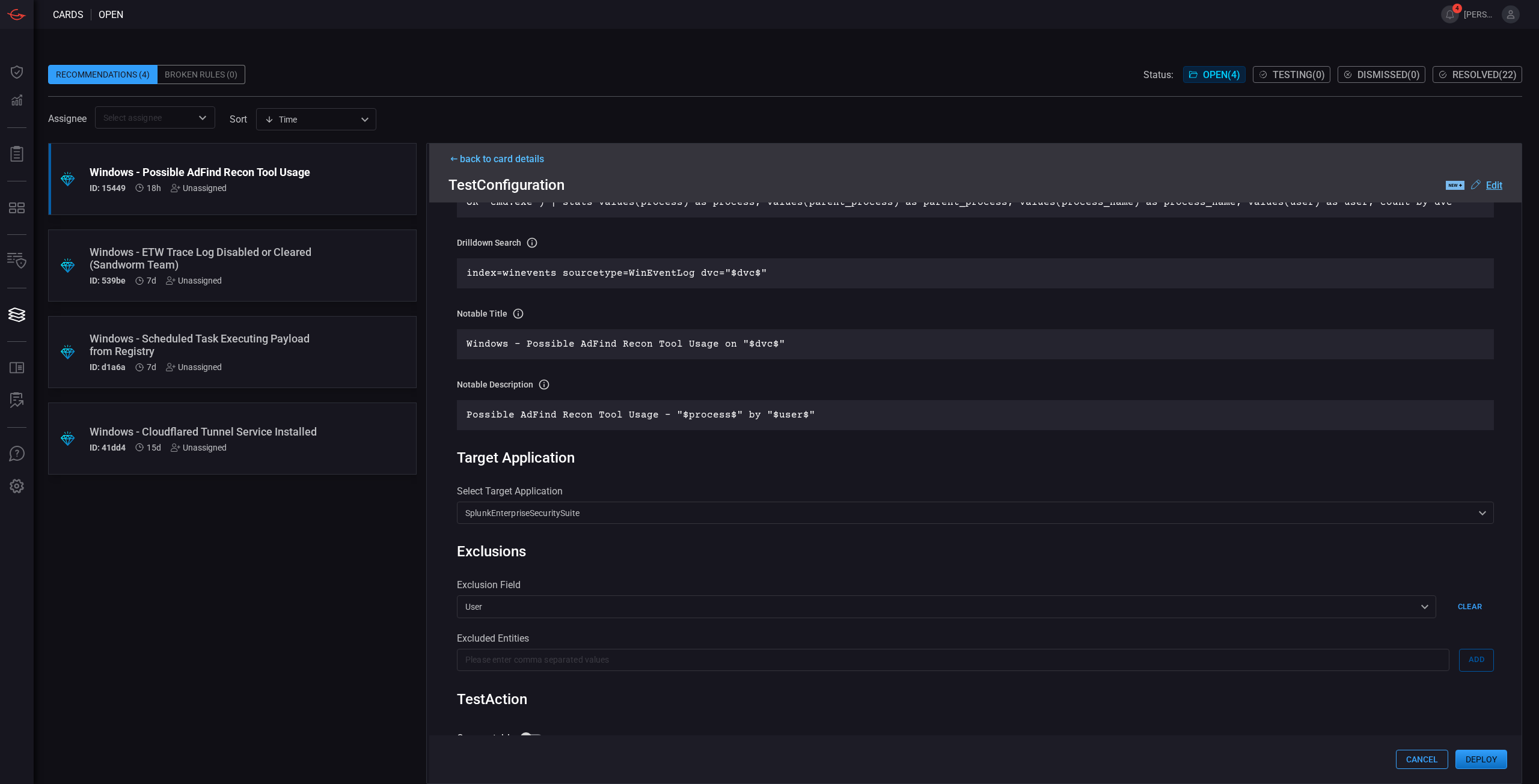
scroll to position [367, 0]
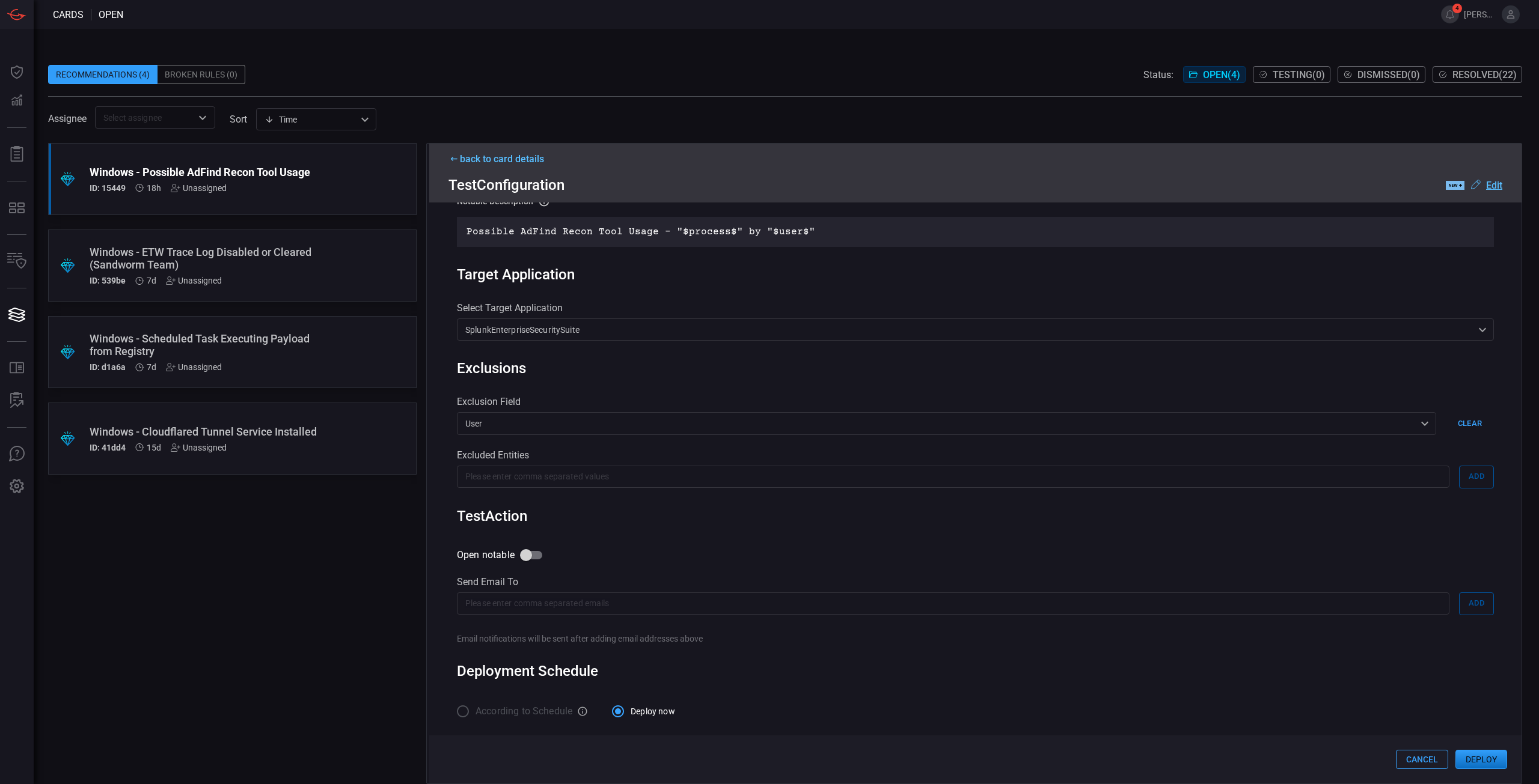
click at [1499, 759] on button "Deploy" at bounding box center [1482, 760] width 52 height 19
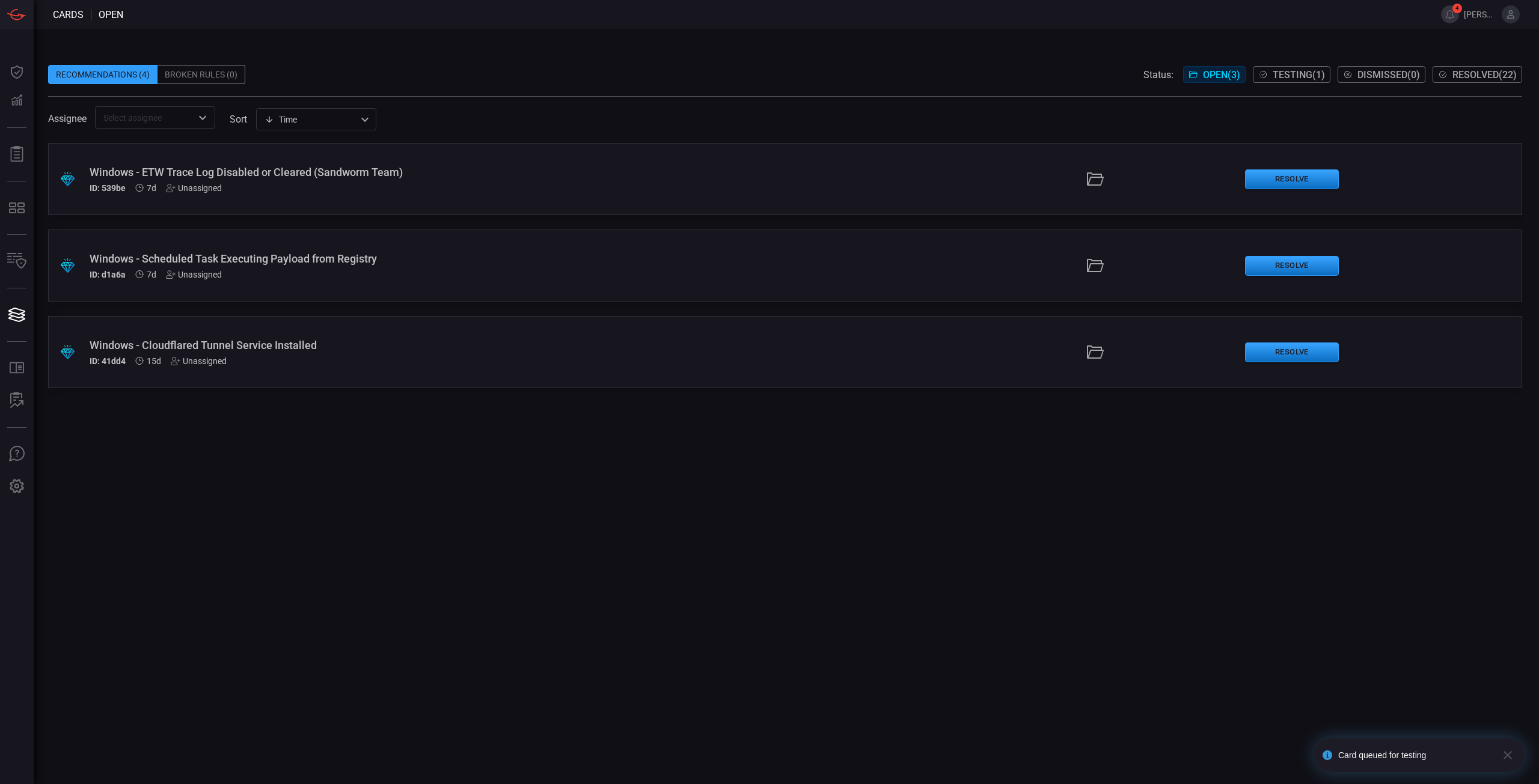
click at [389, 171] on div "Windows - ETW Trace Log Disabled or Cleared (Sandworm Team)" at bounding box center [376, 172] width 574 height 13
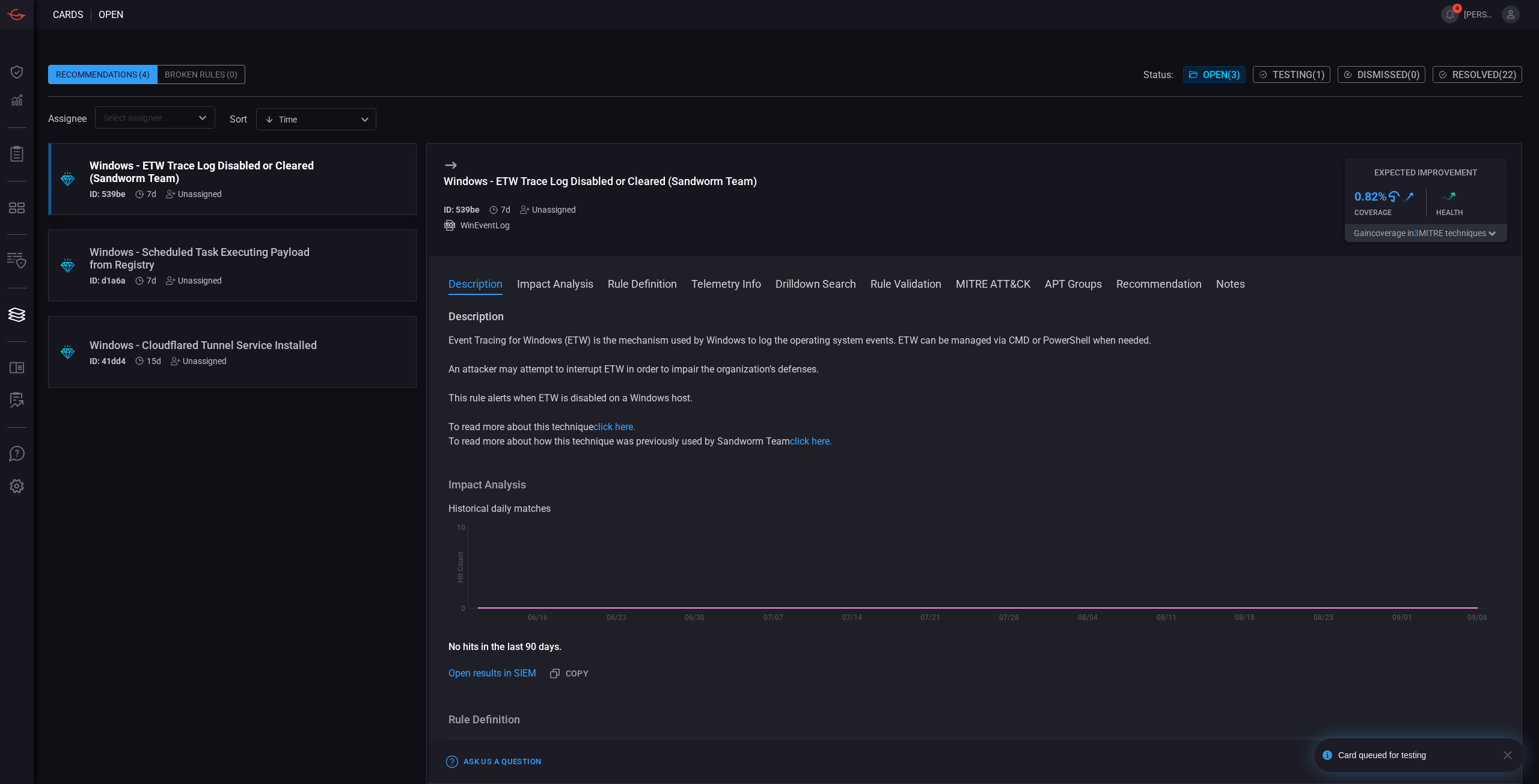
click at [820, 370] on p "An attacker may attempt to interrupt ETW in order to impair the organization’s …" at bounding box center [976, 370] width 1054 height 15
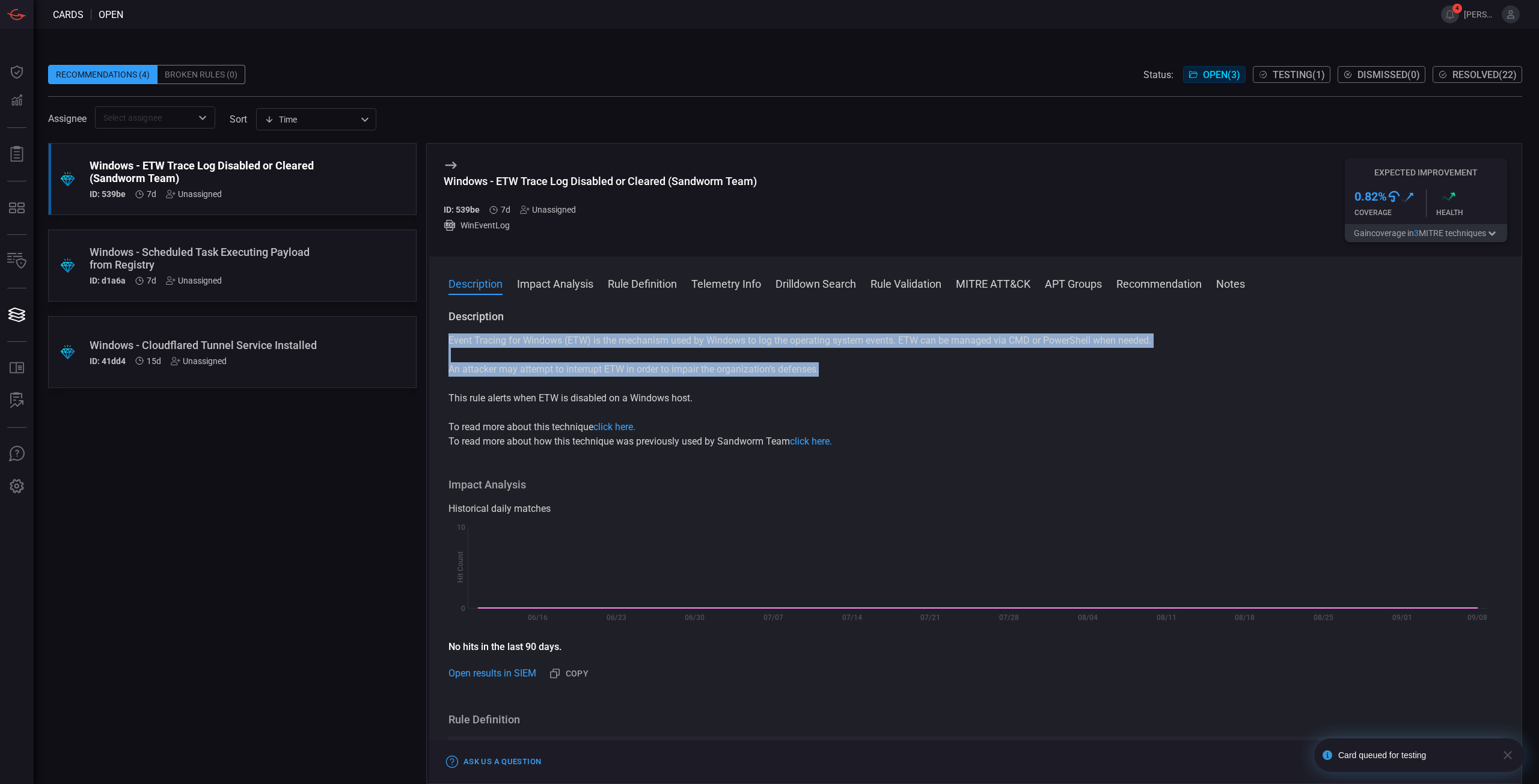
click at [893, 377] on div "Event Tracing for Windows (ETW) is the mechanism used by Windows to log the ope…" at bounding box center [976, 391] width 1054 height 116
click at [892, 377] on p "An attacker may attempt to interrupt ETW in order to impair the organization’s …" at bounding box center [976, 370] width 1054 height 15
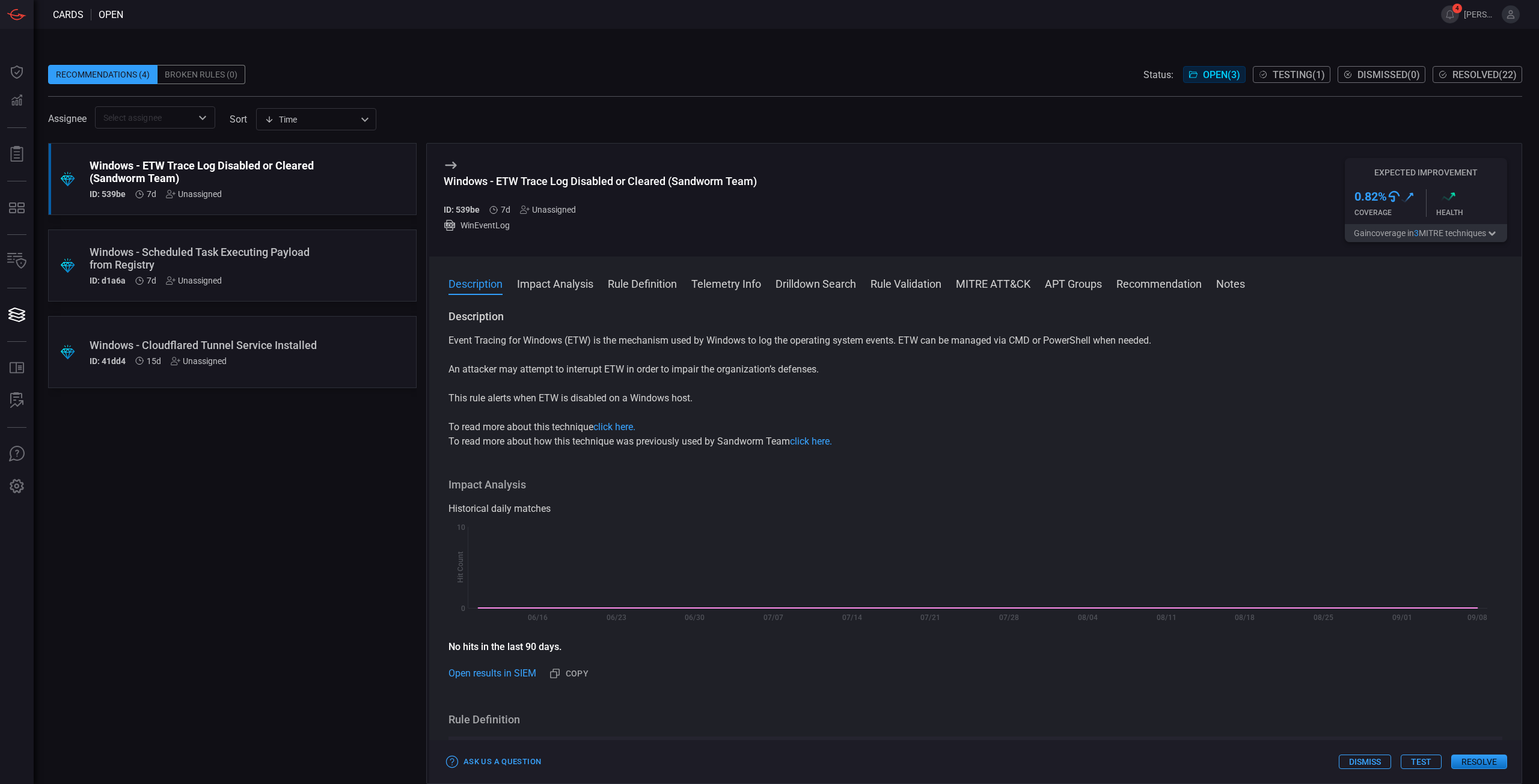
click at [892, 378] on div "Event Tracing for Windows (ETW) is the mechanism used by Windows to log the ope…" at bounding box center [976, 391] width 1054 height 116
click at [892, 379] on div "Event Tracing for Windows (ETW) is the mechanism used by Windows to log the ope…" at bounding box center [976, 391] width 1054 height 116
click at [489, 683] on div "Open results in SIEM Copy" at bounding box center [976, 674] width 1054 height 20
click at [495, 680] on link "Open results in SIEM" at bounding box center [492, 674] width 87 height 15
click at [1430, 761] on button "Test" at bounding box center [1421, 762] width 40 height 15
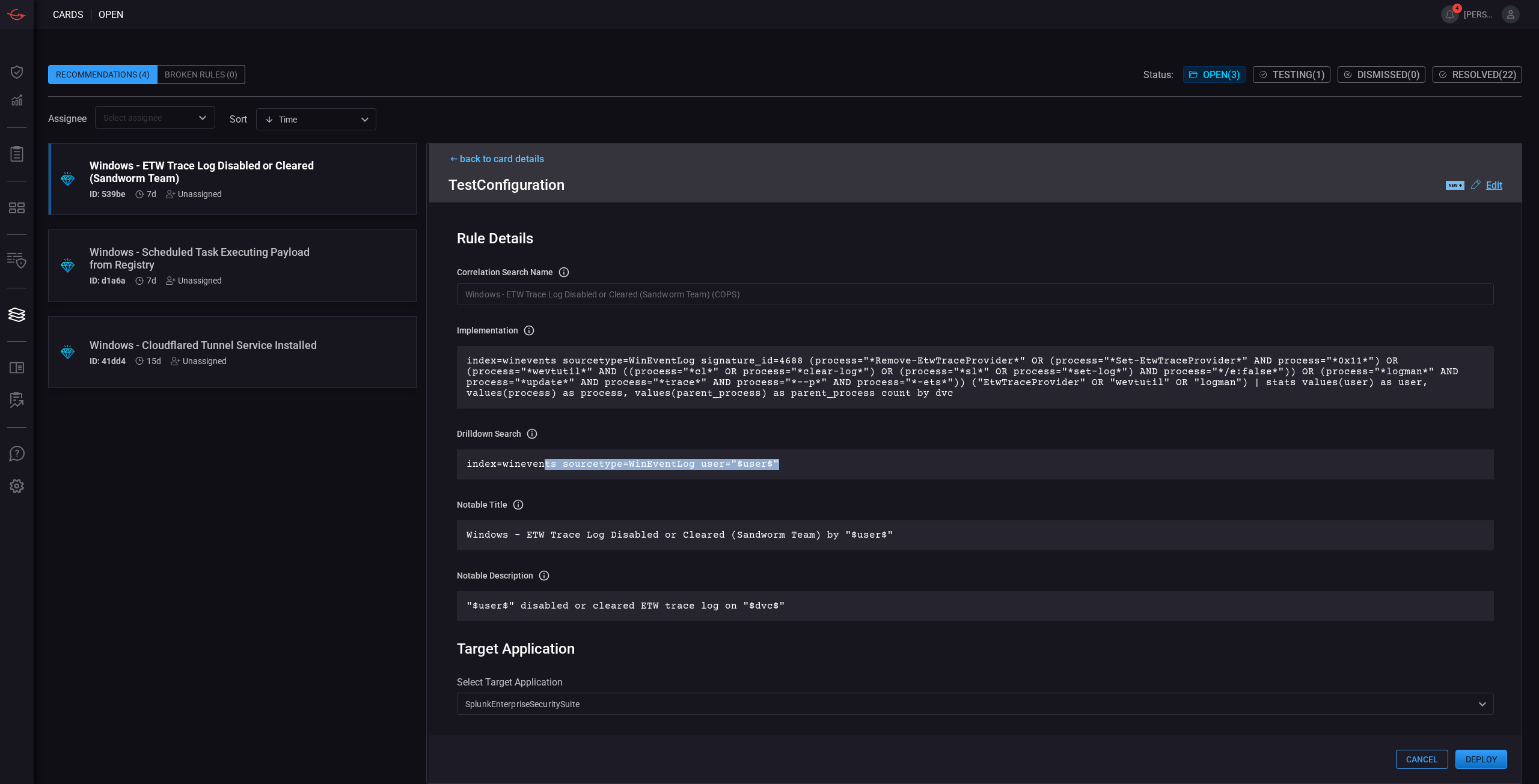
drag, startPoint x: 546, startPoint y: 461, endPoint x: 776, endPoint y: 477, distance: 230.6
click at [776, 477] on div "index=winevents sourcetype=WinEventLog user="$user$"" at bounding box center [975, 464] width 1037 height 30
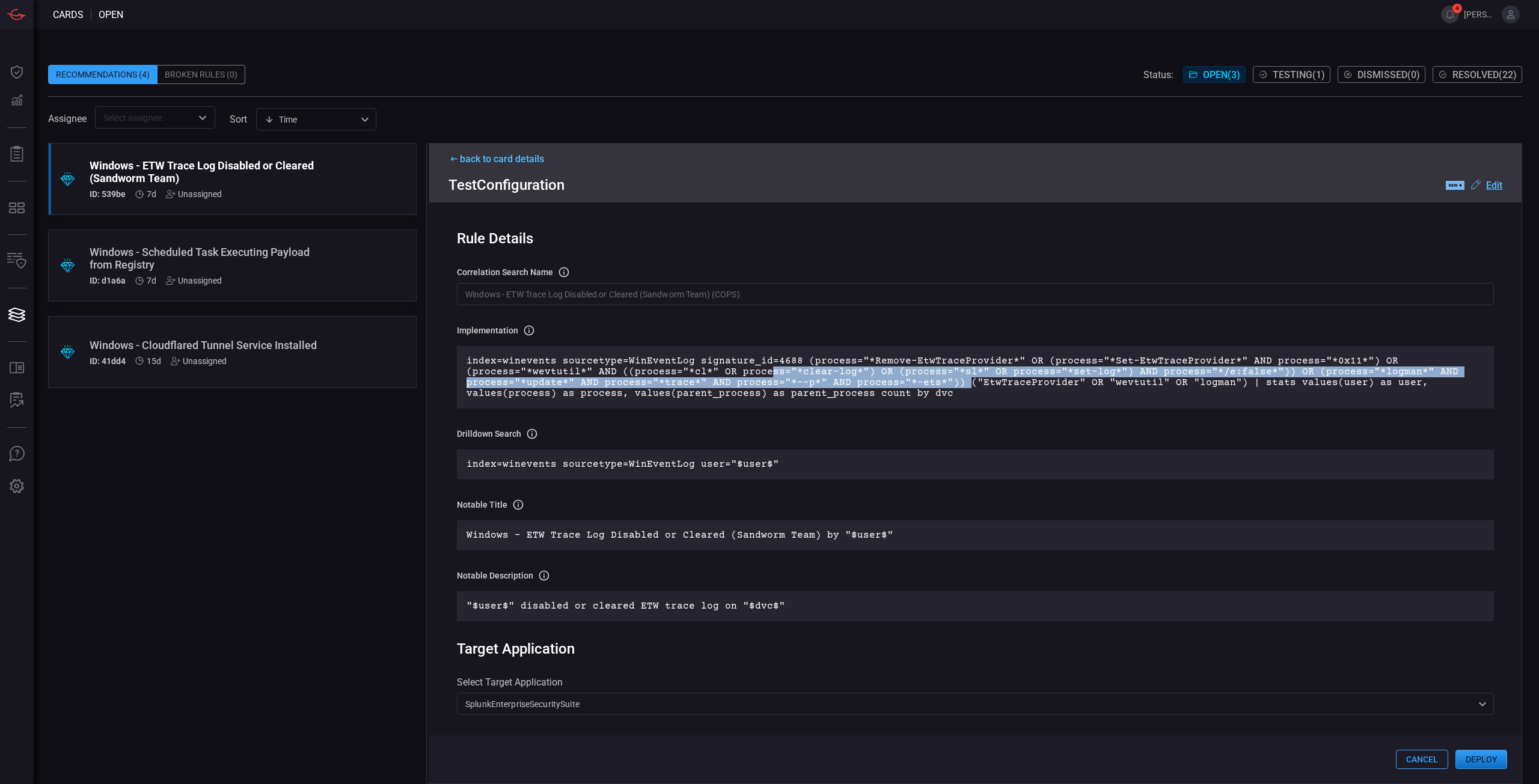
drag, startPoint x: 926, startPoint y: 378, endPoint x: 953, endPoint y: 382, distance: 27.3
click at [953, 382] on p "index=winevents sourcetype=WinEventLog signature_id=4688 (process="*Remove-EtwT…" at bounding box center [975, 377] width 1018 height 43
click at [1263, 70] on button "Testing ( 1 )" at bounding box center [1292, 74] width 78 height 17
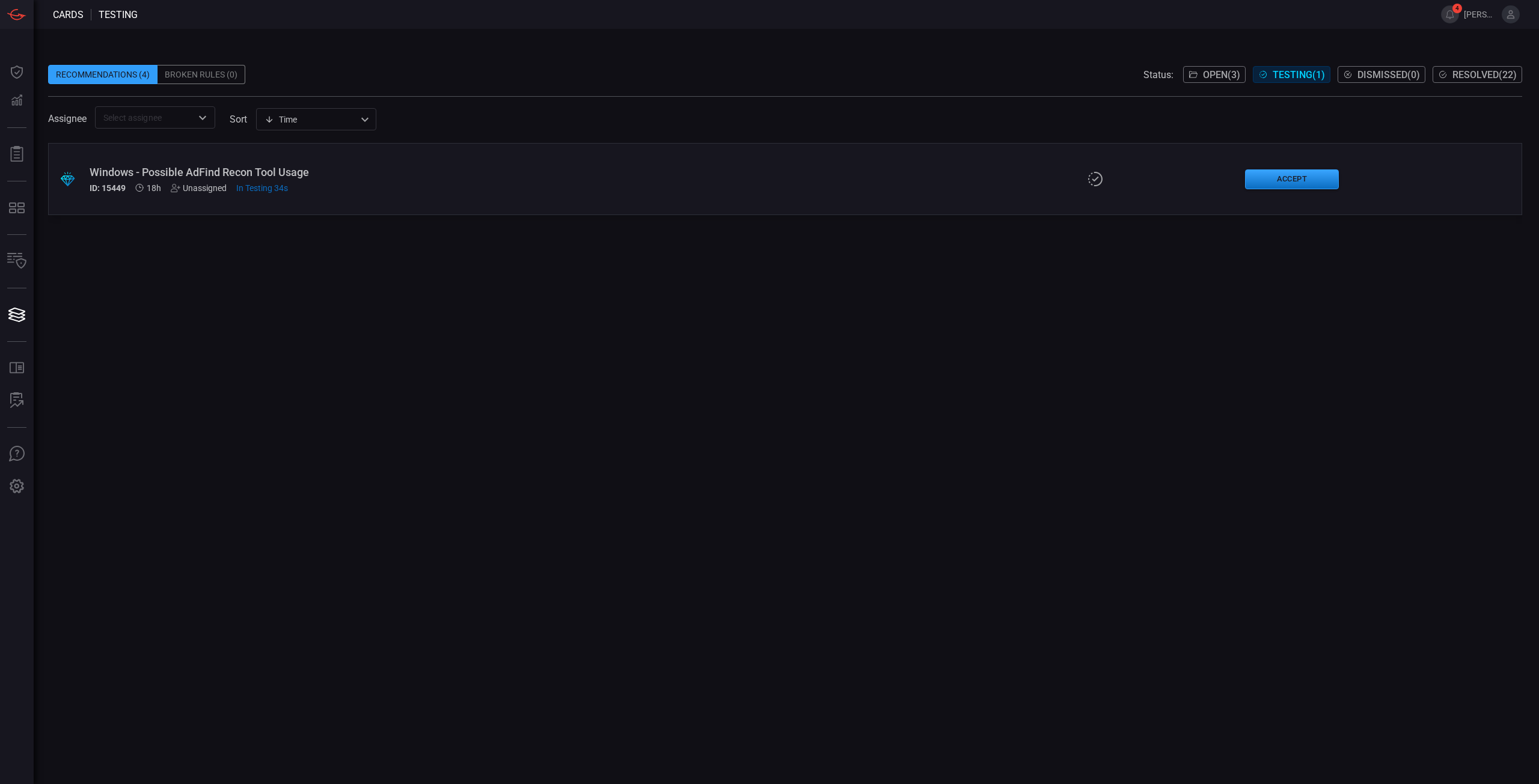
click at [300, 167] on div "Windows - Possible AdFind Recon Tool Usage" at bounding box center [376, 172] width 574 height 13
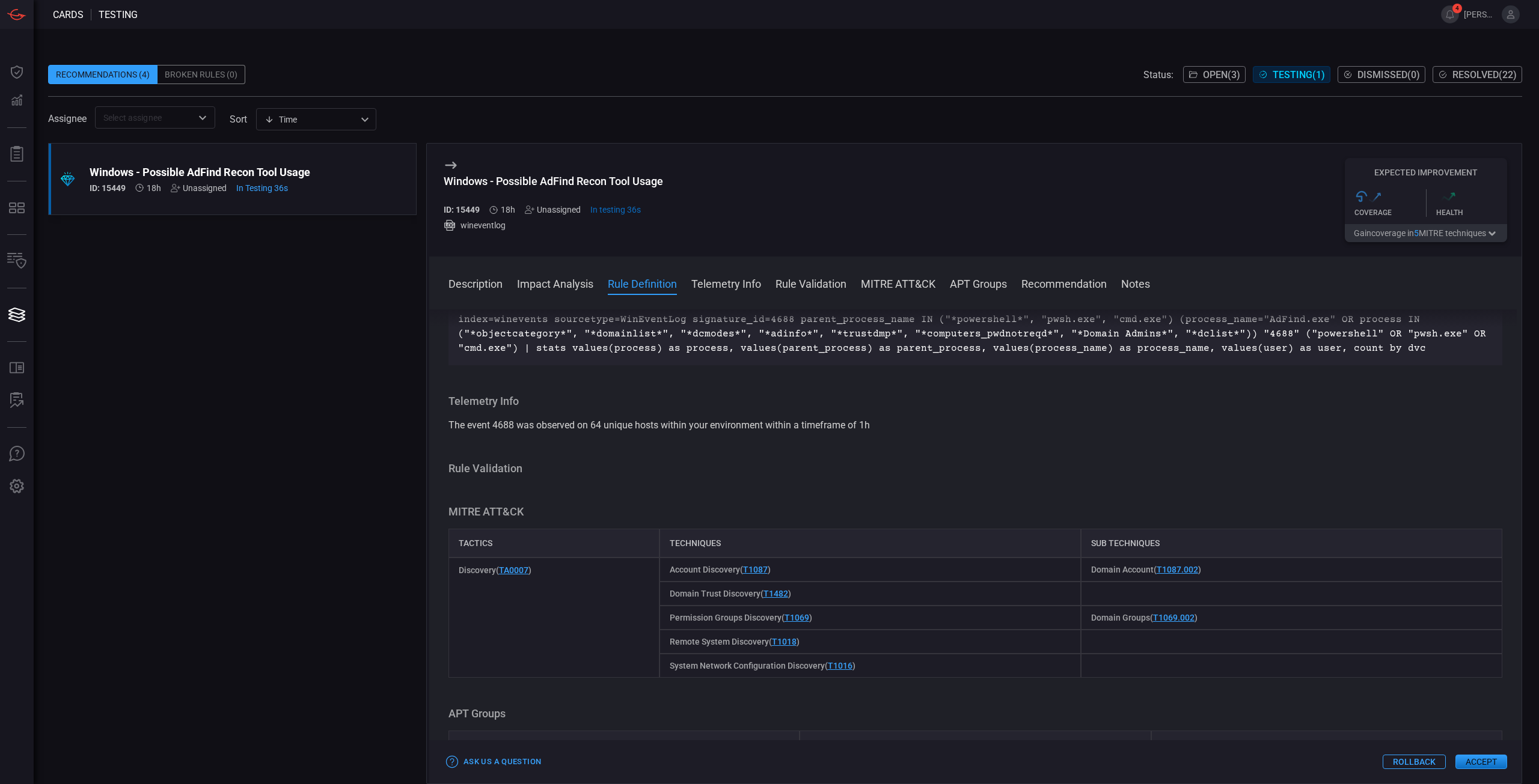
scroll to position [119, 0]
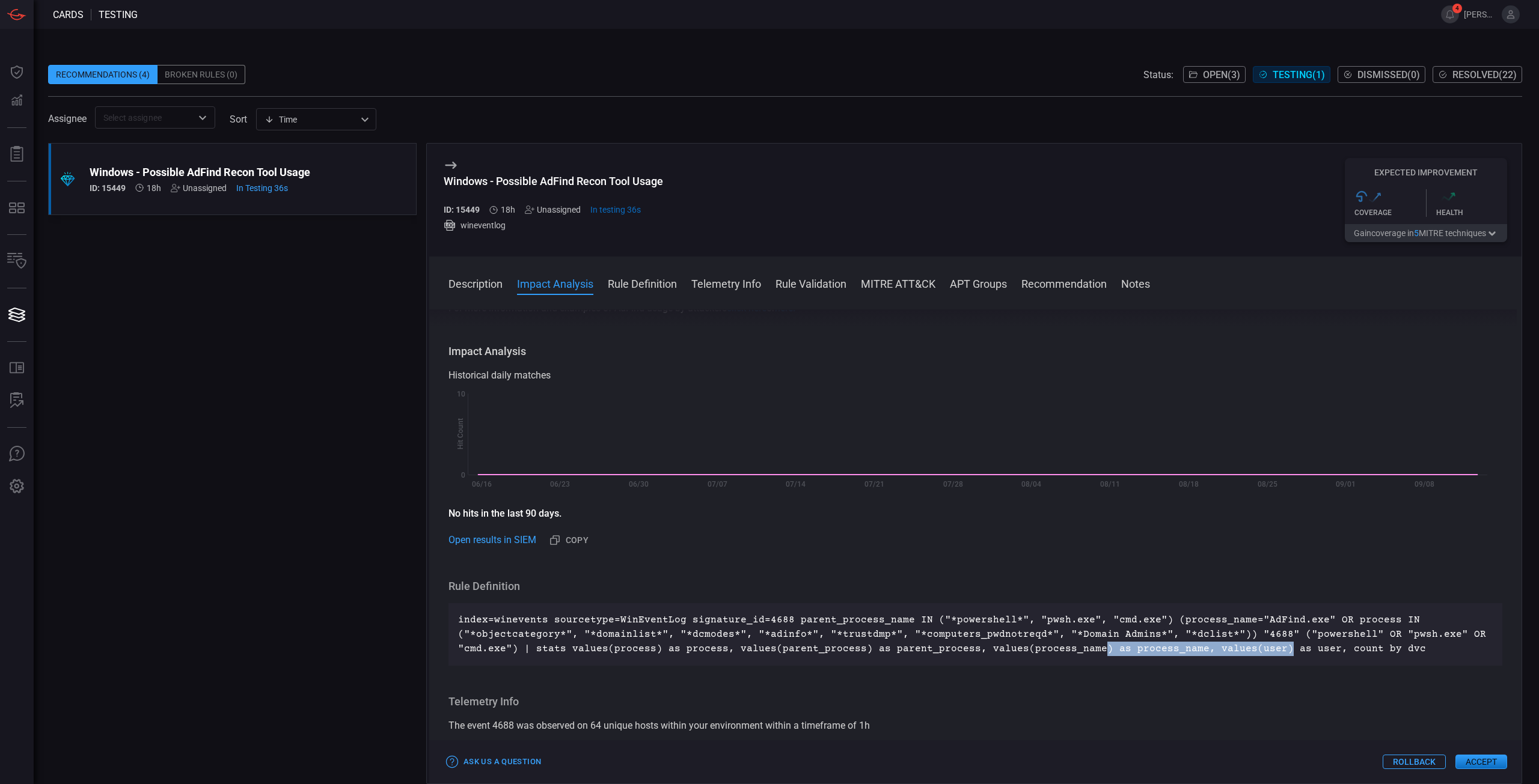
drag, startPoint x: 1082, startPoint y: 651, endPoint x: 1264, endPoint y: 654, distance: 182.0
click at [1264, 654] on p "index=winevents sourcetype=WinEventLog signature_id=4688 parent_process_name IN…" at bounding box center [976, 634] width 1035 height 43
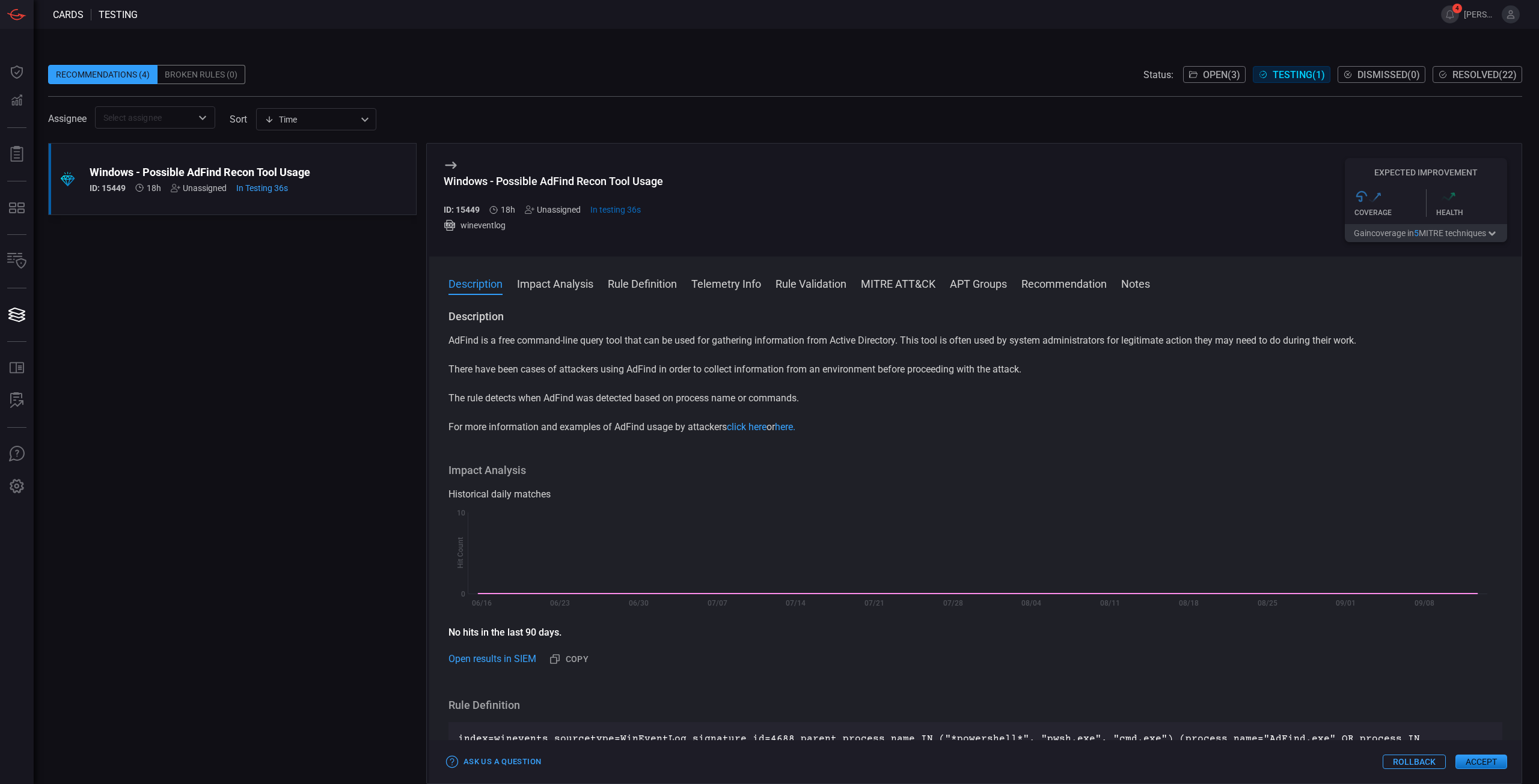
click at [647, 289] on button "Rule Definition" at bounding box center [642, 283] width 69 height 15
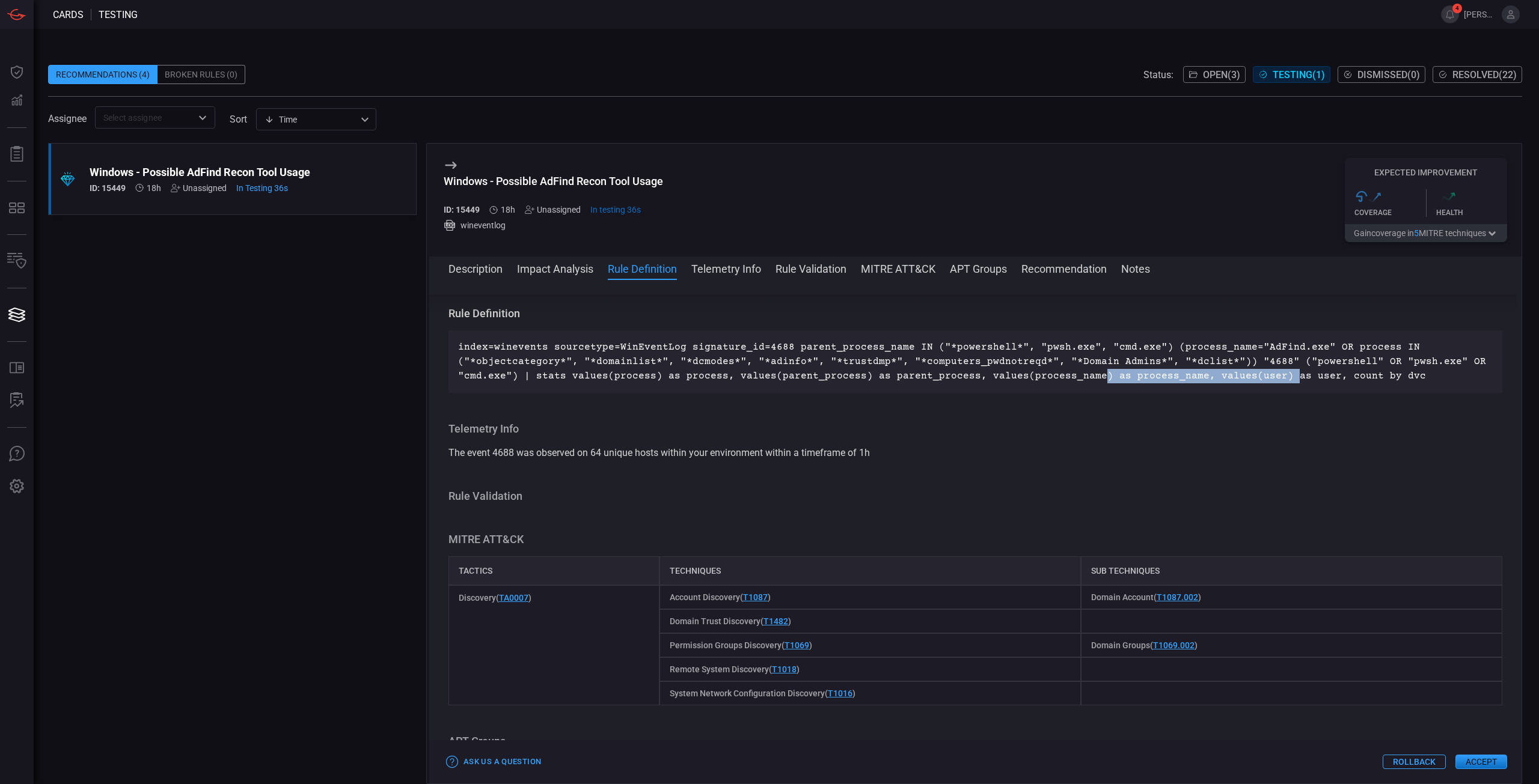
click at [1499, 762] on button "Accept" at bounding box center [1482, 762] width 52 height 15
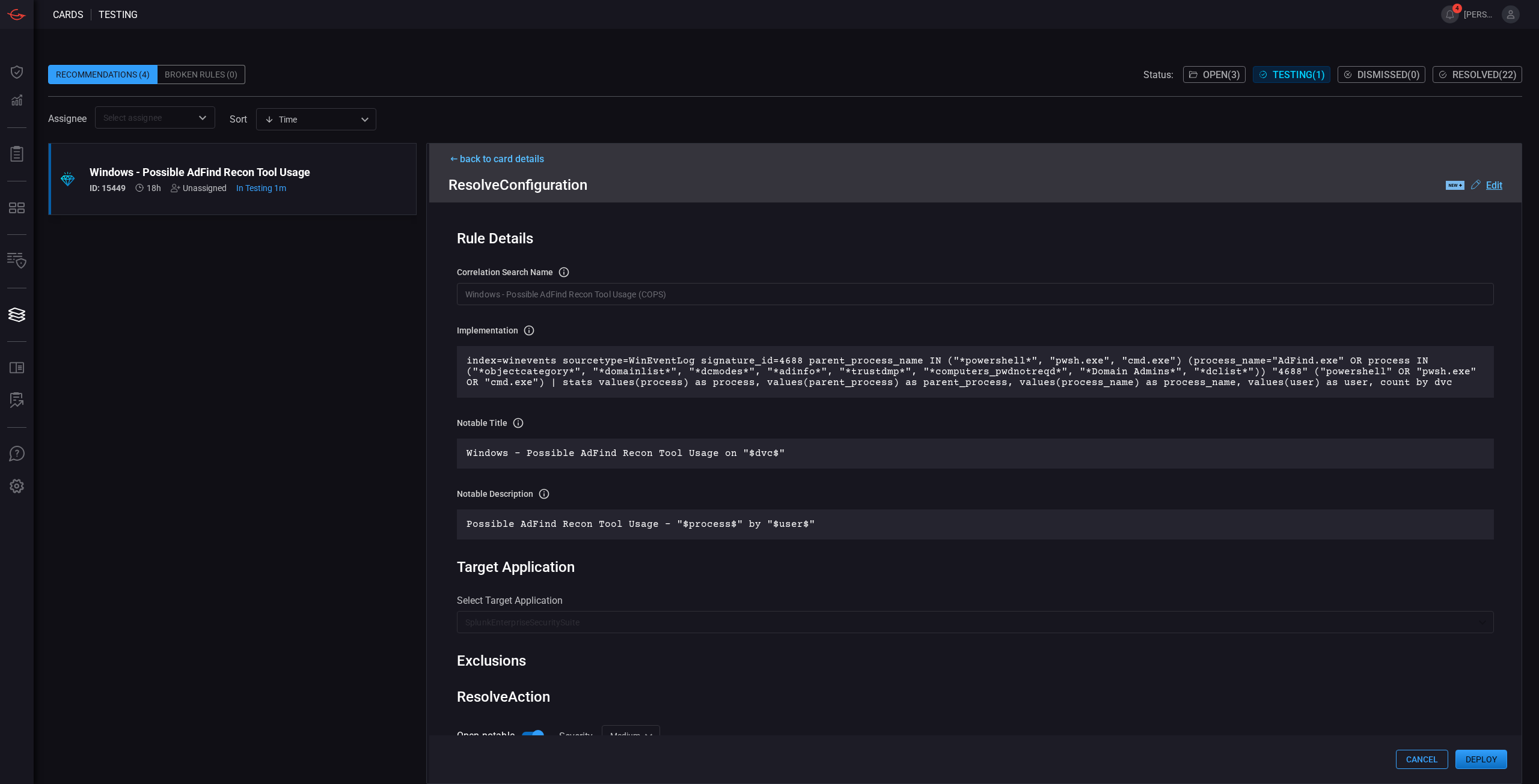
drag, startPoint x: 1486, startPoint y: 756, endPoint x: 616, endPoint y: 554, distance: 893.1
click at [626, 562] on div "back to card details Resolve Configuration .label-new-label-new-cls-1 { fill: #…" at bounding box center [974, 464] width 1096 height 641
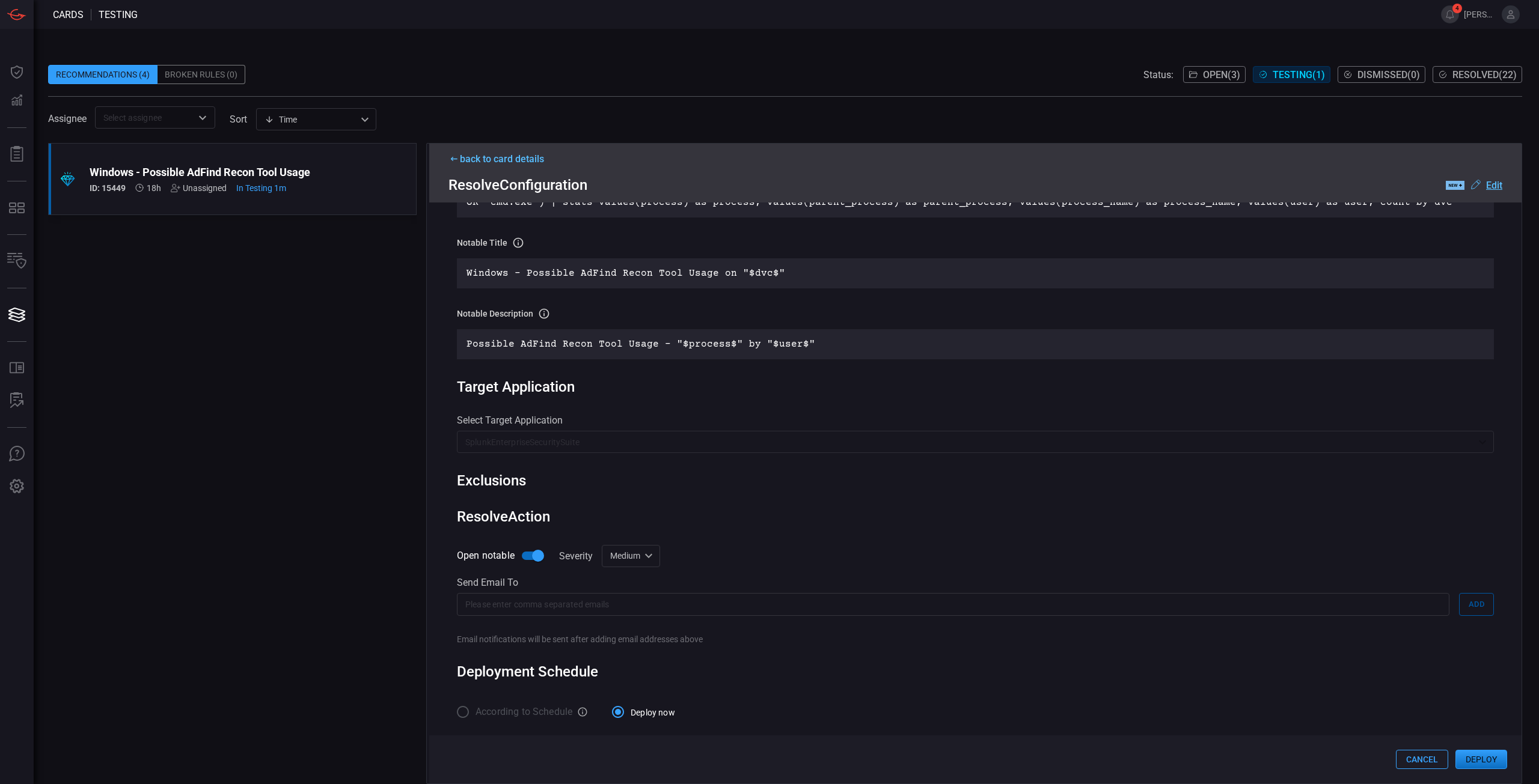
scroll to position [0, 0]
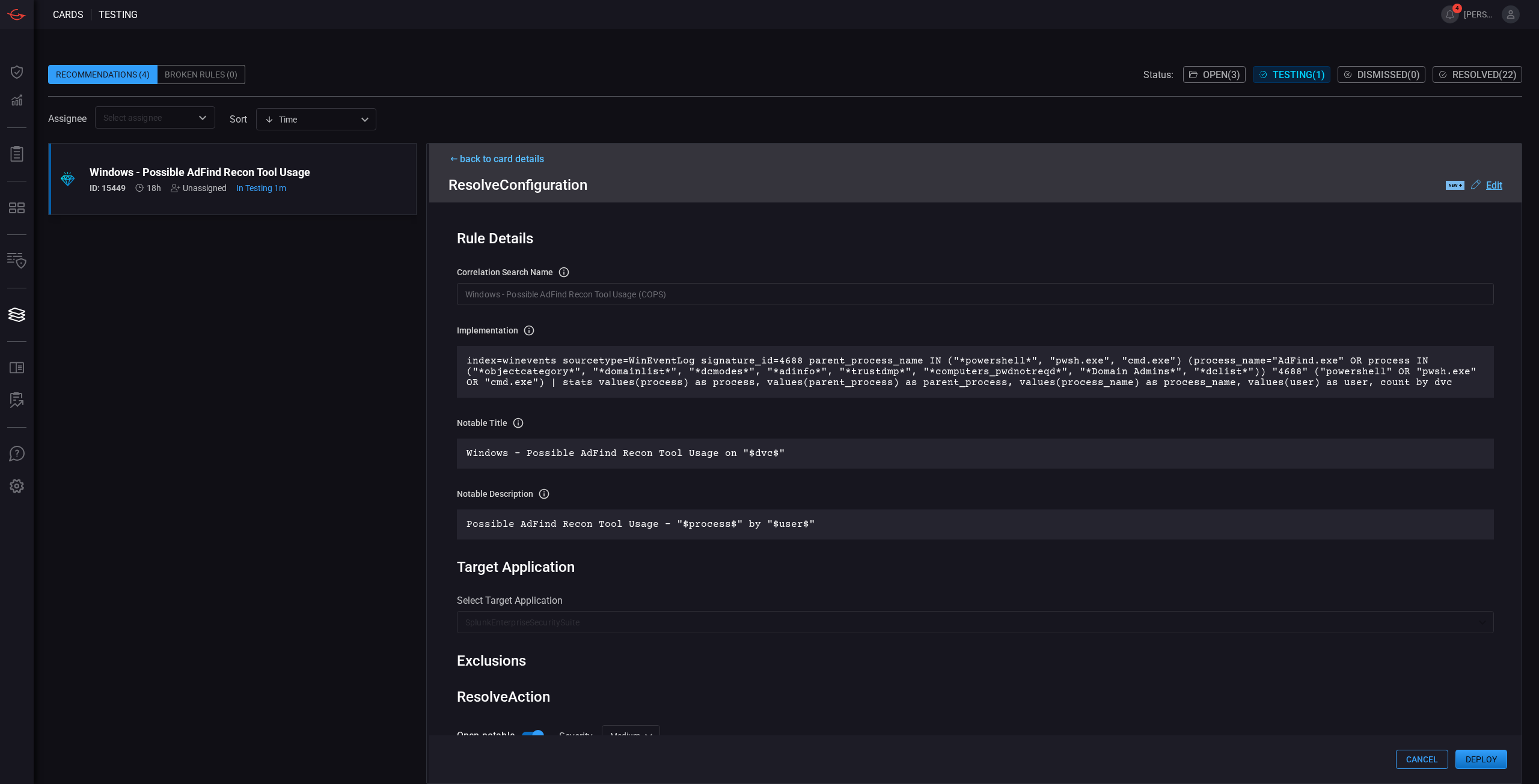
click at [1464, 765] on button "Deploy" at bounding box center [1482, 760] width 52 height 19
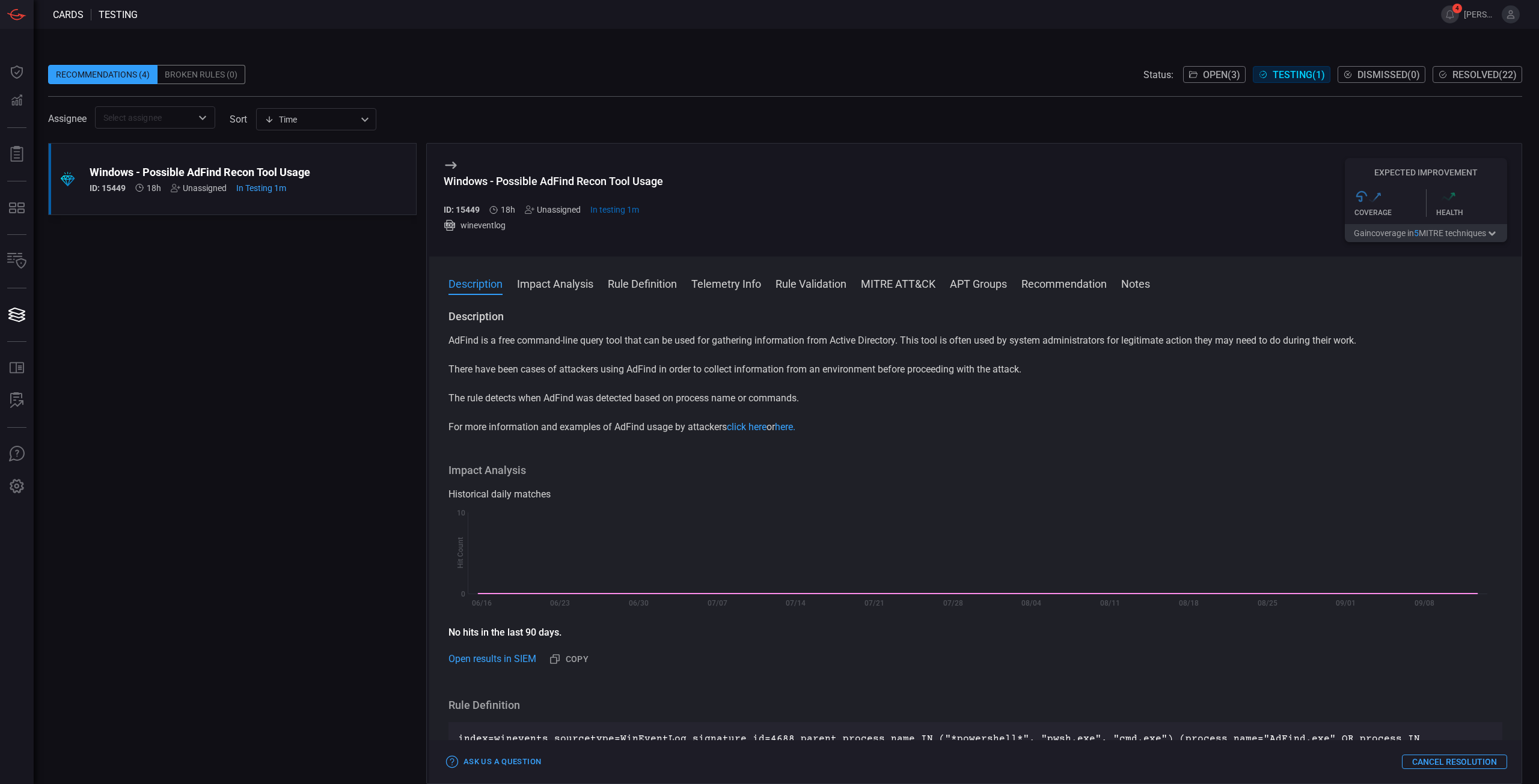
click at [1229, 71] on span "Open ( 3 )" at bounding box center [1222, 74] width 37 height 11
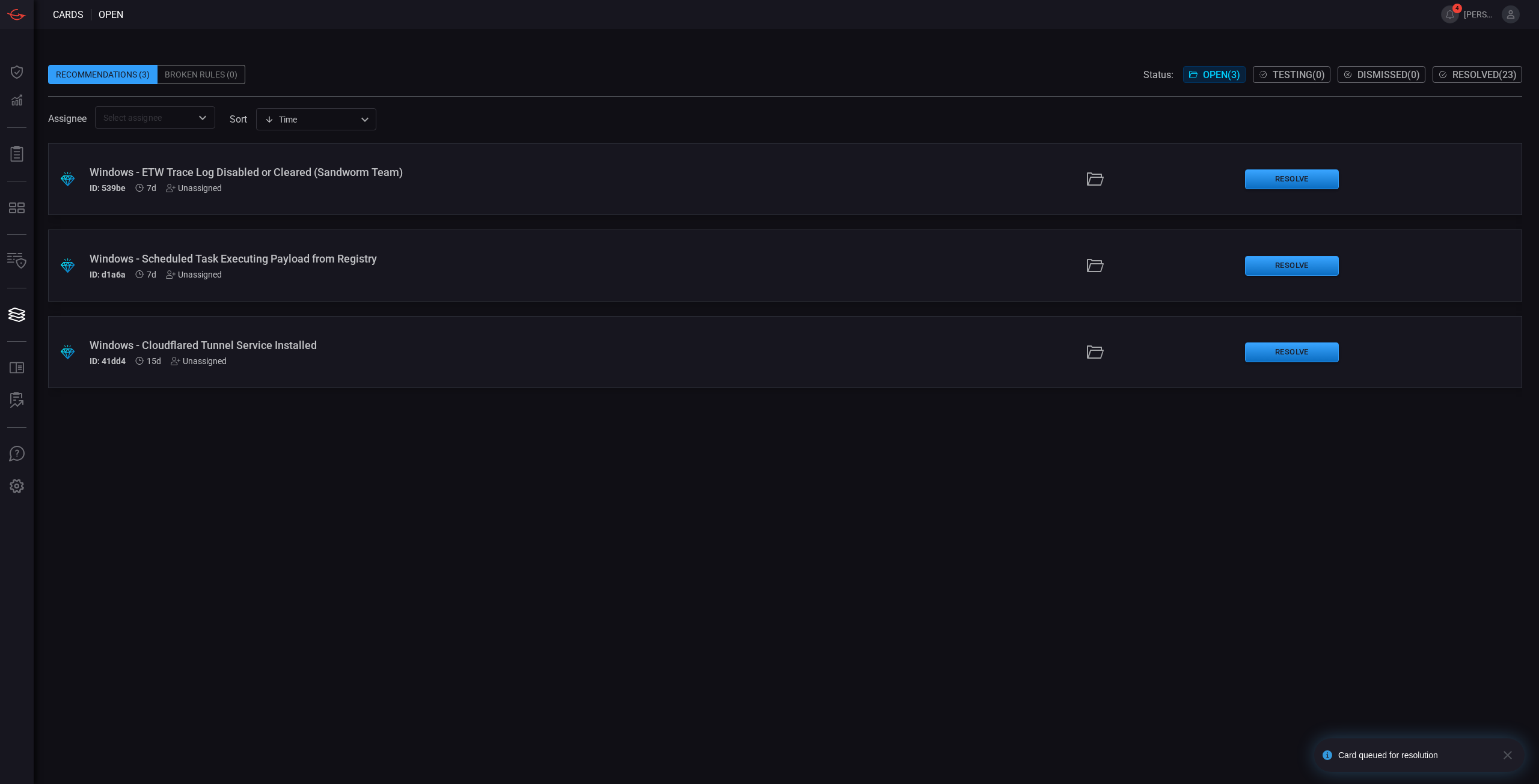
click at [283, 349] on div "Windows - Cloudflared Tunnel Service Installed" at bounding box center [376, 345] width 574 height 13
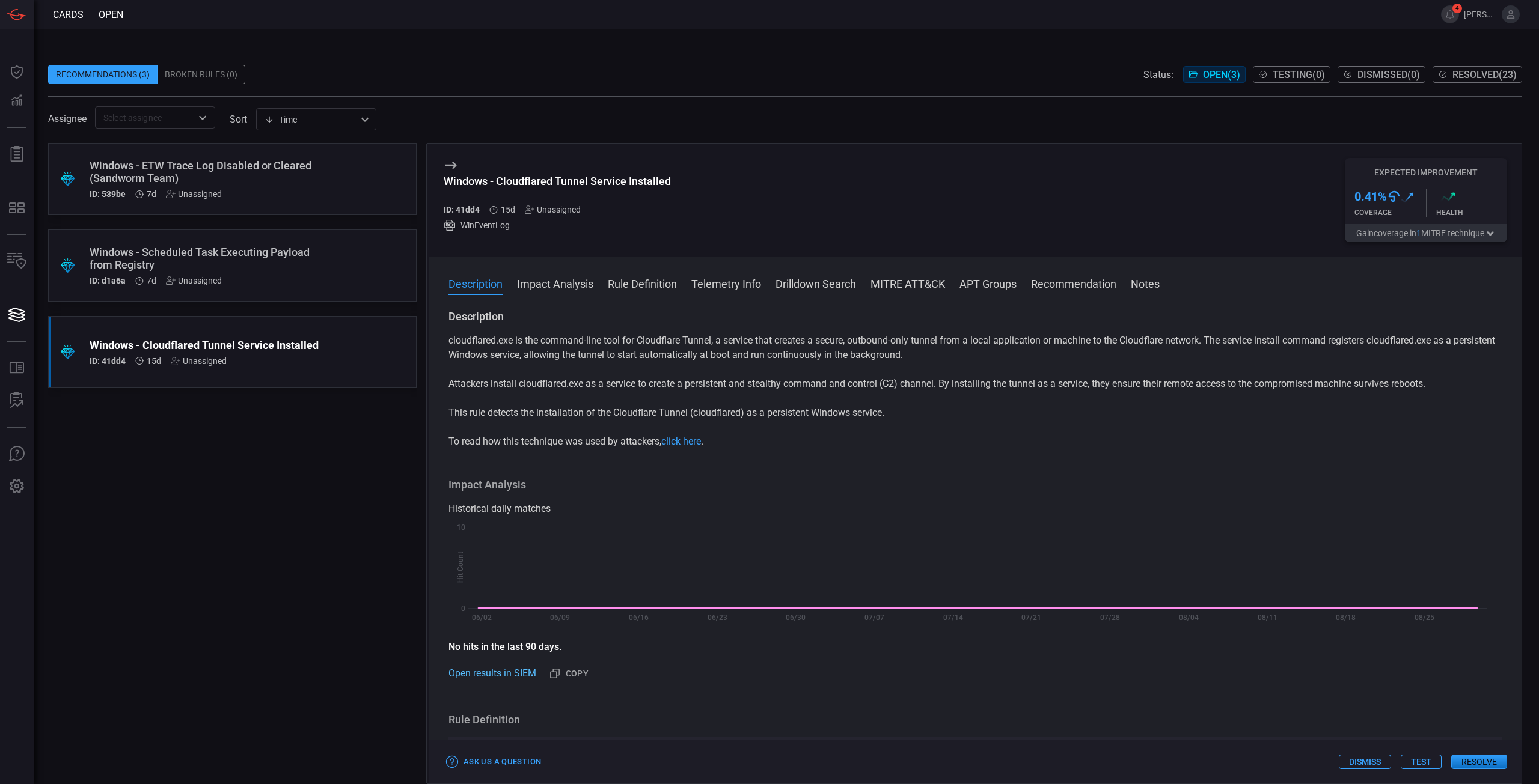
click at [500, 676] on link "Open results in SIEM" at bounding box center [492, 674] width 87 height 15
click at [1473, 766] on button "Resolve" at bounding box center [1479, 762] width 56 height 15
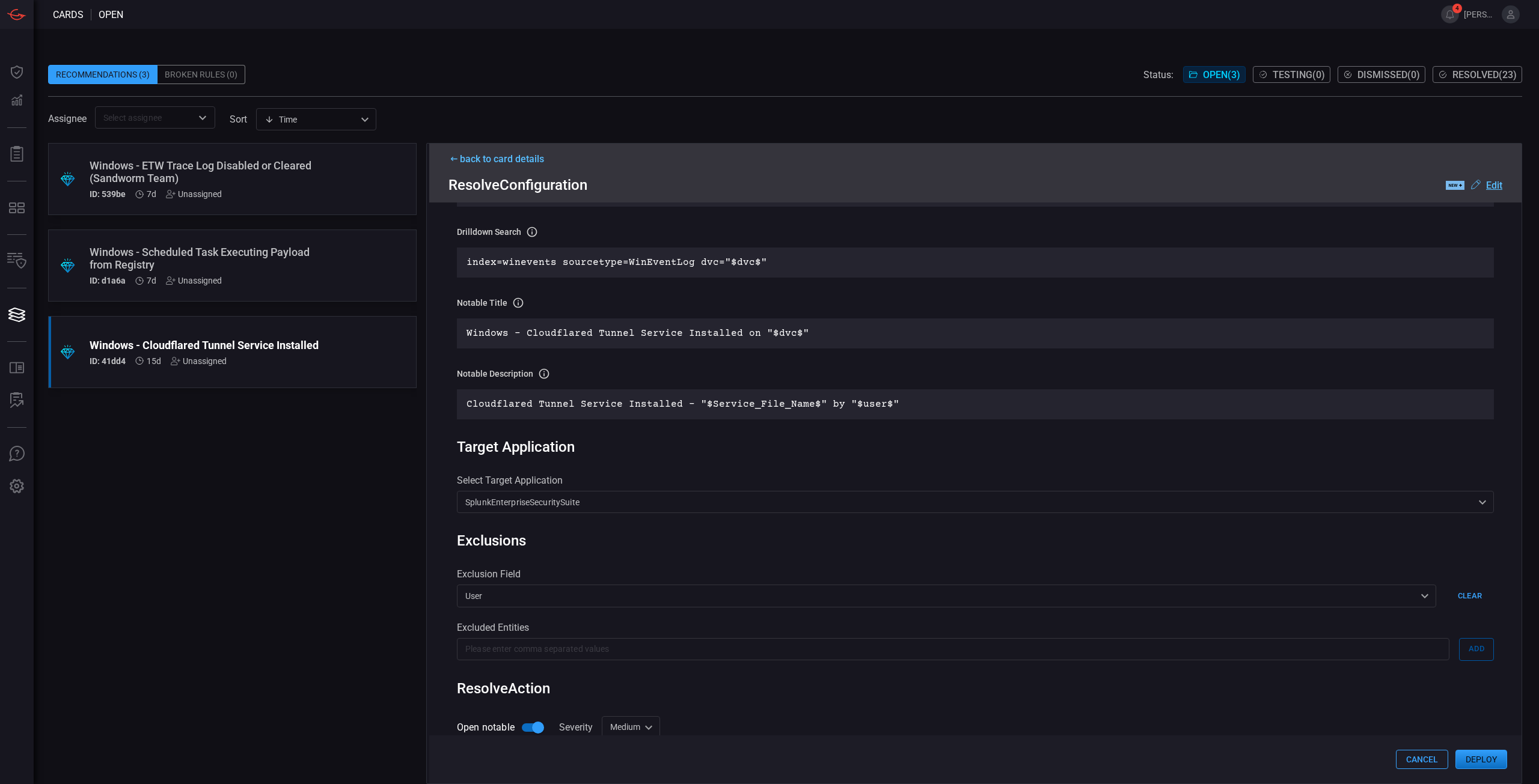
scroll to position [357, 0]
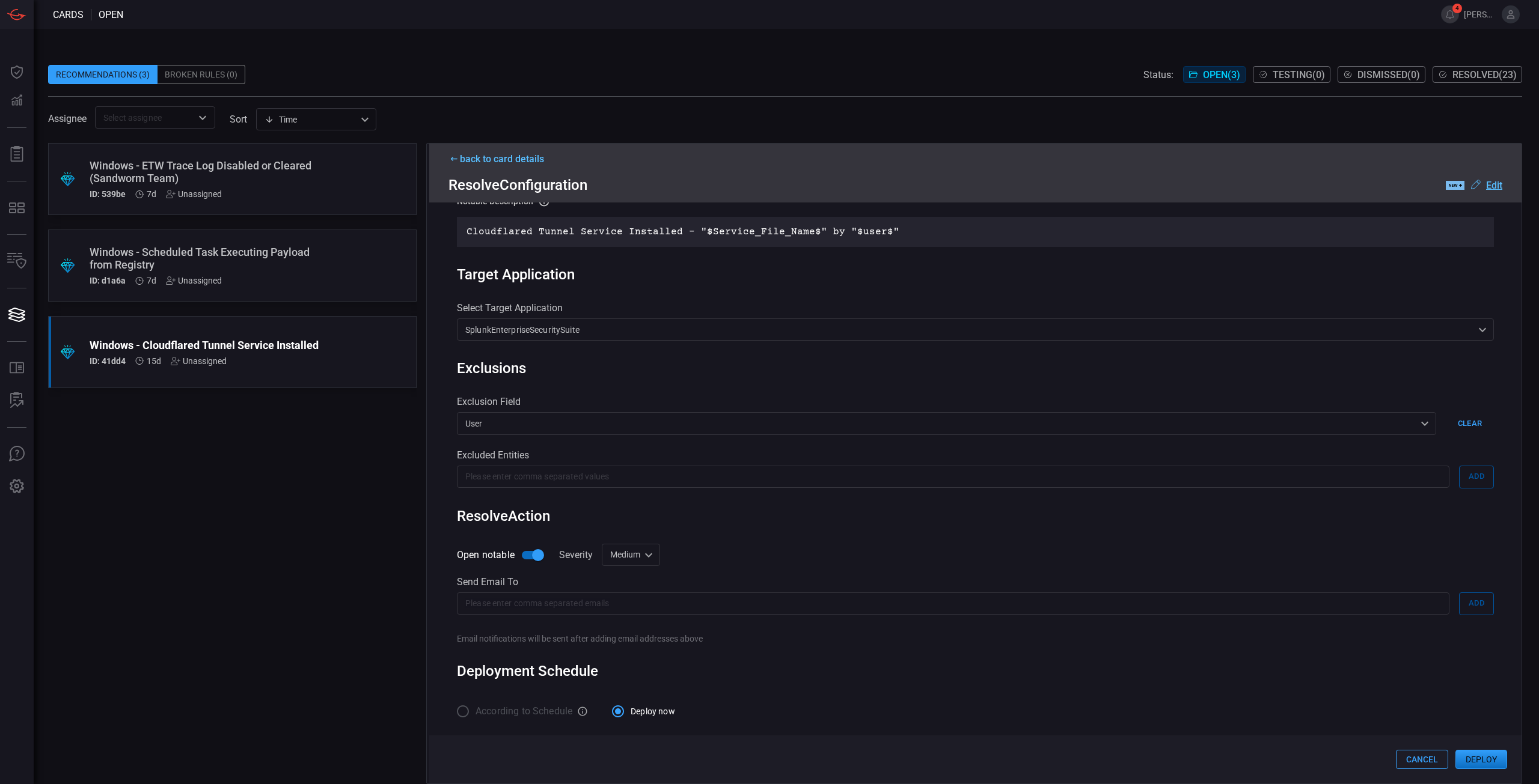
click at [1479, 757] on button "Deploy" at bounding box center [1482, 760] width 52 height 19
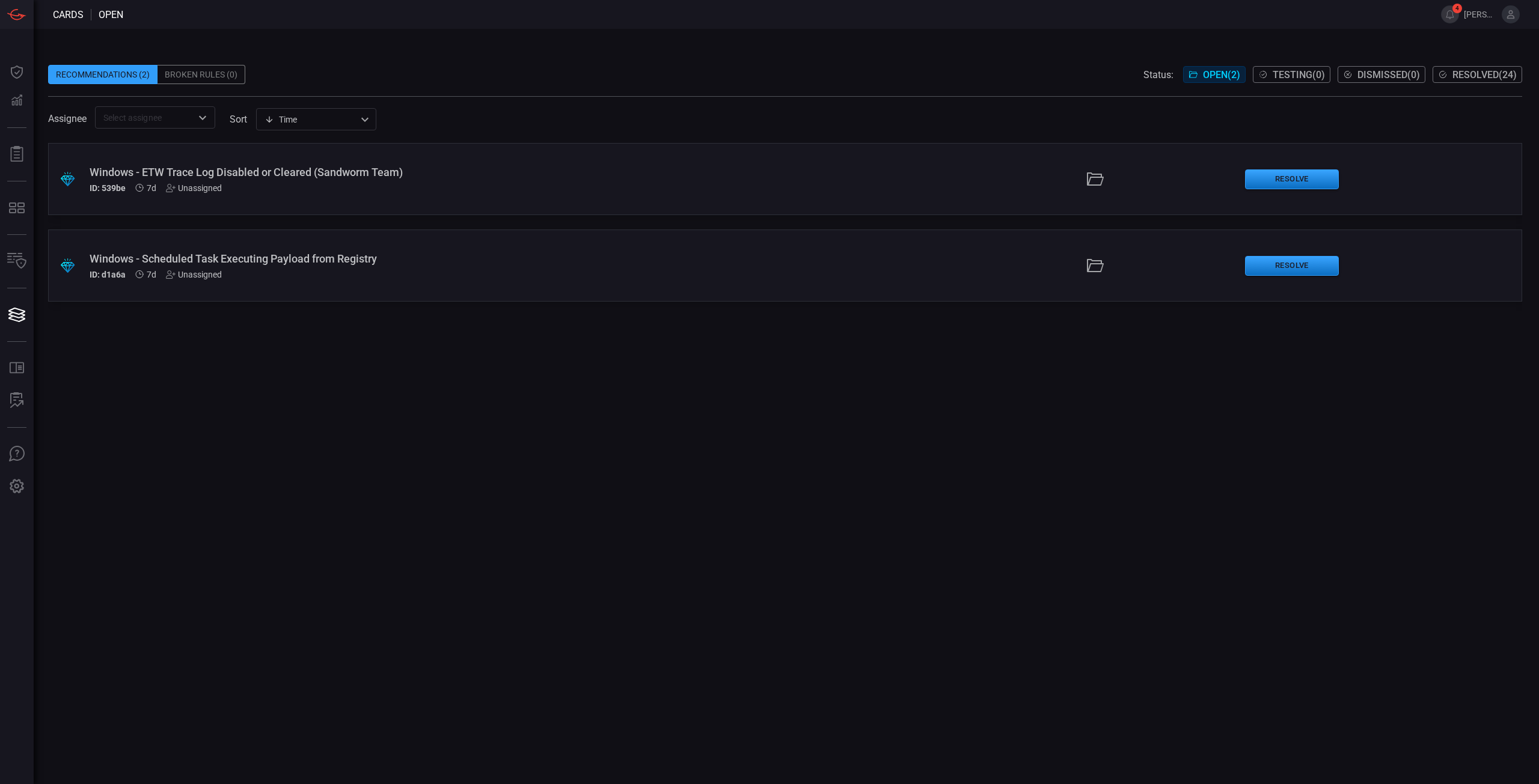
click at [245, 258] on div "Windows - Scheduled Task Executing Payload from Registry" at bounding box center [376, 259] width 574 height 13
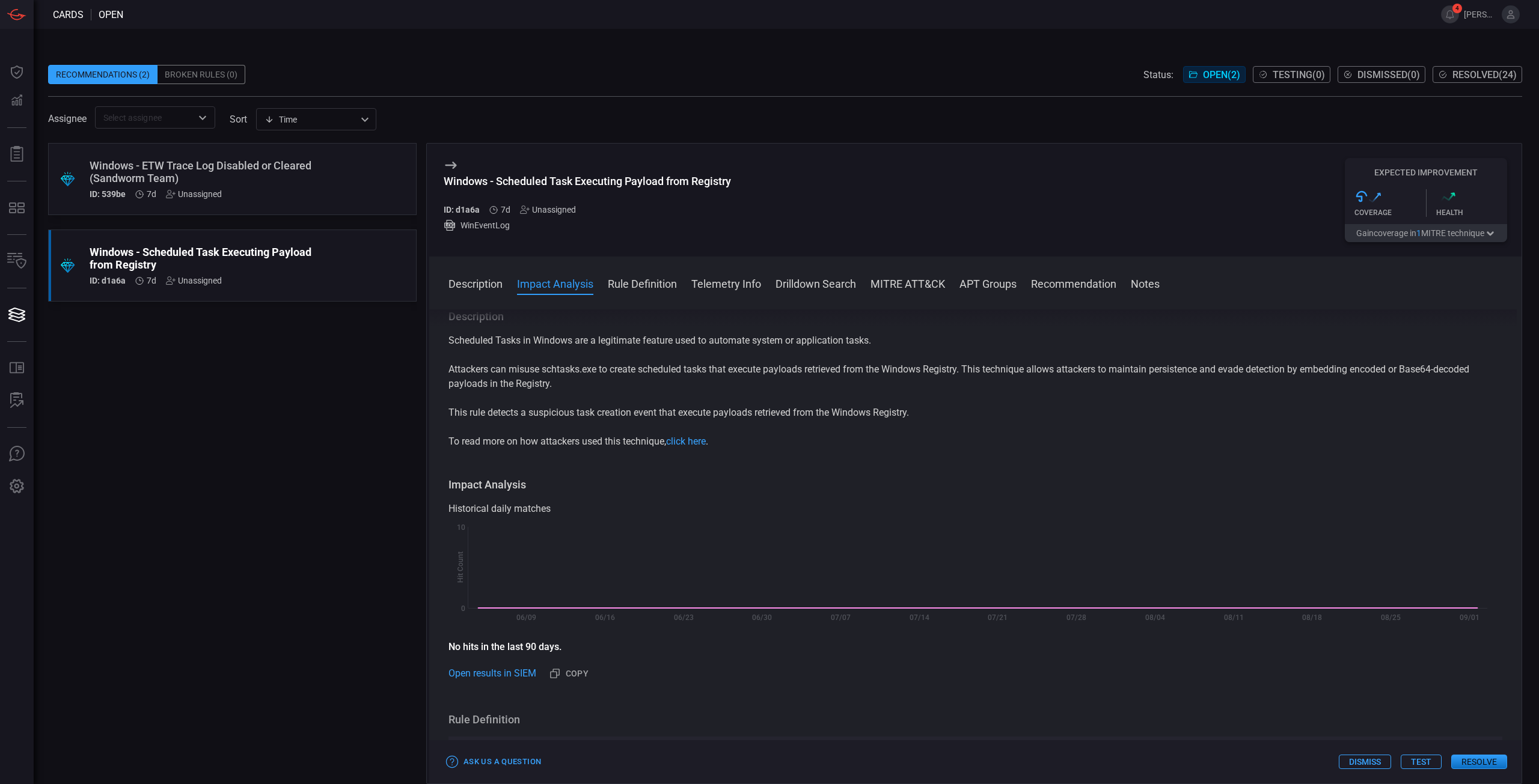
scroll to position [121, 0]
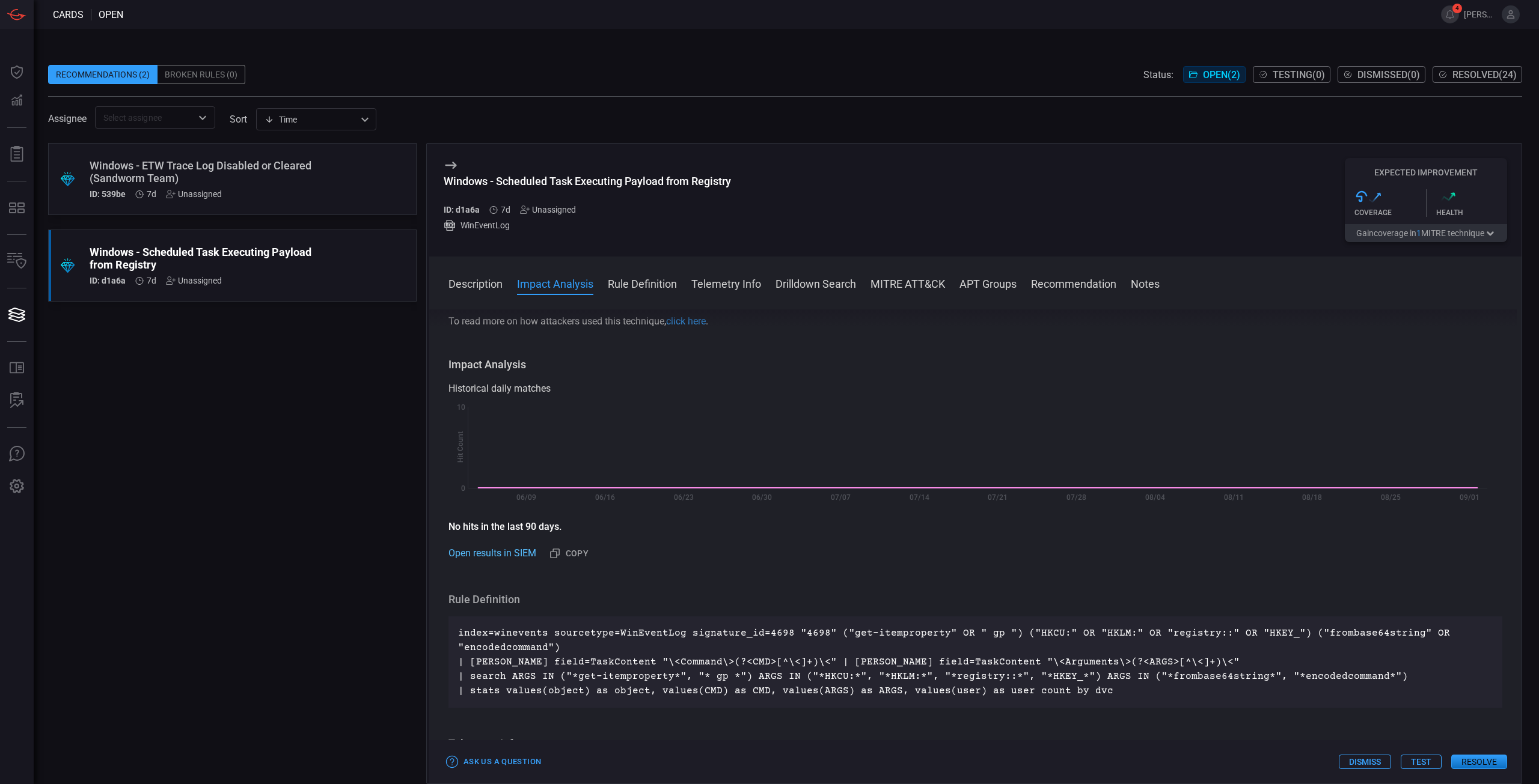
click at [491, 547] on link "Open results in SIEM" at bounding box center [492, 553] width 87 height 15
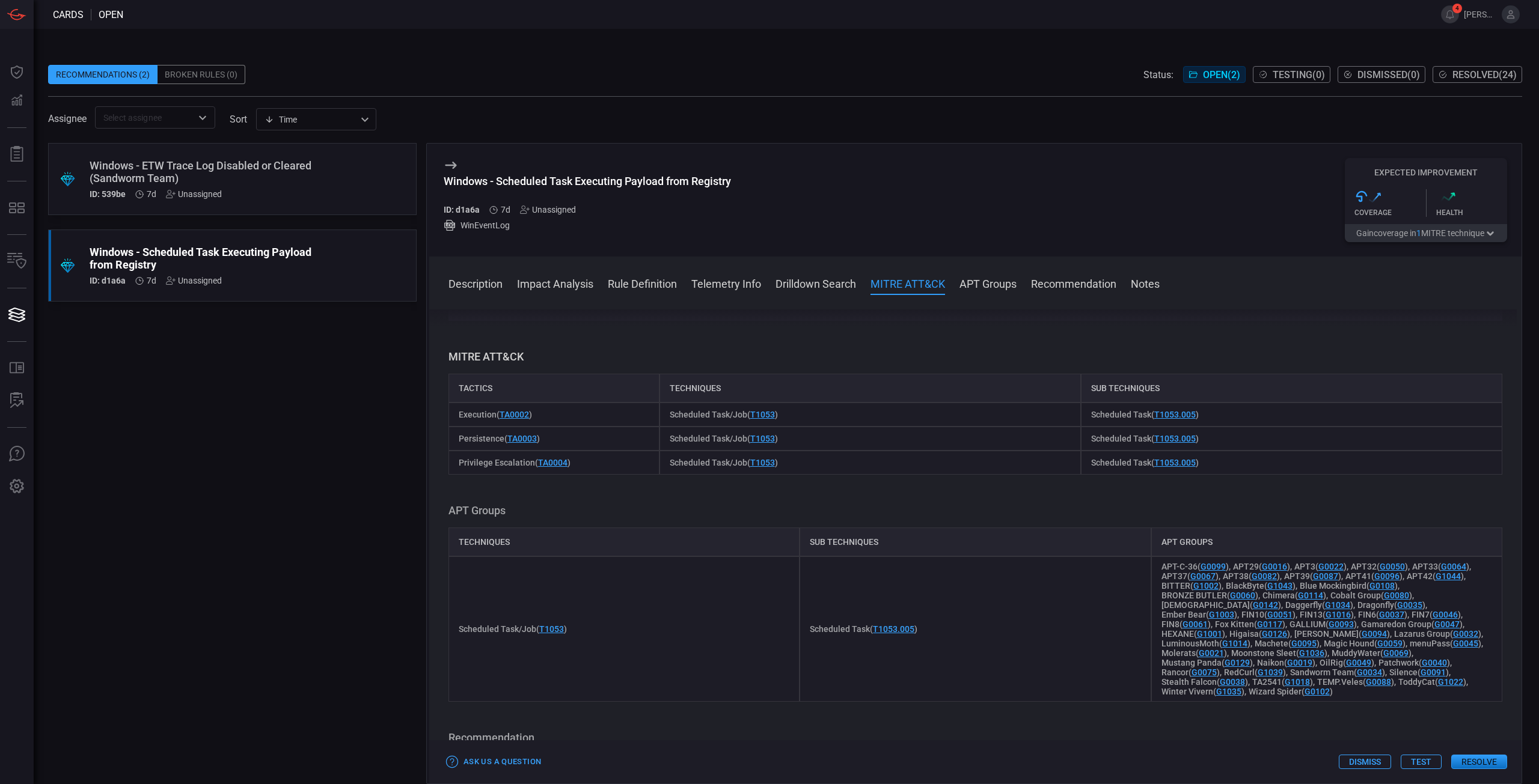
scroll to position [421, 0]
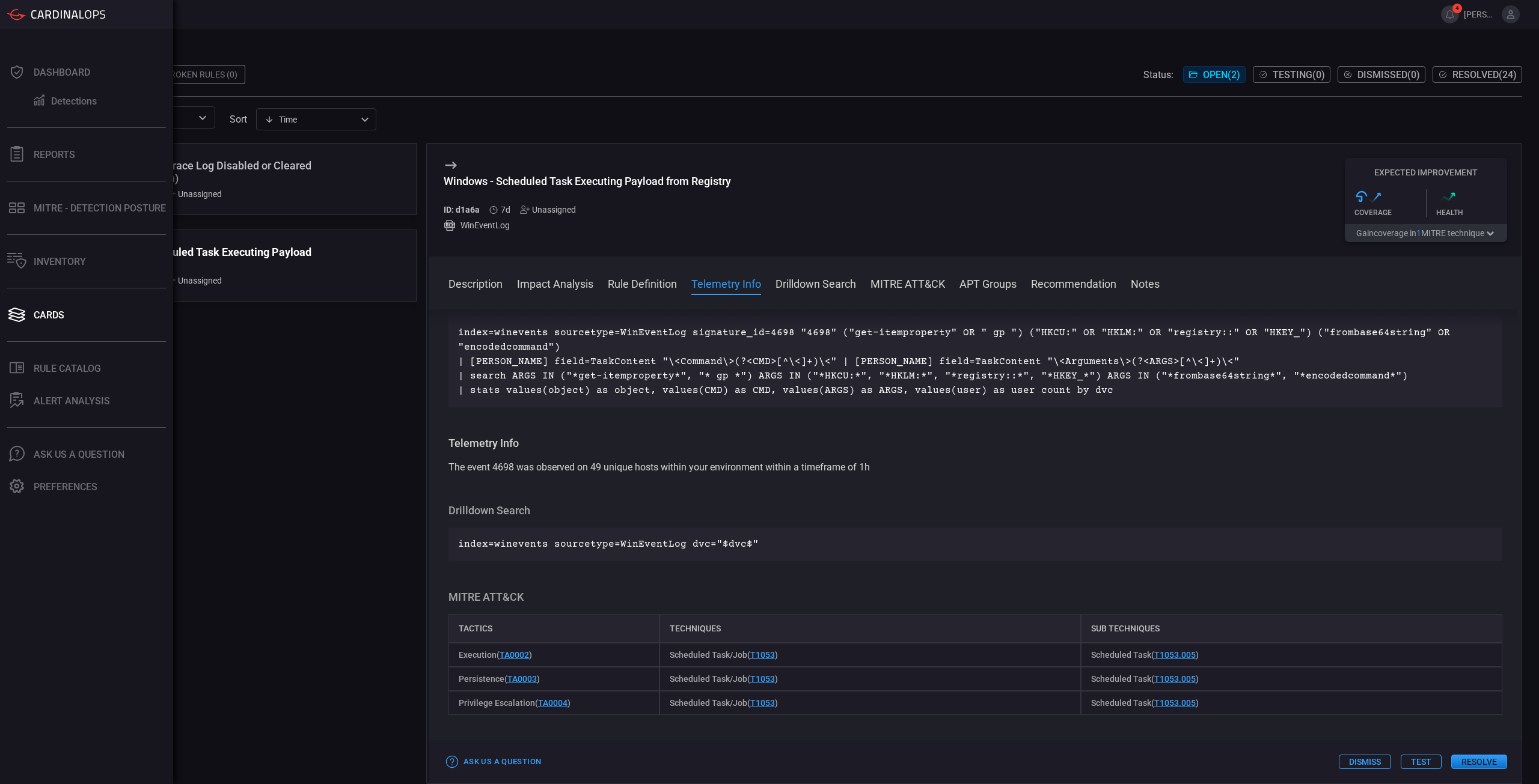
click at [851, 370] on p "index=winevents sourcetype=WinEventLog signature_id=4698 "4698" ("get-itemprope…" at bounding box center [976, 361] width 1035 height 72
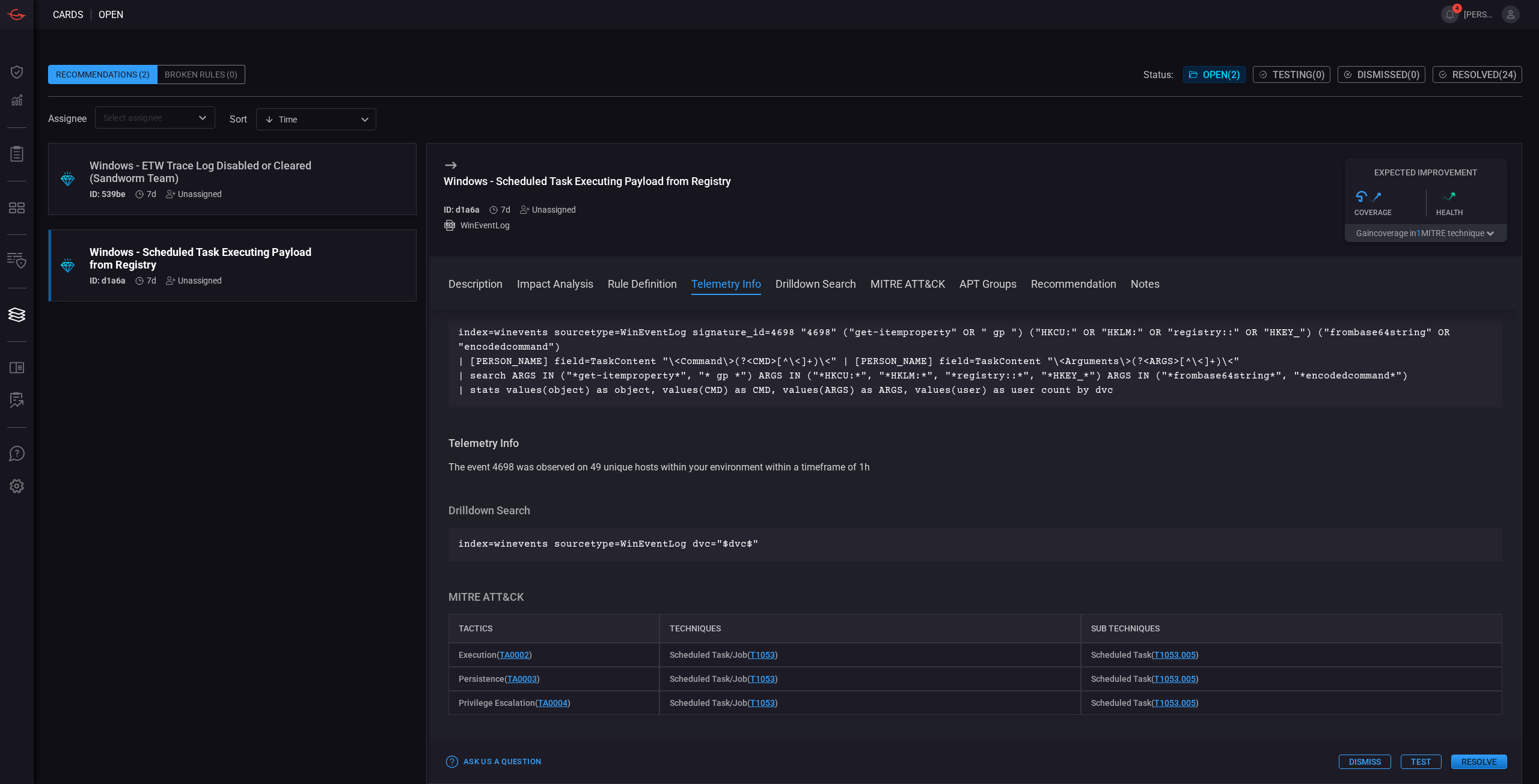
scroll to position [481, 0]
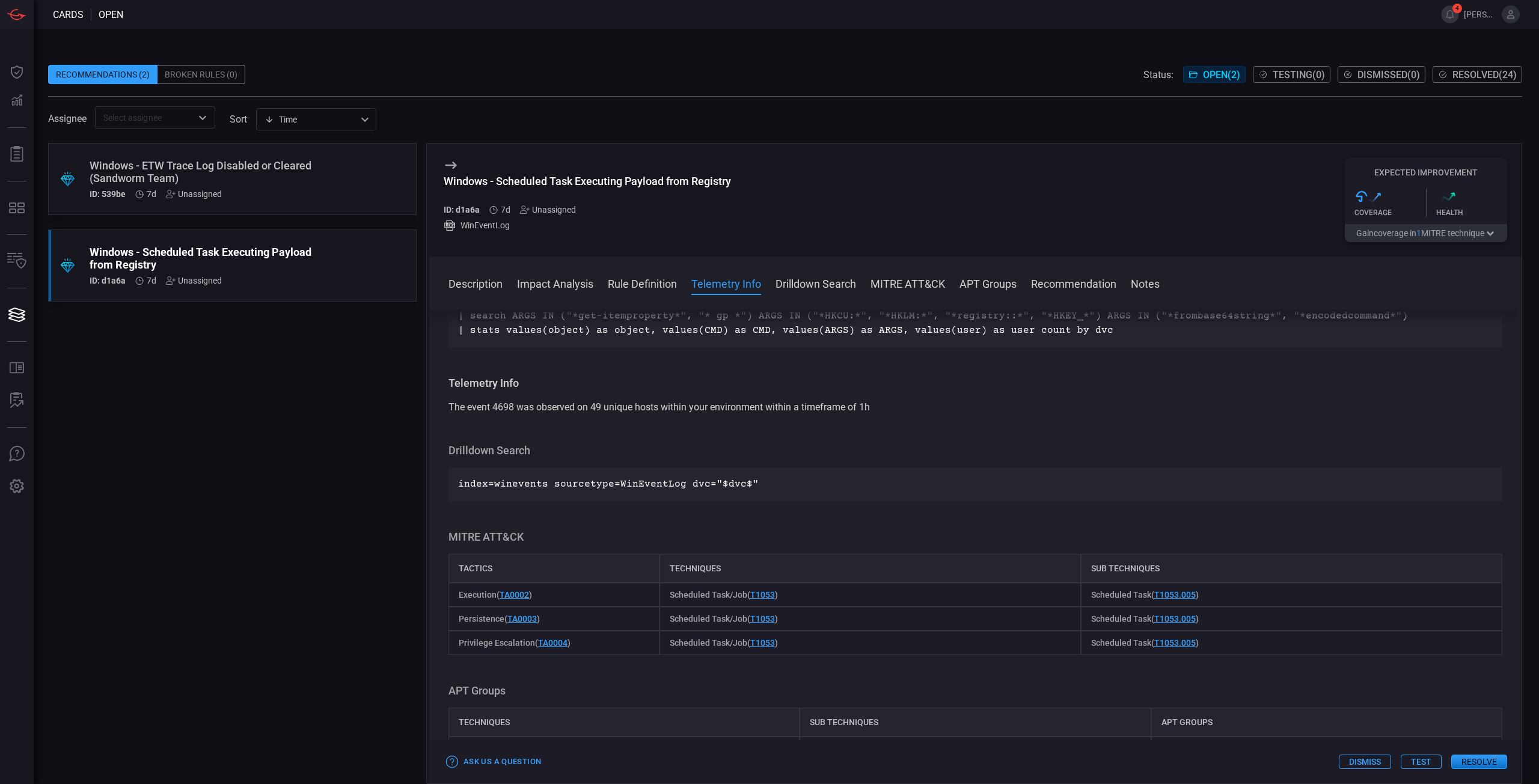
click at [1418, 756] on button "Test" at bounding box center [1421, 762] width 40 height 15
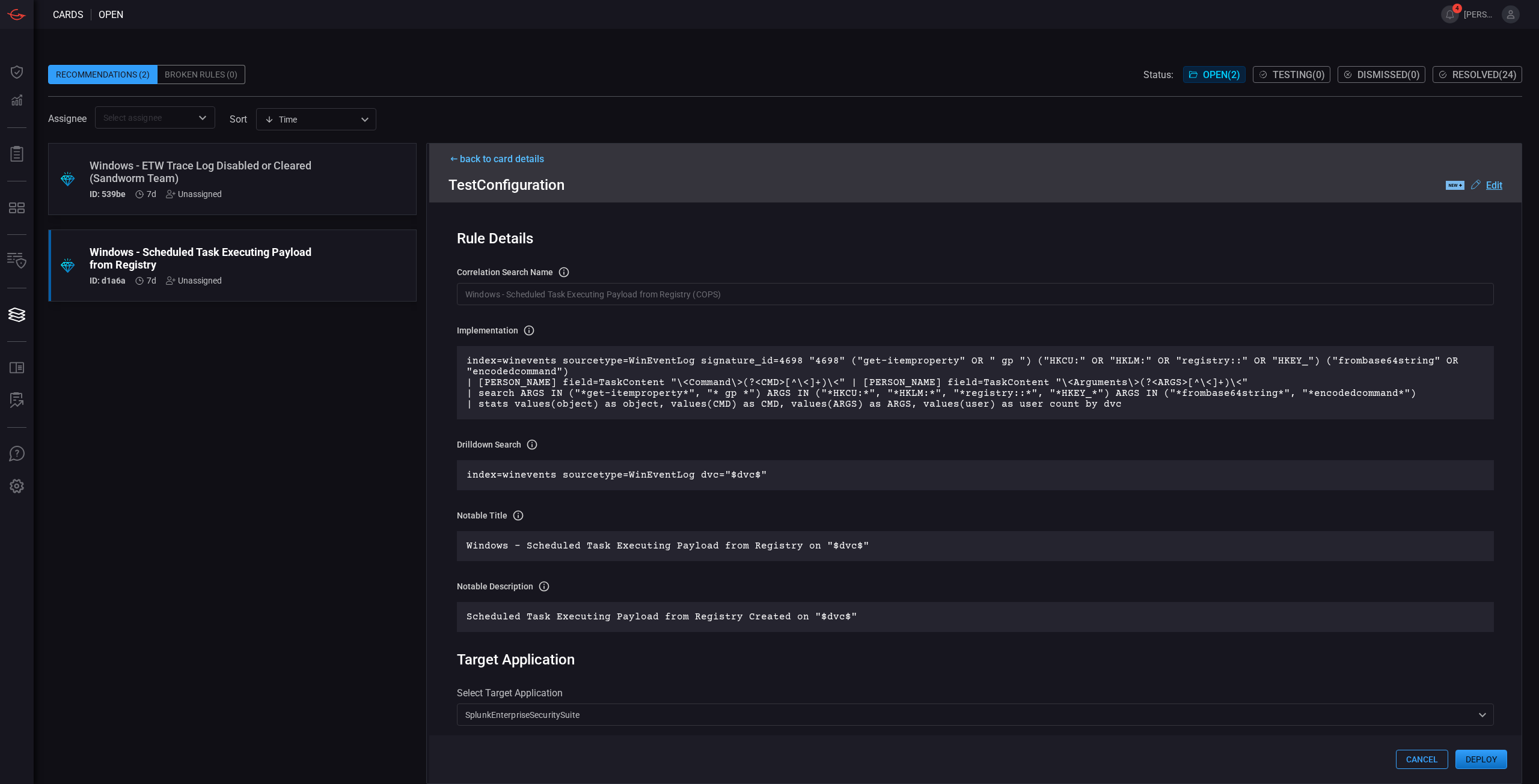
click at [791, 387] on p "index=winevents sourcetype=WinEventLog signature_id=4698 "4698" ("get-itemprope…" at bounding box center [975, 383] width 1018 height 54
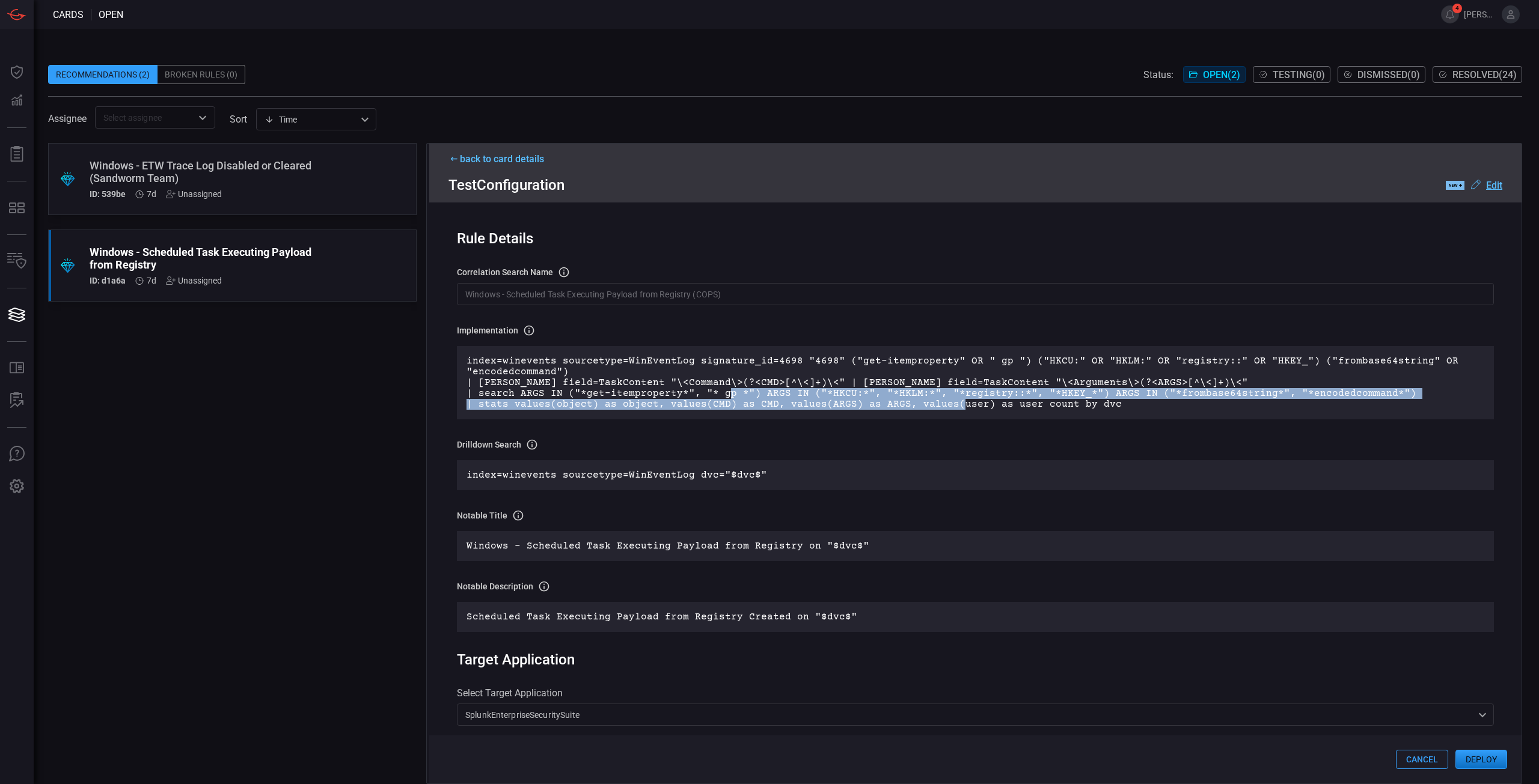
click at [947, 416] on div "index=winevents sourcetype=WinEventLog signature_id=4698 "4698" ("get-itemprope…" at bounding box center [975, 383] width 1037 height 74
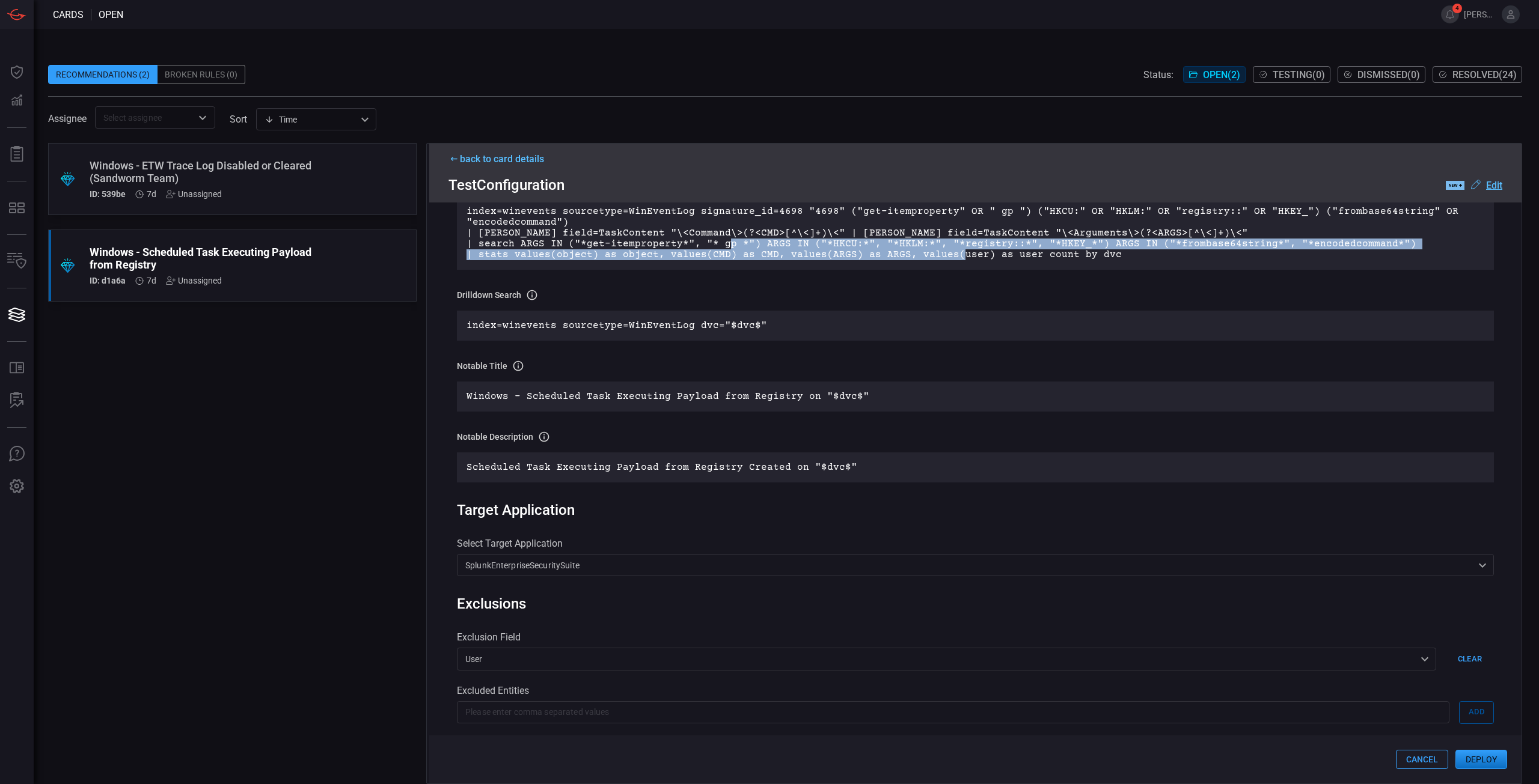
scroll to position [0, 0]
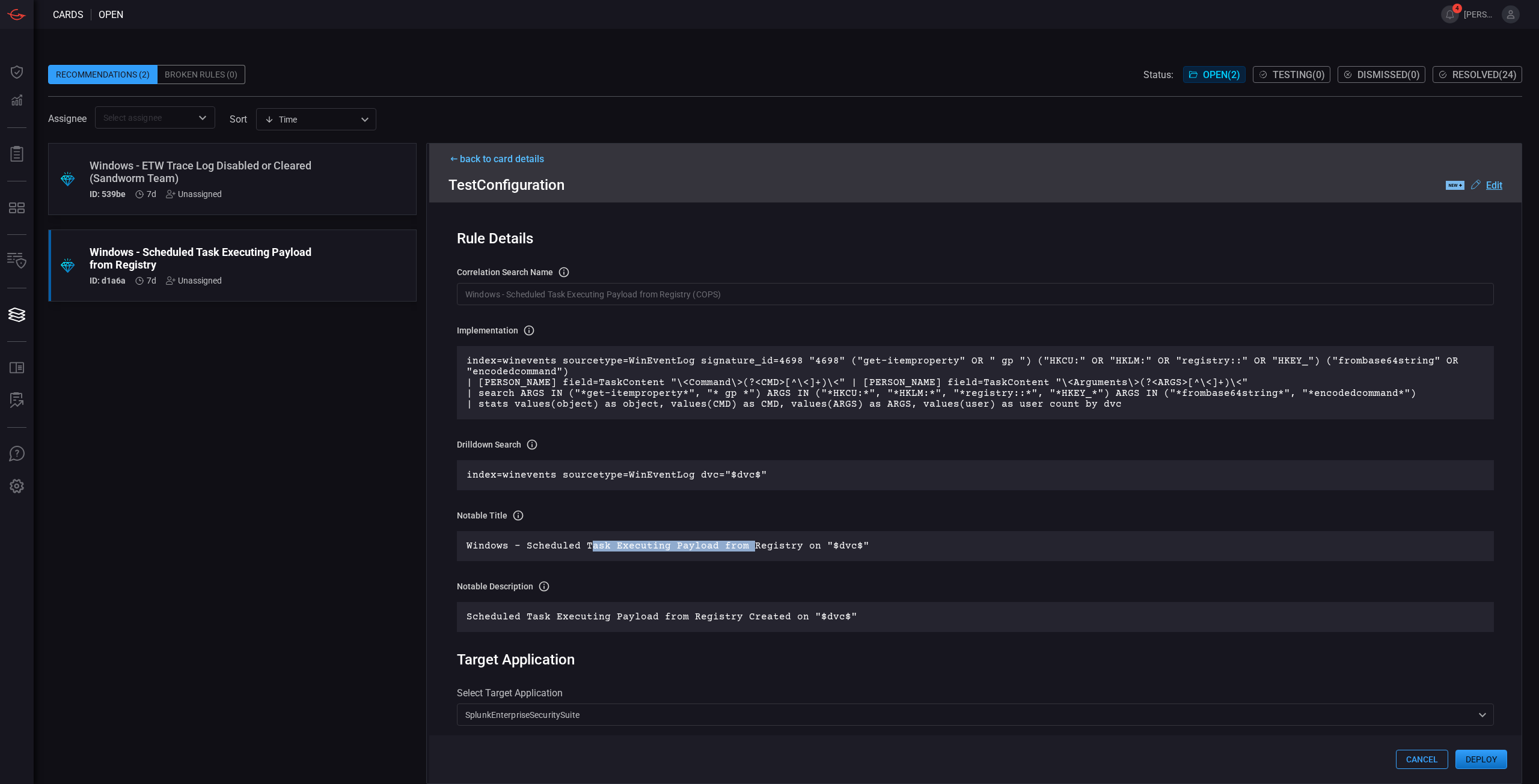
drag, startPoint x: 589, startPoint y: 545, endPoint x: 933, endPoint y: 486, distance: 349.0
click at [744, 552] on p "Windows - Scheduled Task Executing Payload from Registry on "$dvc$"" at bounding box center [975, 545] width 1018 height 11
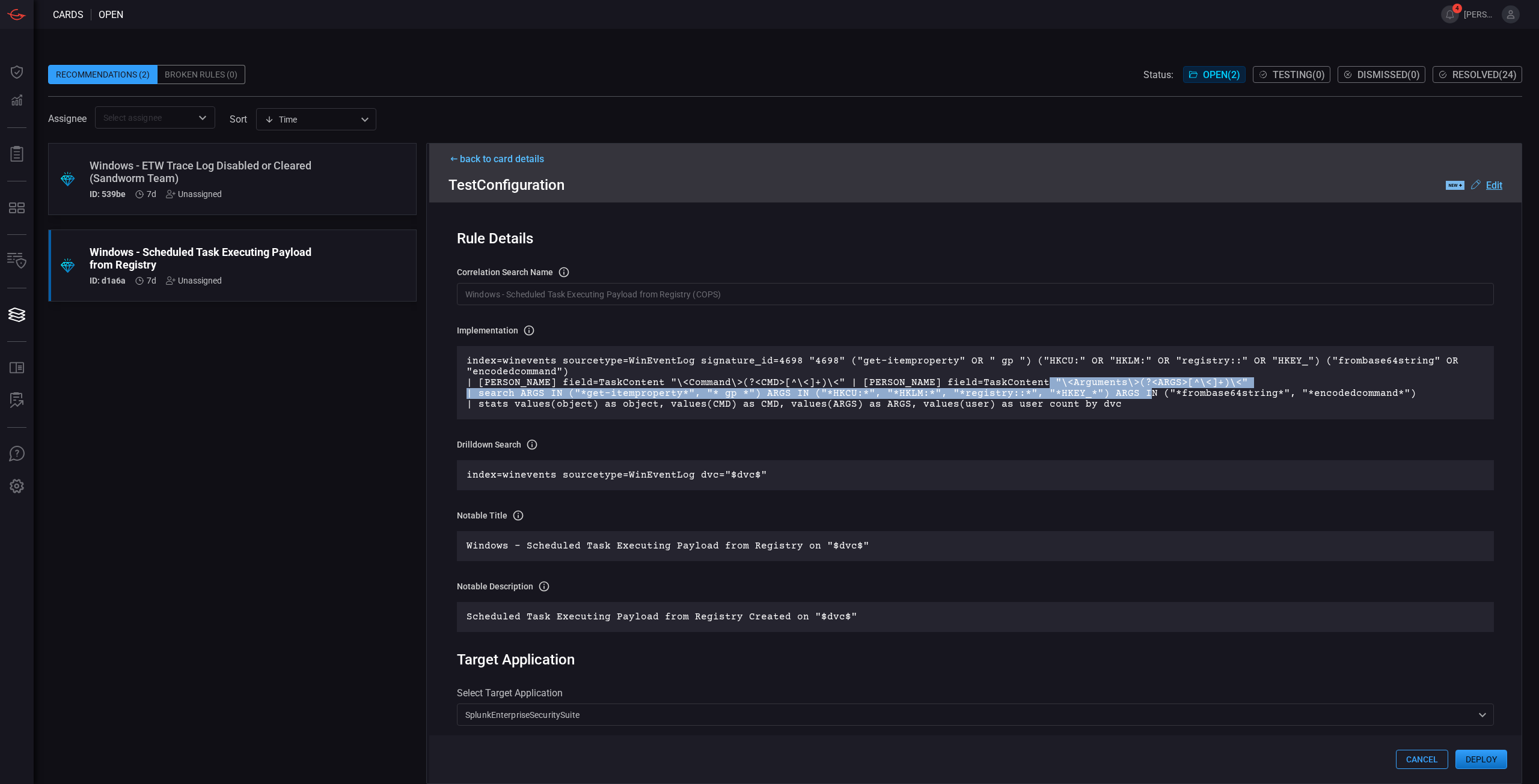
drag, startPoint x: 1113, startPoint y: 393, endPoint x: 1132, endPoint y: 396, distance: 19.2
click at [1124, 393] on p "index=winevents sourcetype=WinEventLog signature_id=4698 "4698" ("get-itemprope…" at bounding box center [975, 383] width 1018 height 54
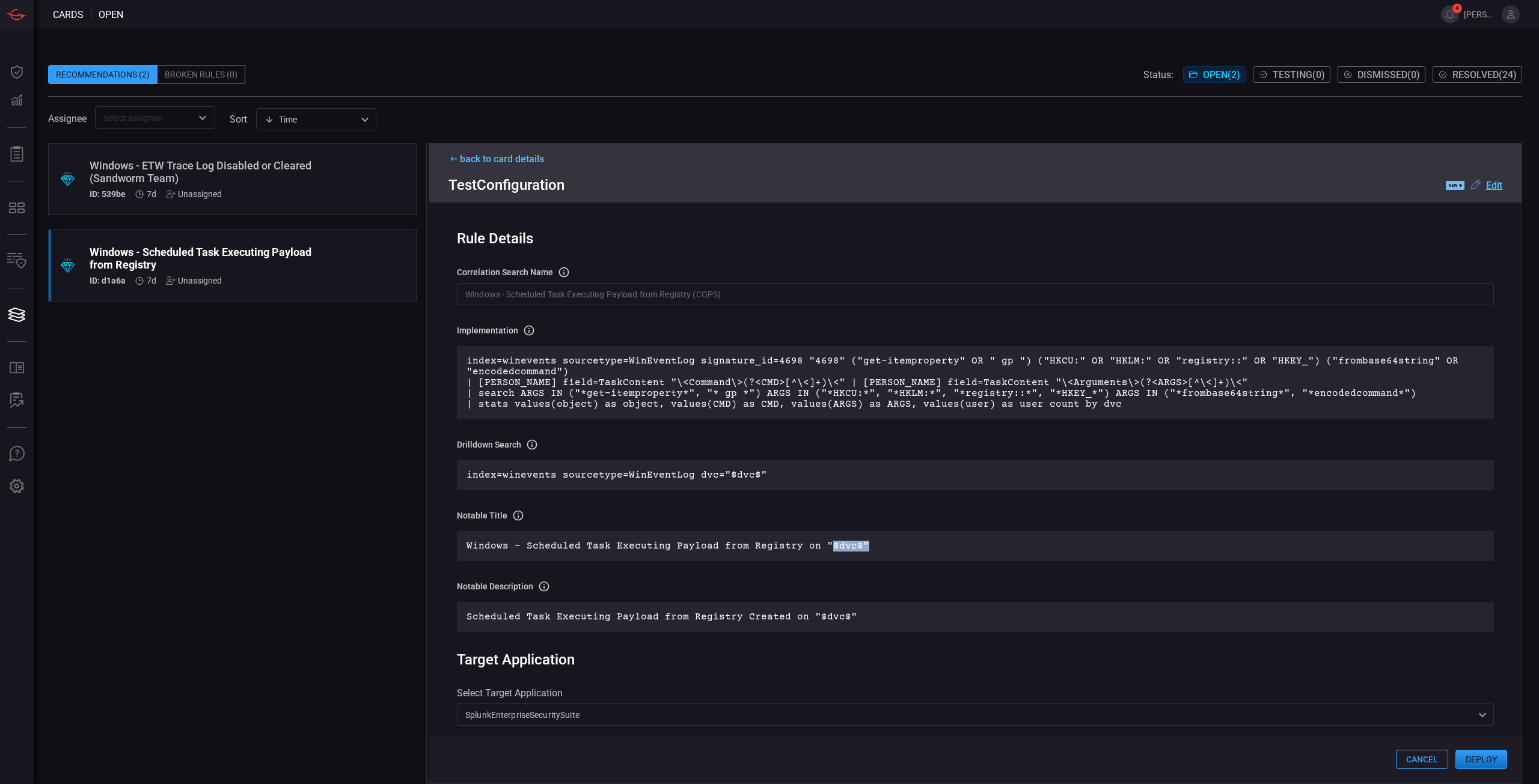
drag, startPoint x: 916, startPoint y: 540, endPoint x: 931, endPoint y: 539, distance: 15.0
click at [931, 539] on div "Windows - Scheduled Task Executing Payload from Registry on "$dvc$"" at bounding box center [975, 545] width 1037 height 30
click at [1487, 756] on button "Deploy" at bounding box center [1482, 760] width 52 height 19
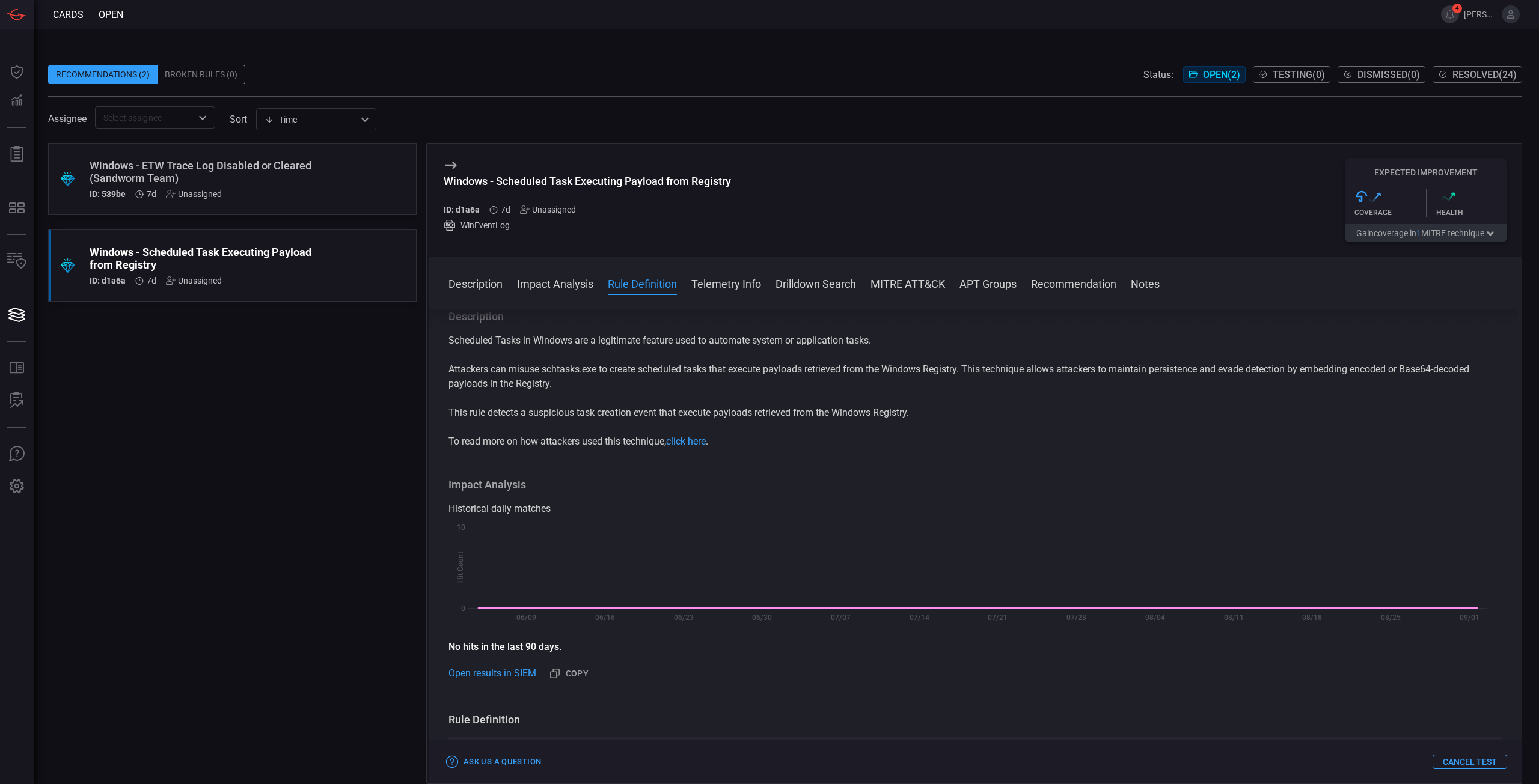
scroll to position [240, 0]
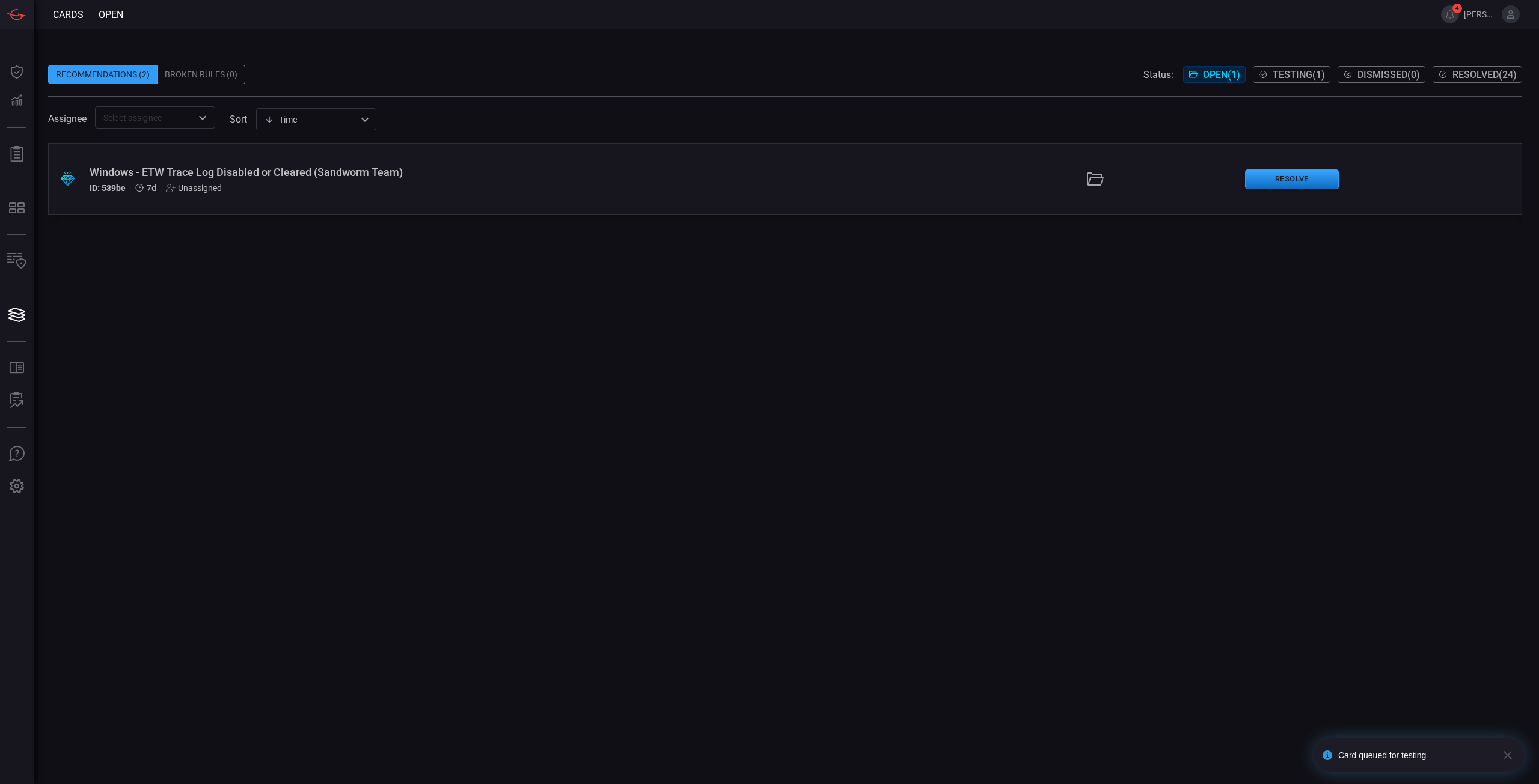
click at [998, 189] on div ".suggested_cards_icon{fill:url(#suggested_cards_icon);} Windows - ETW Trace Log…" at bounding box center [784, 179] width 1474 height 72
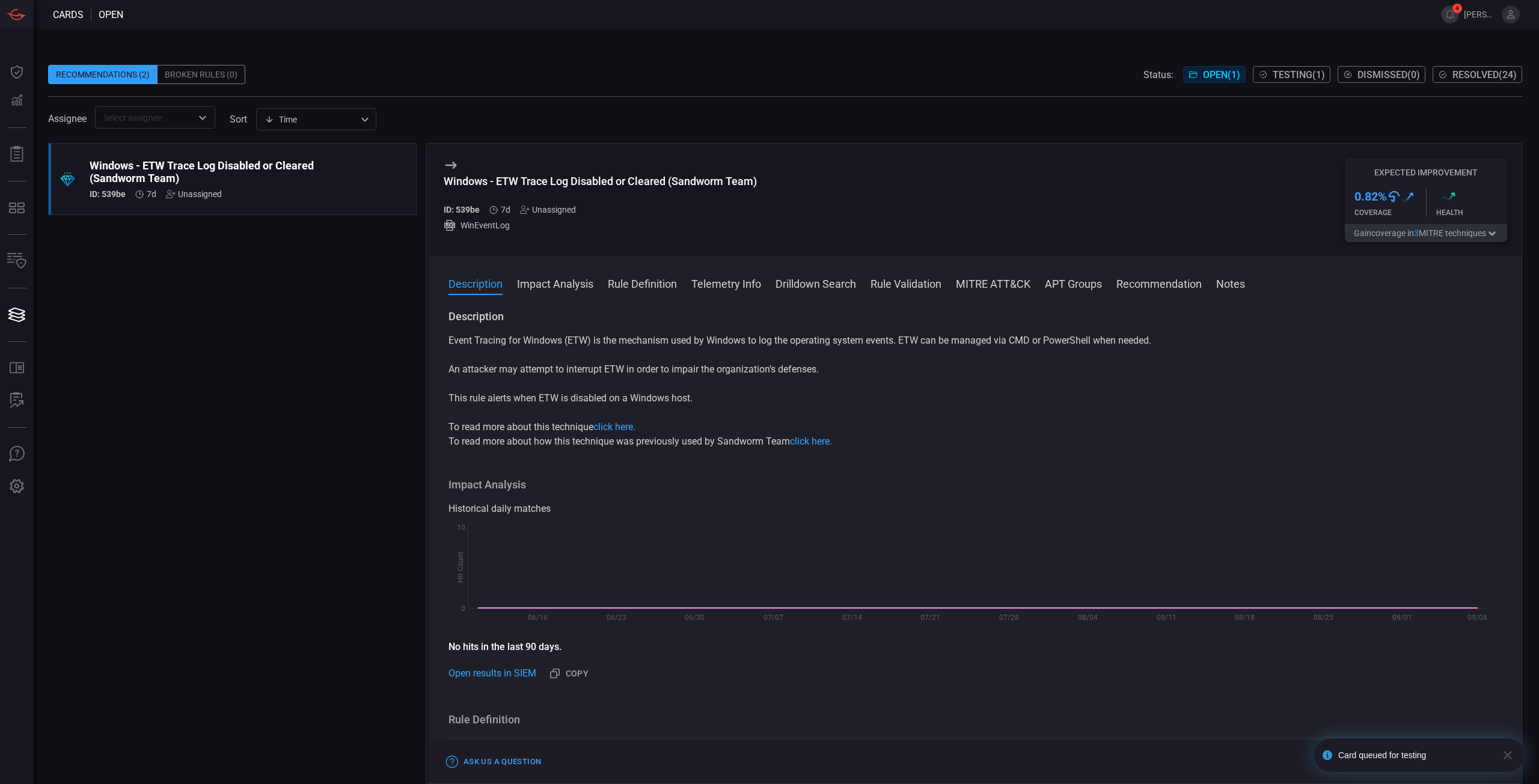
scroll to position [300, 0]
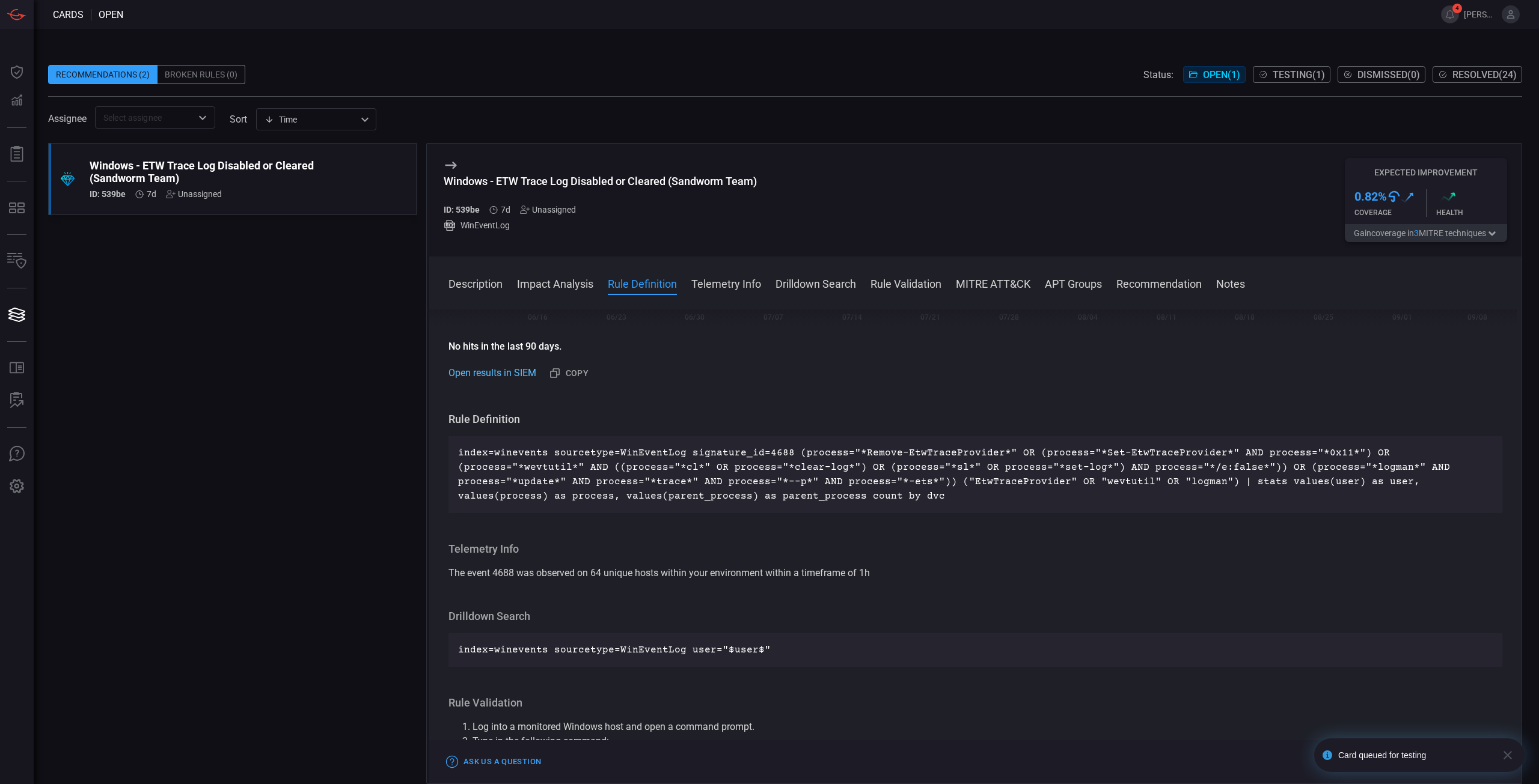
click at [517, 368] on link "Open results in SIEM" at bounding box center [492, 373] width 87 height 15
click at [671, 489] on p "index=winevents sourcetype=WinEventLog signature_id=4688 (process="*Remove-EtwT…" at bounding box center [976, 474] width 1035 height 57
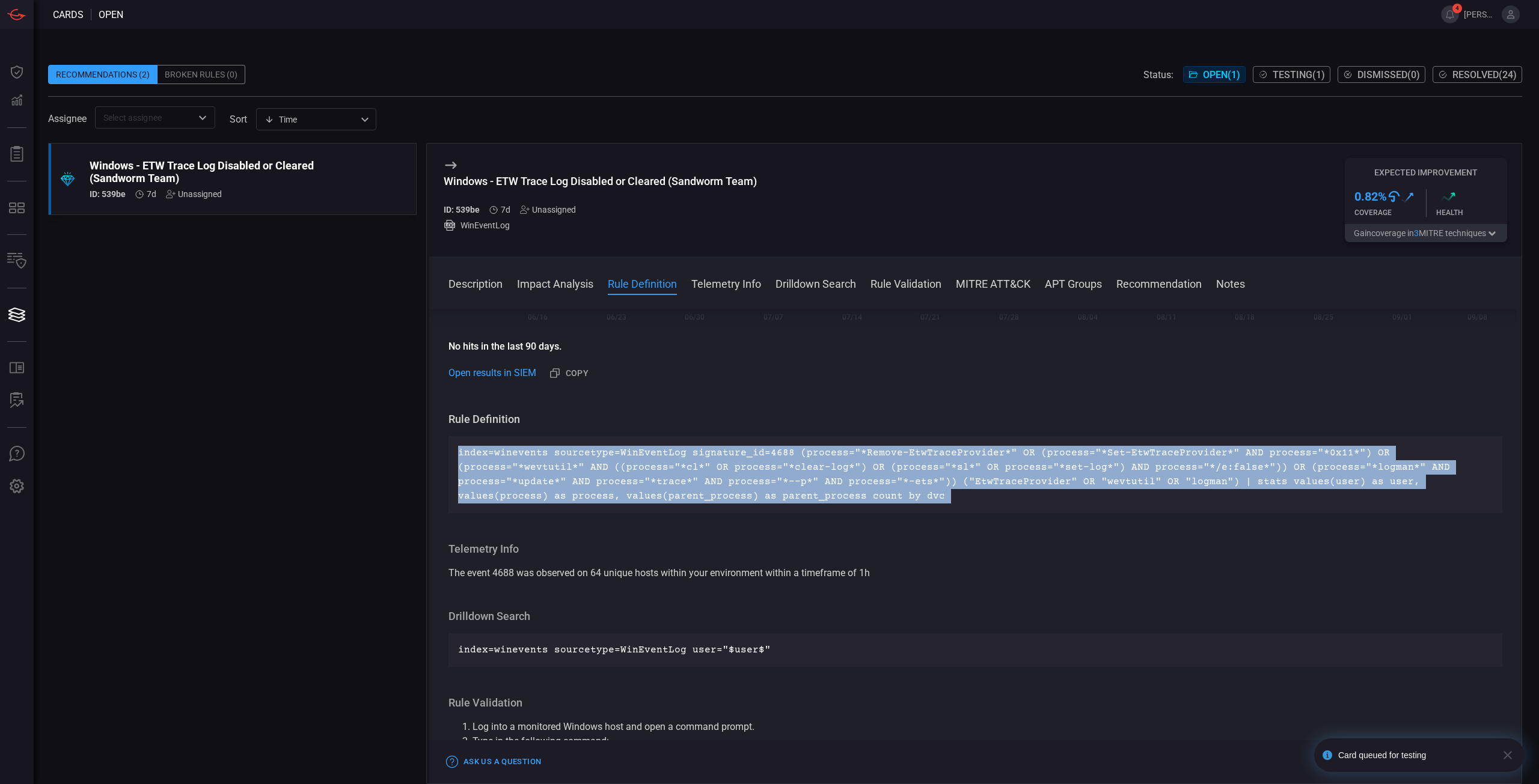
click at [671, 489] on p "index=winevents sourcetype=WinEventLog signature_id=4688 (process="*Remove-EtwT…" at bounding box center [976, 474] width 1035 height 57
copy p "index=winevents sourcetype=WinEventLog signature_id=4688 (process="*Remove-EtwT…"
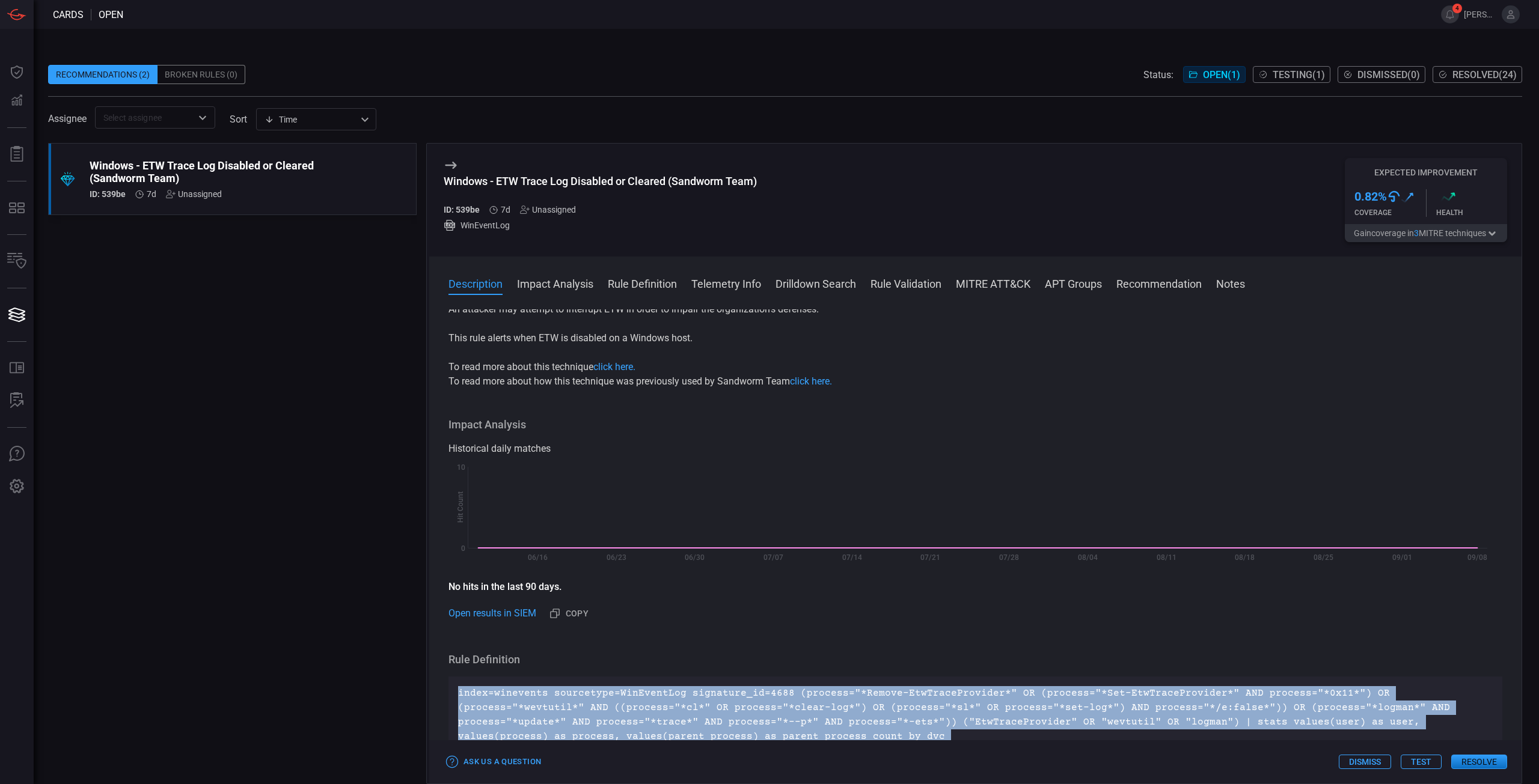
scroll to position [0, 0]
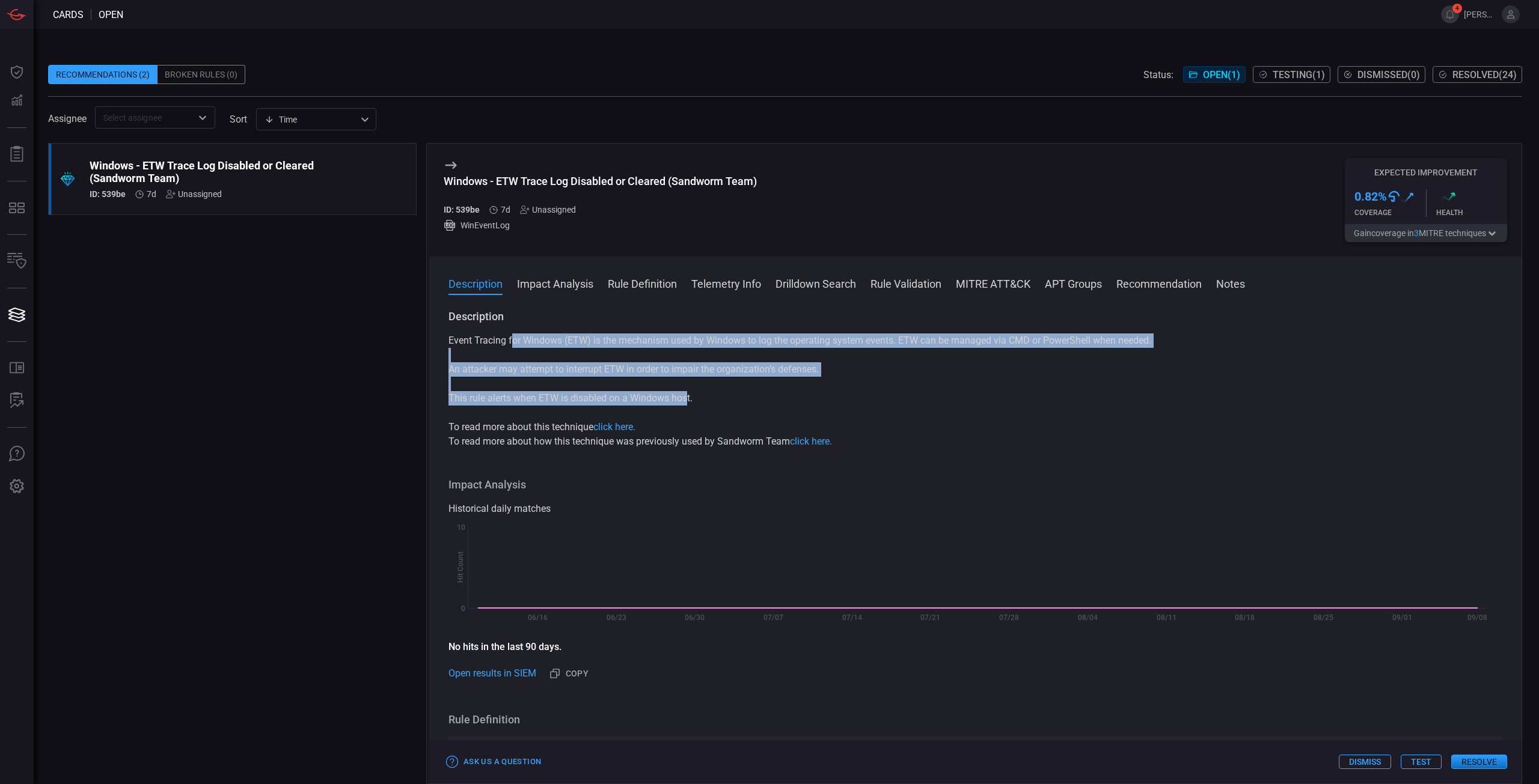
drag, startPoint x: 512, startPoint y: 345, endPoint x: 687, endPoint y: 407, distance: 185.7
click at [687, 407] on div "Event Tracing for Windows (ETW) is the mechanism used by Windows to log the ope…" at bounding box center [976, 391] width 1054 height 116
click at [561, 405] on p "This rule alerts when ETW is disabled on a Windows host." at bounding box center [976, 398] width 1054 height 15
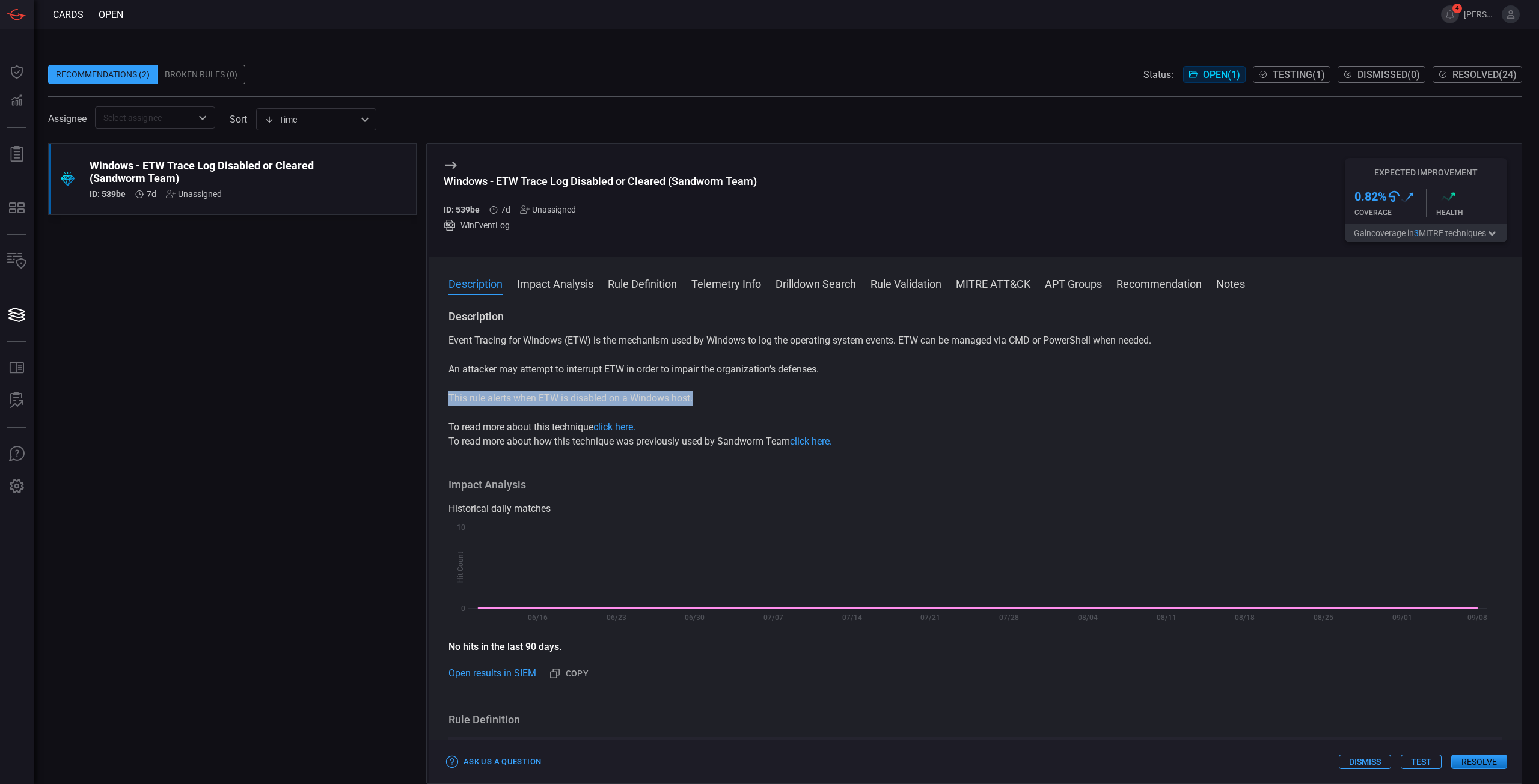
drag, startPoint x: 707, startPoint y: 397, endPoint x: 447, endPoint y: 403, distance: 260.1
click at [447, 403] on div "Description Event Tracing for Windows (ETW) is the mechanism used by Windows to…" at bounding box center [975, 544] width 1092 height 470
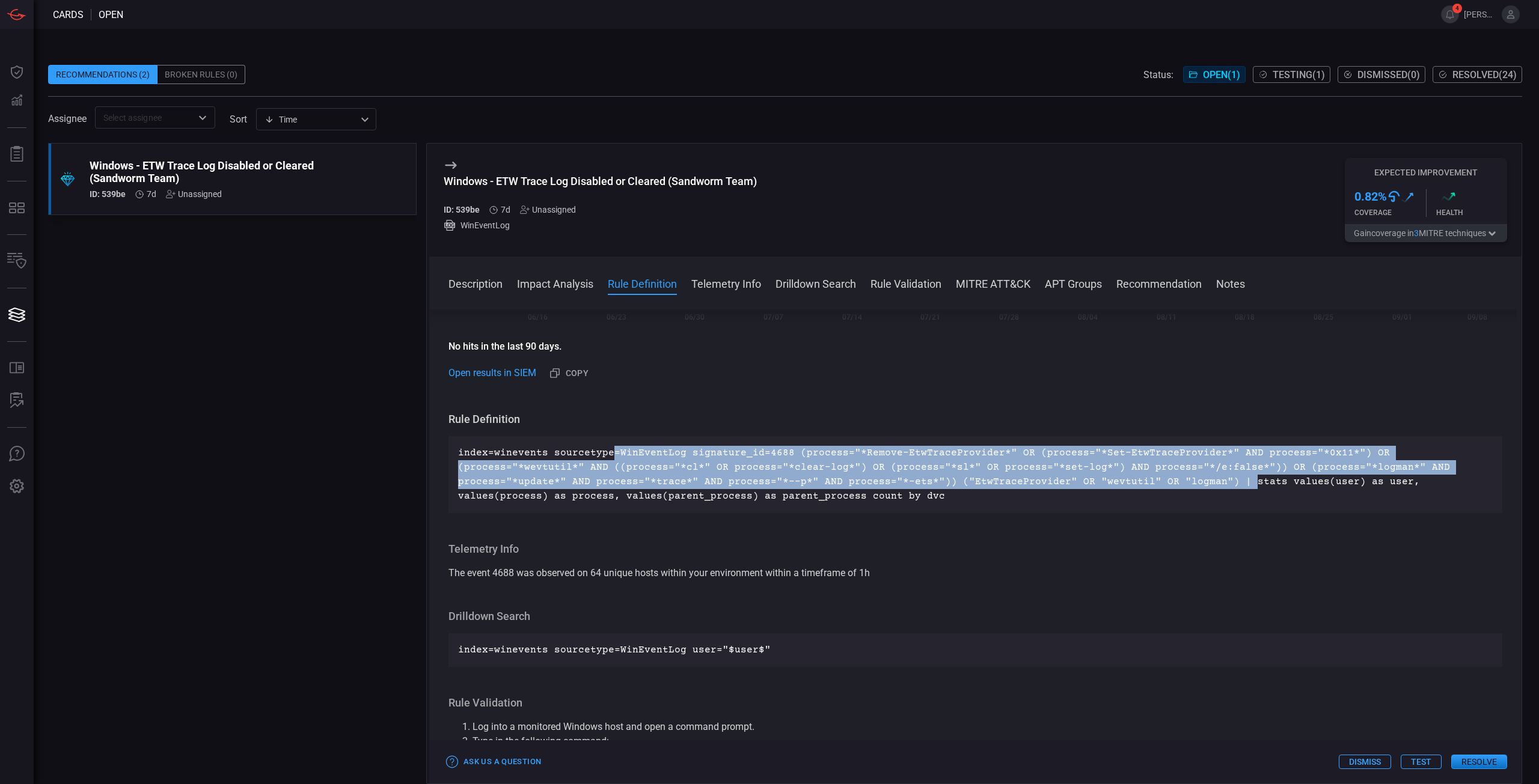
drag, startPoint x: 608, startPoint y: 455, endPoint x: 1090, endPoint y: 488, distance: 483.1
click at [1090, 488] on p "index=winevents sourcetype=WinEventLog signature_id=4688 (process="*Remove-EtwT…" at bounding box center [976, 474] width 1035 height 57
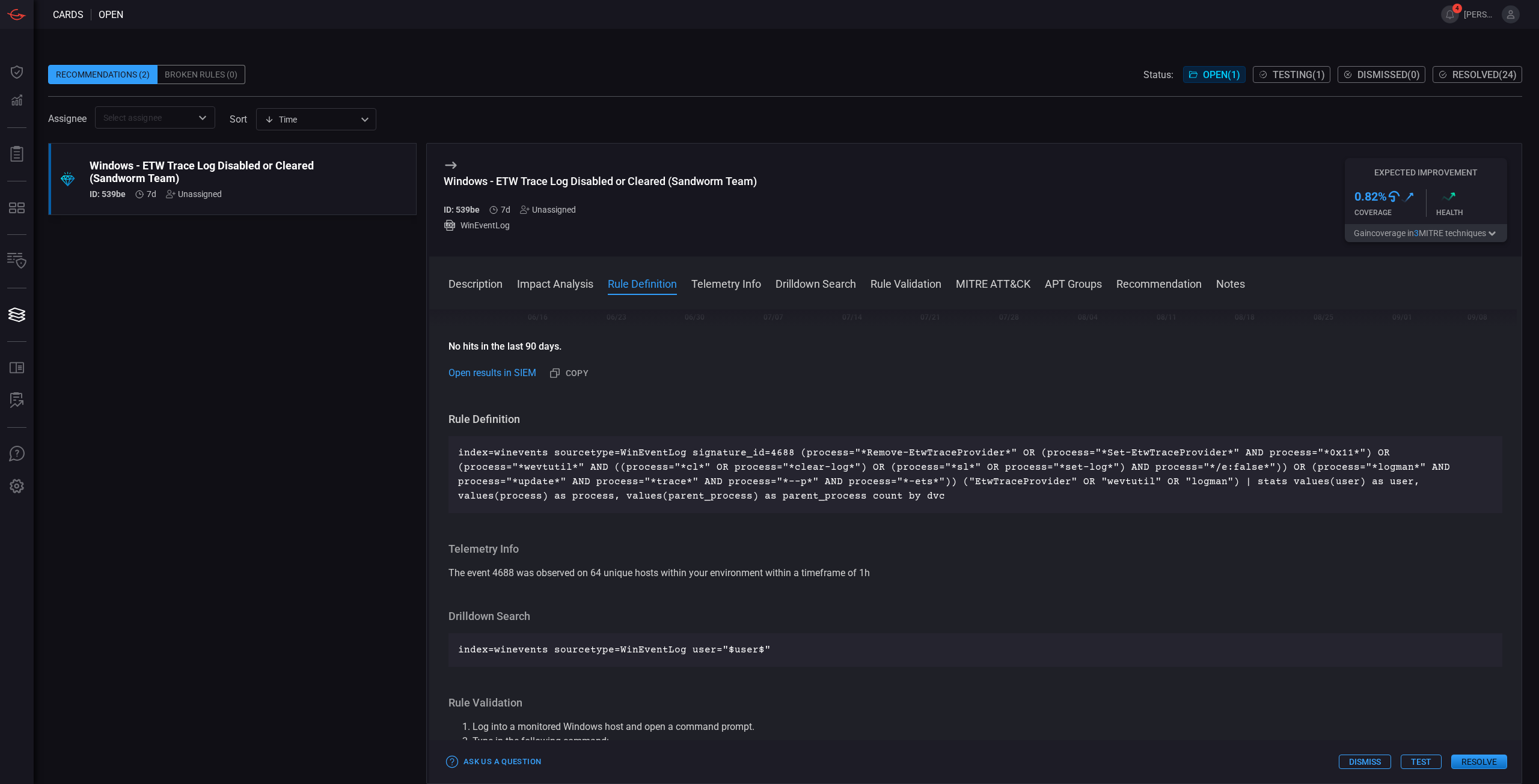
click at [789, 506] on div "index=winevents sourcetype=WinEventLog signature_id=4688 (process="*Remove-EtwT…" at bounding box center [976, 474] width 1054 height 77
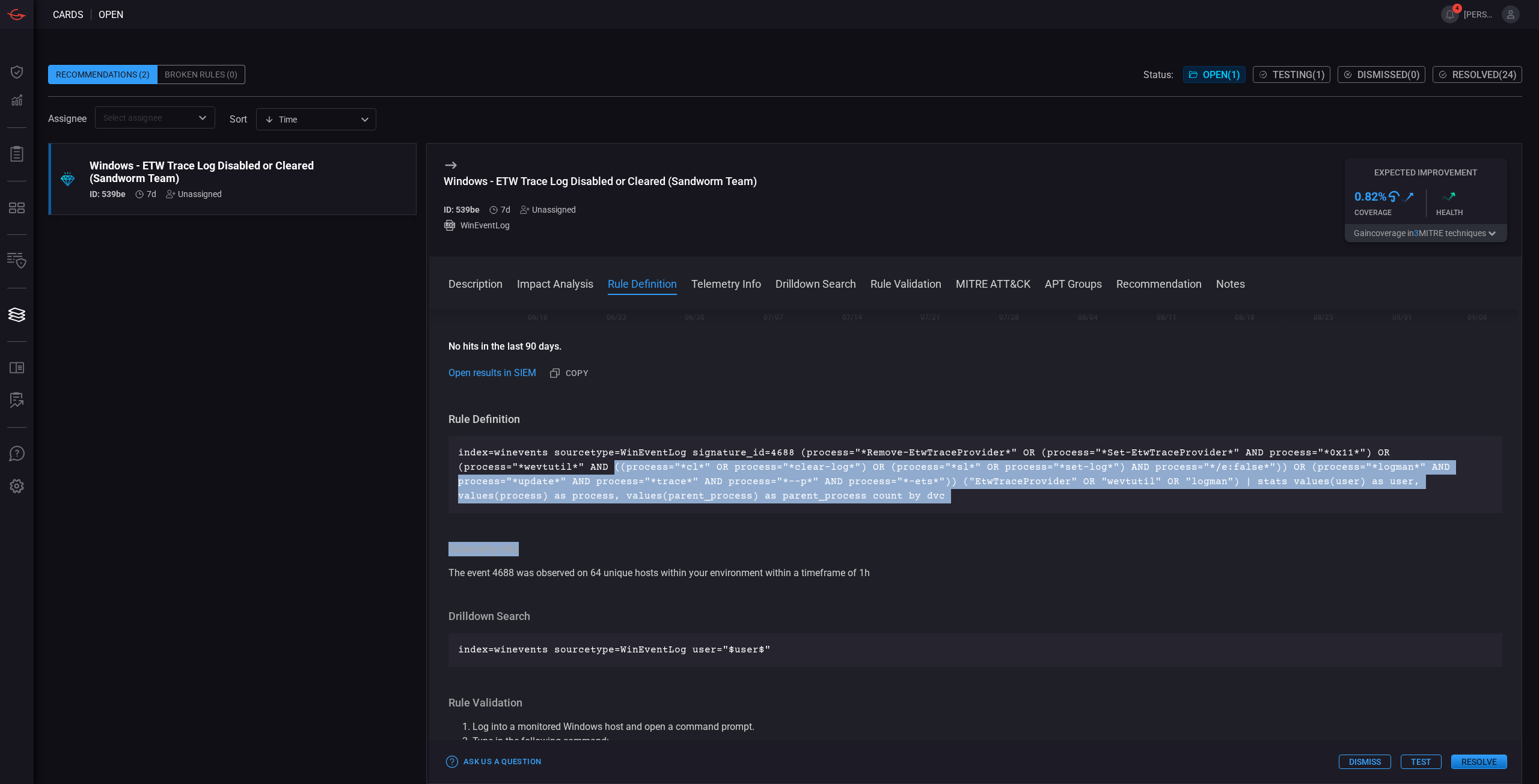
drag, startPoint x: 478, startPoint y: 470, endPoint x: 918, endPoint y: 522, distance: 443.1
click at [918, 522] on div "Description Event Tracing for Windows (ETW) is the mechanism used by Windows to…" at bounding box center [975, 544] width 1092 height 470
click at [739, 491] on p "index=winevents sourcetype=WinEventLog signature_id=4688 (process="*Remove-EtwT…" at bounding box center [976, 474] width 1035 height 57
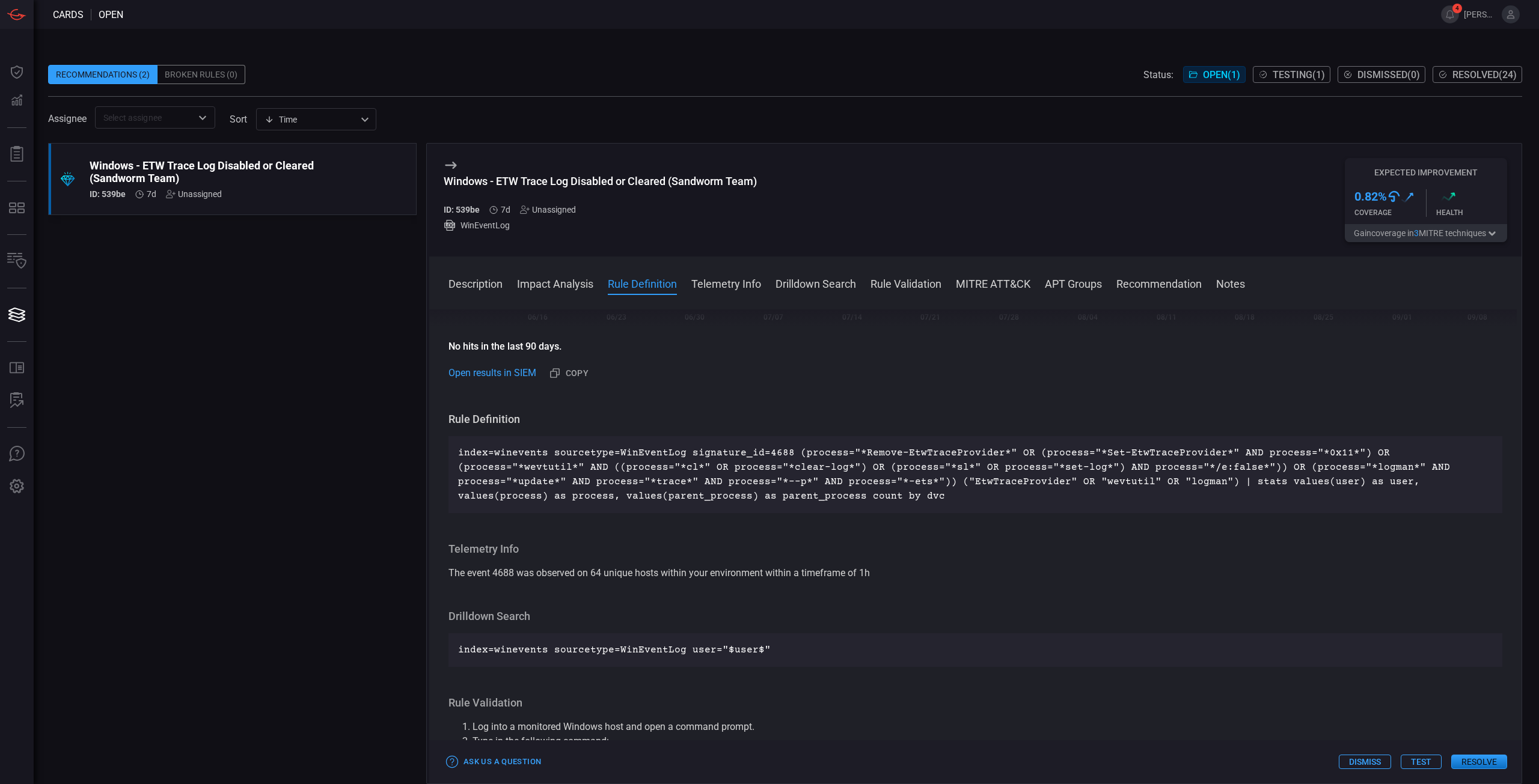
click at [739, 491] on p "index=winevents sourcetype=WinEventLog signature_id=4688 (process="*Remove-EtwT…" at bounding box center [976, 474] width 1035 height 57
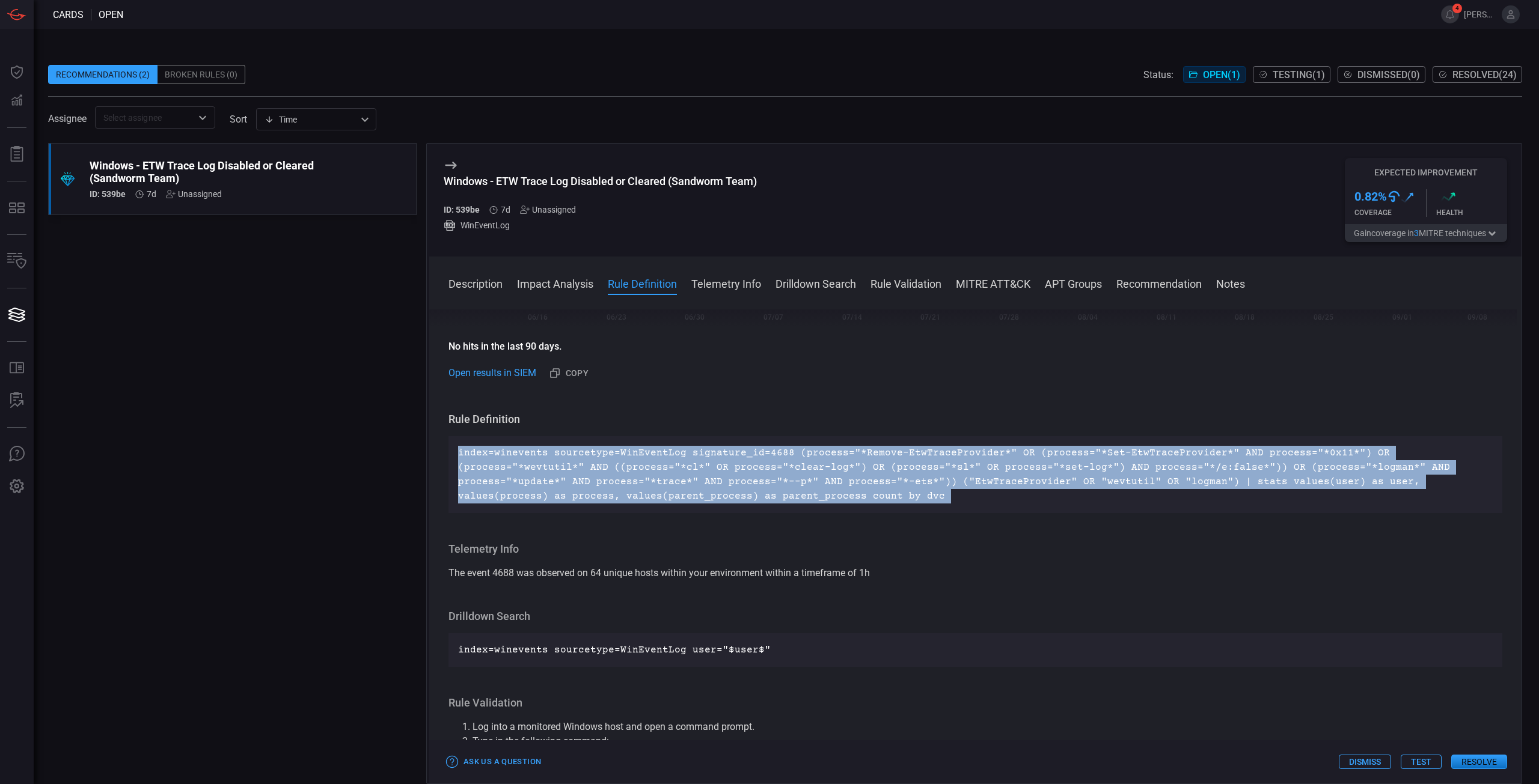
click at [739, 491] on p "index=winevents sourcetype=WinEventLog signature_id=4688 (process="*Remove-EtwT…" at bounding box center [976, 474] width 1035 height 57
click at [931, 479] on p "index=winevents sourcetype=WinEventLog signature_id=4688 (process="*Remove-EtwT…" at bounding box center [976, 474] width 1035 height 57
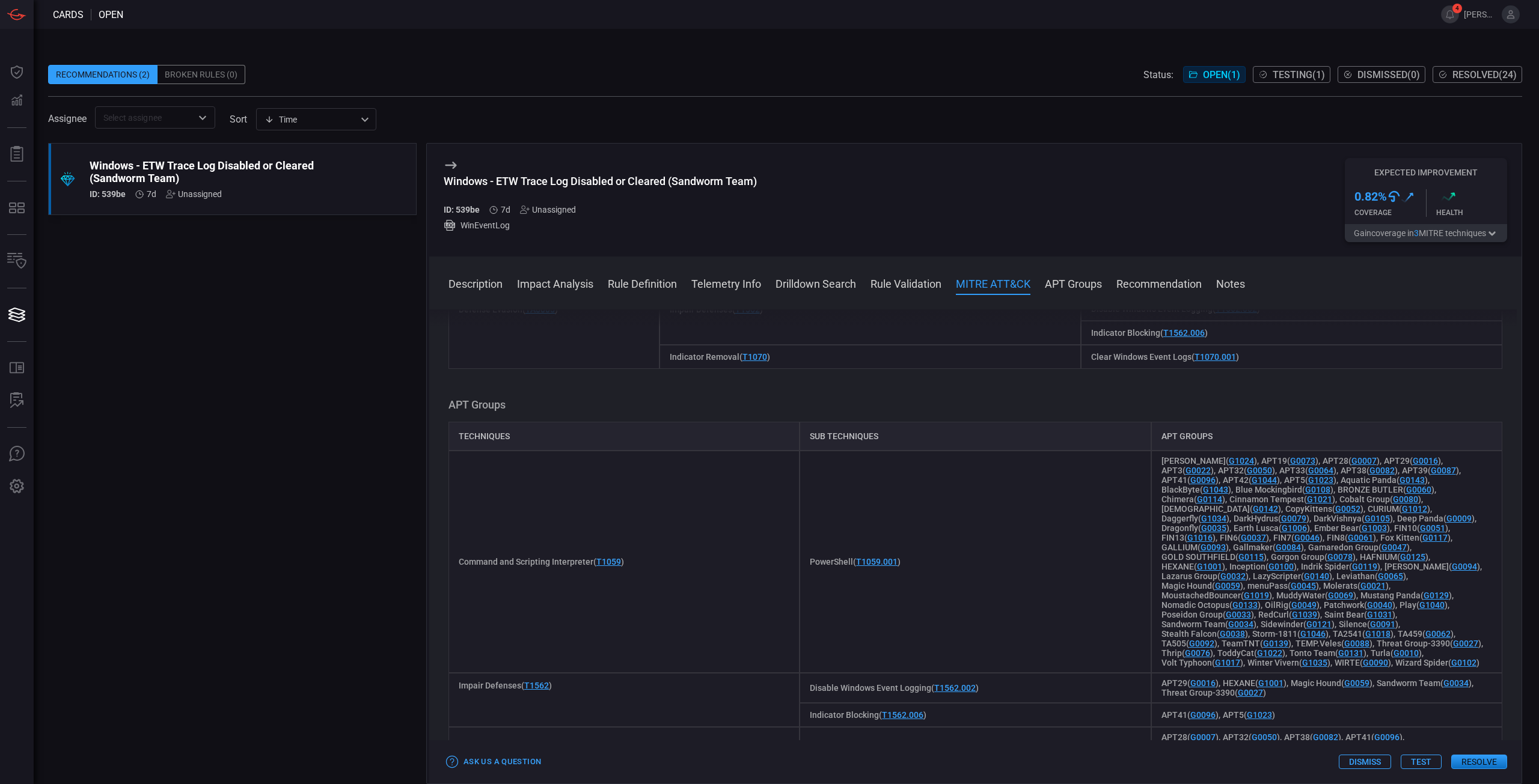
scroll to position [661, 0]
